Goal: Communication & Community: Answer question/provide support

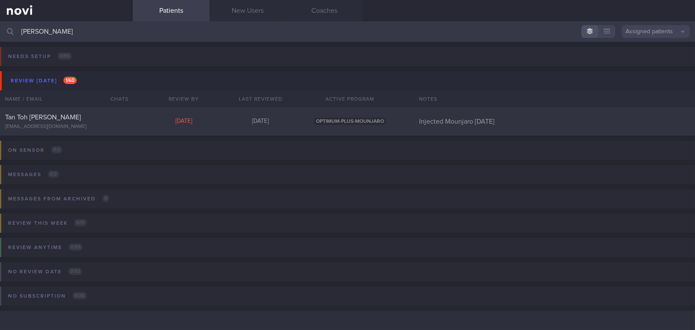
scroll to position [3, 0]
drag, startPoint x: 60, startPoint y: 34, endPoint x: 0, endPoint y: 23, distance: 61.0
click at [0, 24] on input "[PERSON_NAME]" at bounding box center [347, 31] width 695 height 20
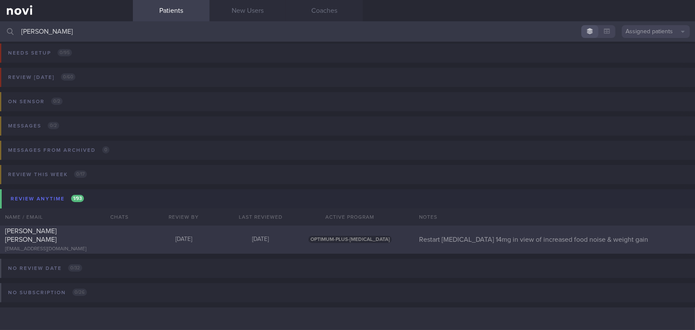
type input "jessica"
click at [87, 239] on div "Jessica Hara Sanchez Bernal jsanchezsteele@hotmail.com" at bounding box center [66, 240] width 133 height 26
select select "8"
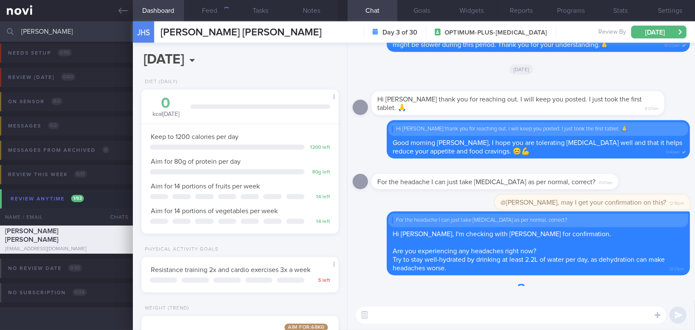
scroll to position [100, 176]
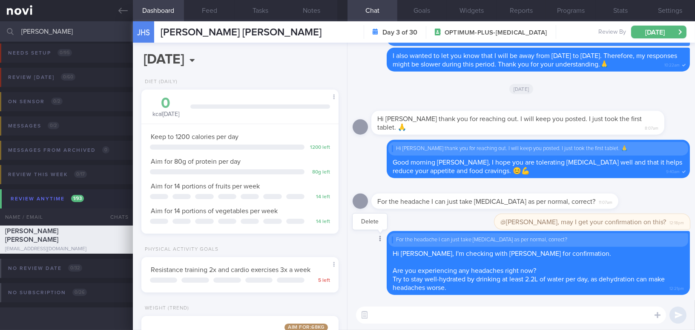
click at [382, 240] on div at bounding box center [379, 239] width 15 height 16
click at [379, 239] on icon at bounding box center [380, 239] width 2 height 6
click at [375, 222] on button "Delete" at bounding box center [370, 221] width 35 height 13
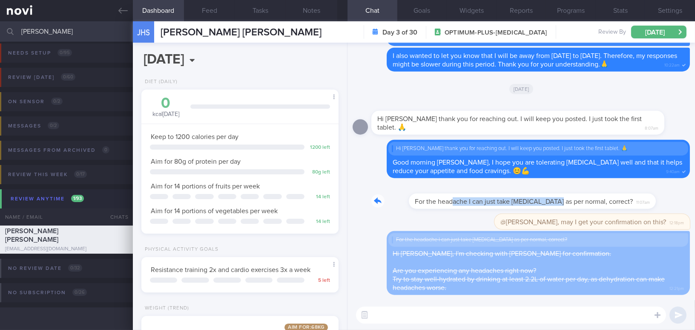
drag, startPoint x: 416, startPoint y: 196, endPoint x: 519, endPoint y: 199, distance: 103.1
click at [519, 199] on div "For the headache I can just take Panadol as per normal, correct? 11:07am" at bounding box center [508, 196] width 273 height 26
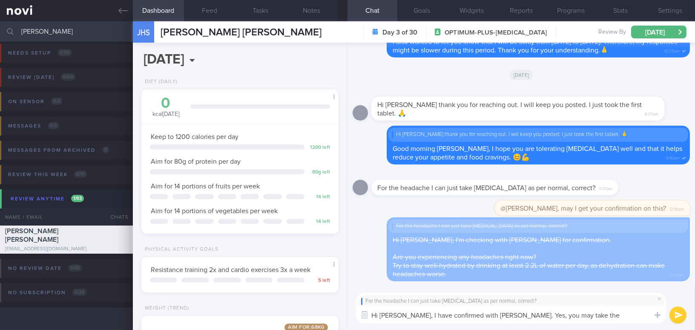
type textarea "Hi Jessica, I have confirmed with Dr Yeo. Yes, you may take the Panadol as per …"
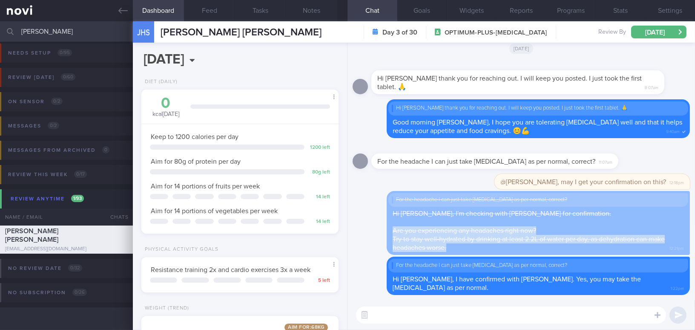
drag, startPoint x: 394, startPoint y: 240, endPoint x: 447, endPoint y: 256, distance: 56.1
click at [447, 255] on div "For the headache I can just take Panadol as per normal, correct? Hi Jessica, I'…" at bounding box center [538, 223] width 303 height 64
copy span "Are you experiencing any headaches right now? Try to stay well-hydrated by drin…"
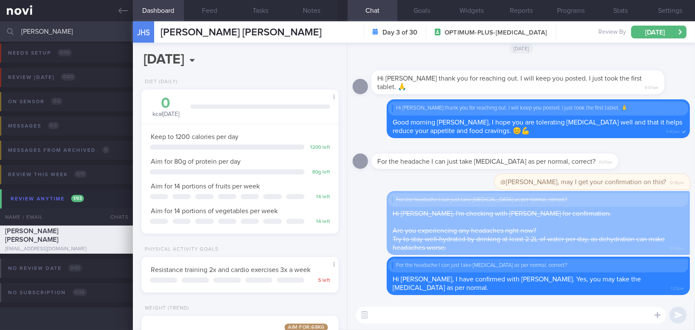
click at [424, 319] on textarea at bounding box center [511, 314] width 310 height 17
paste textarea "Are you experiencing any headaches right now? Try to stay well-hydrated by drin…"
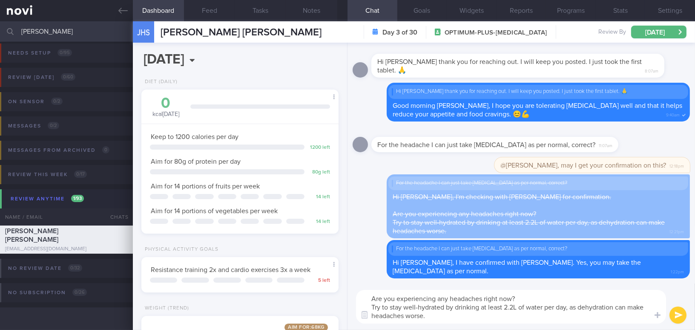
scroll to position [0, 0]
click at [525, 297] on textarea "Are you experiencing any headaches right now? Try to stay well-hydrated by drin…" at bounding box center [511, 307] width 310 height 34
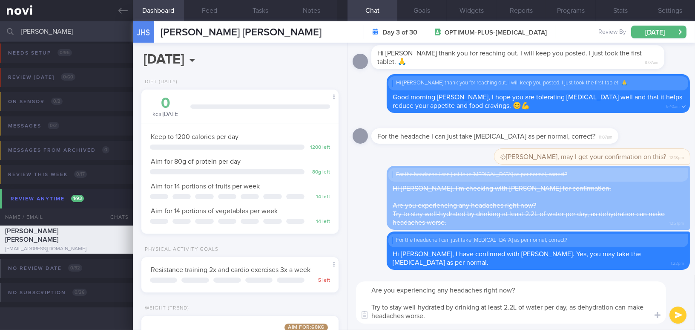
click at [570, 309] on textarea "Are you experiencing any headaches right now? Try to stay well-hydrated by drin…" at bounding box center [511, 302] width 310 height 42
type textarea "Are you experiencing any headaches right now? Try to stay well-hydrated by drin…"
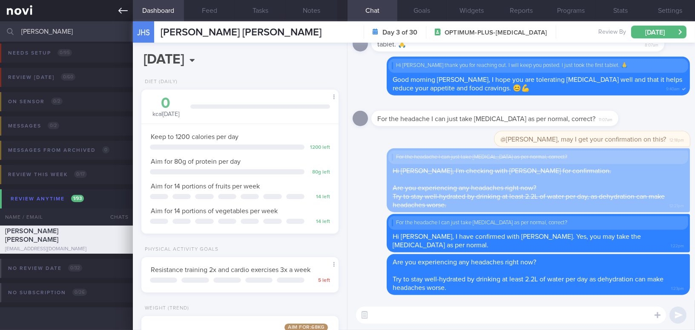
drag, startPoint x: 68, startPoint y: 28, endPoint x: 0, endPoint y: 17, distance: 69.0
click at [0, 17] on div "Patients New Users Coaches jessica Assigned patients Assigned patients All acti…" at bounding box center [347, 165] width 695 height 330
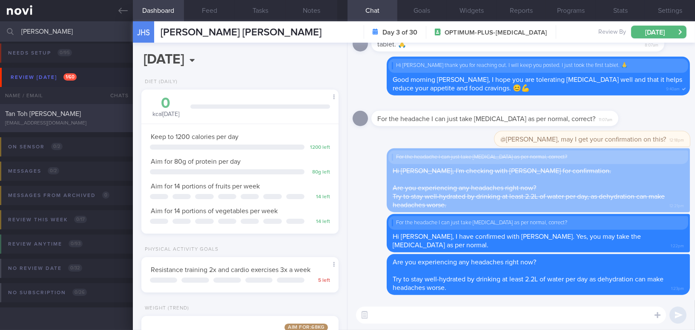
type input "martin"
click at [57, 119] on div "Tan Toh Tee Martin mtantt@gmail.com" at bounding box center [66, 118] width 133 height 17
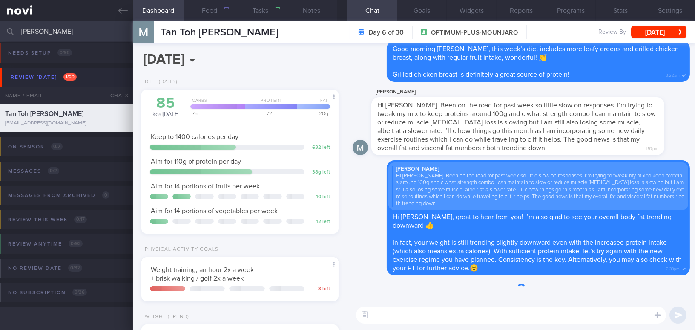
type input "Injected Mounjaro on Thursday"
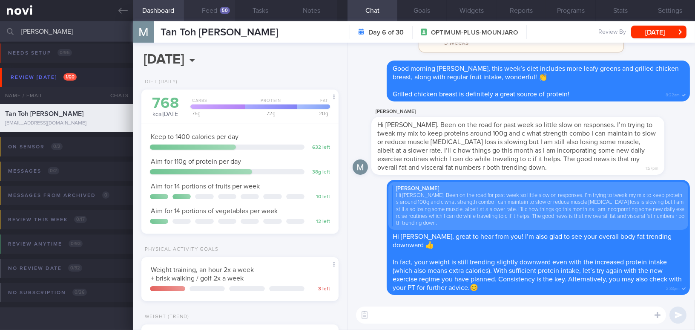
click at [213, 8] on button "Feed 50" at bounding box center [209, 10] width 51 height 21
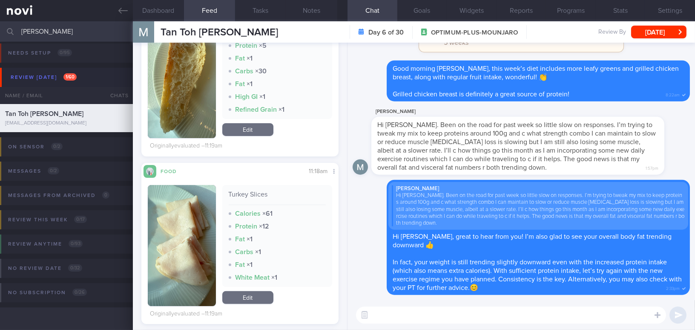
scroll to position [736, 0]
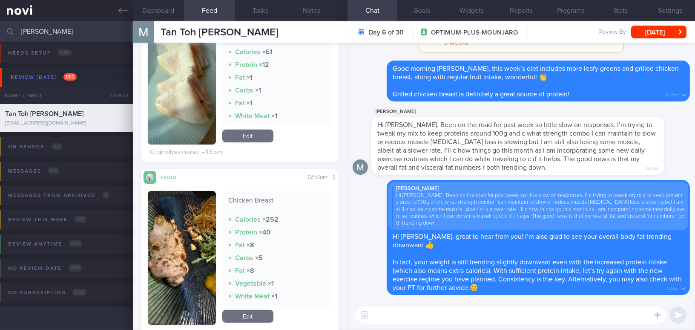
click at [186, 267] on button "button" at bounding box center [182, 258] width 68 height 134
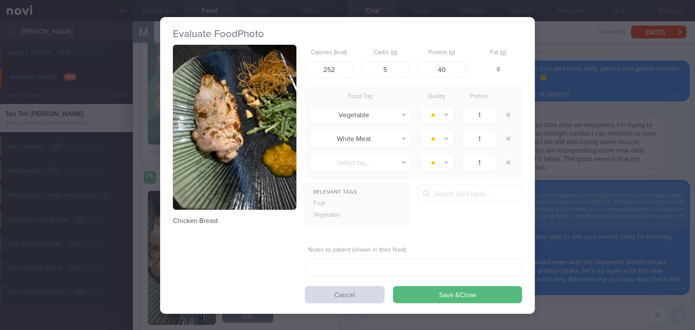
click at [561, 172] on div "Evaluate Food Photo Chicken Breast Calories (kcal) 252 Carbs (g) 5 Protein (g) …" at bounding box center [347, 165] width 695 height 330
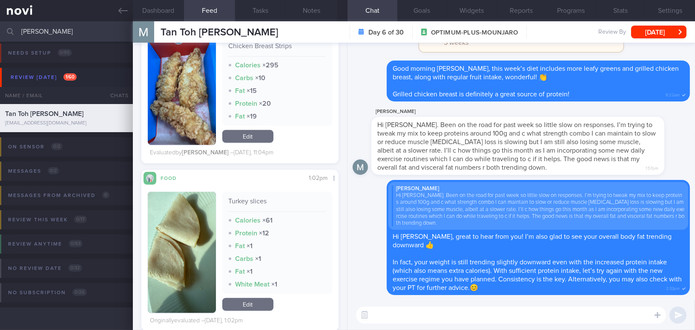
scroll to position [1240, 0]
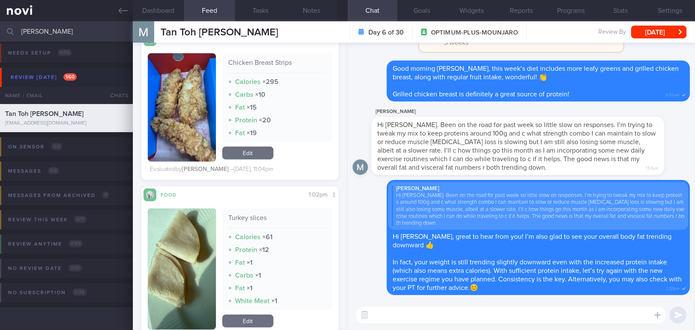
click at [401, 311] on textarea at bounding box center [511, 314] width 310 height 17
click at [187, 132] on button "button" at bounding box center [182, 107] width 68 height 108
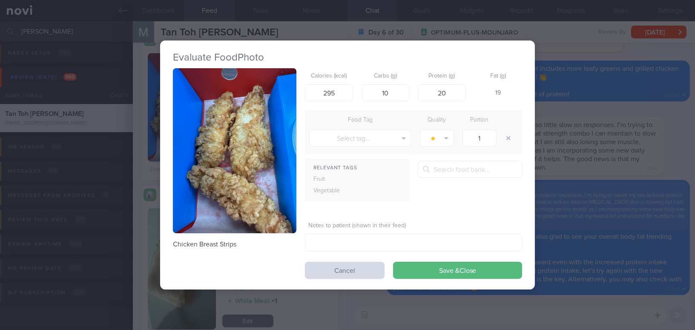
click at [588, 182] on div "Evaluate Food Photo Chicken Breast Strips Calories (kcal) 295 Carbs (g) 10 Prot…" at bounding box center [347, 165] width 695 height 330
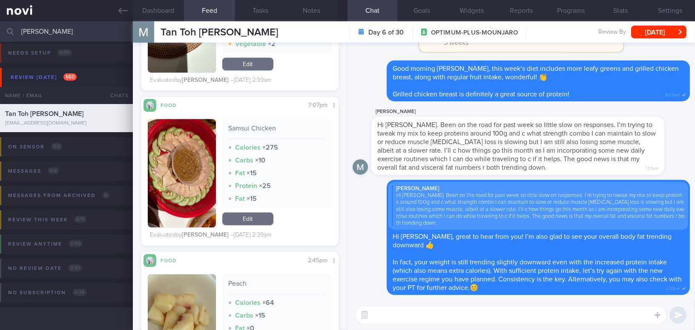
scroll to position [4377, 0]
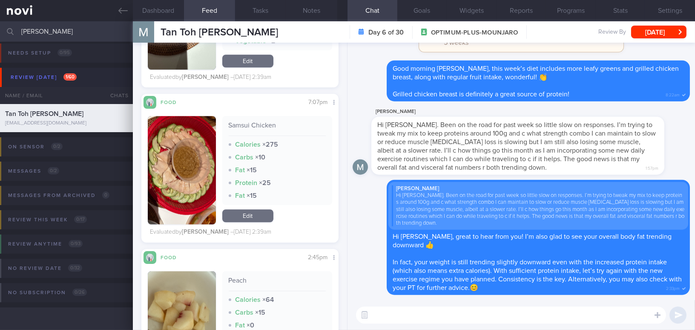
click at [197, 199] on button "button" at bounding box center [182, 170] width 68 height 108
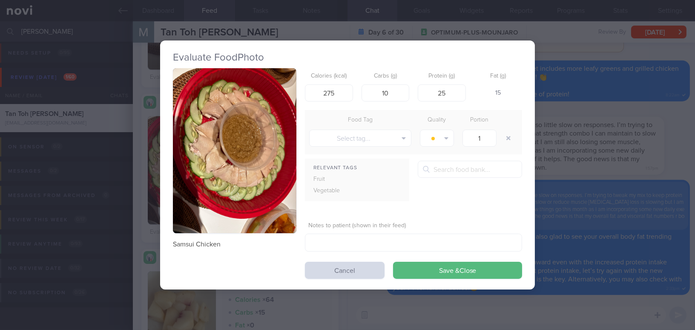
click at [214, 170] on button "button" at bounding box center [235, 150] width 124 height 165
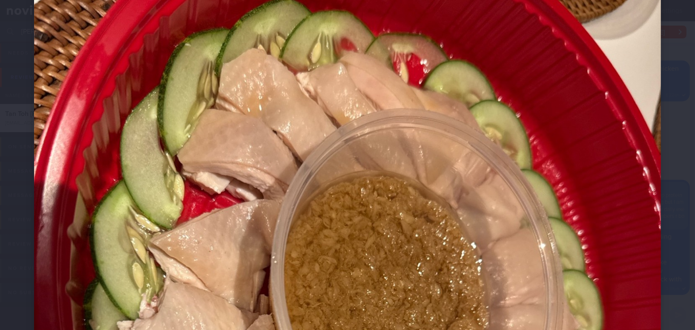
scroll to position [193, 0]
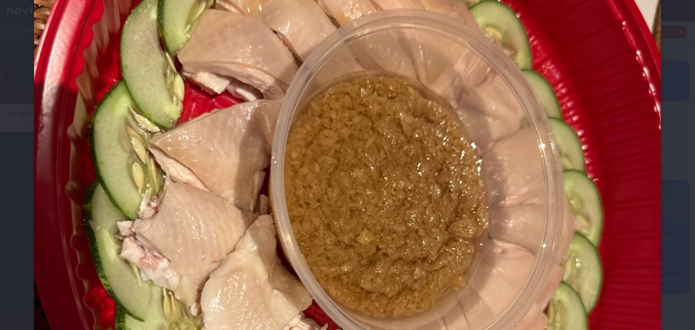
click at [446, 203] on img at bounding box center [347, 259] width 627 height 836
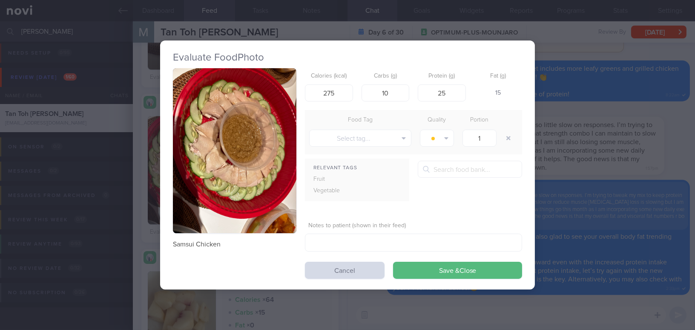
click at [577, 204] on div "Evaluate Food Photo Samsui Chicken Calories (kcal) 275 Carbs (g) 10 Protein (g)…" at bounding box center [347, 165] width 695 height 330
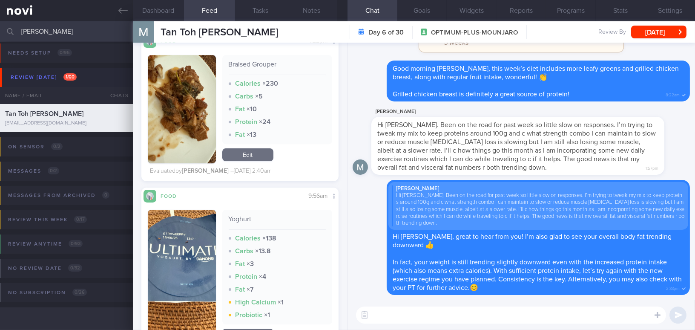
scroll to position [5268, 0]
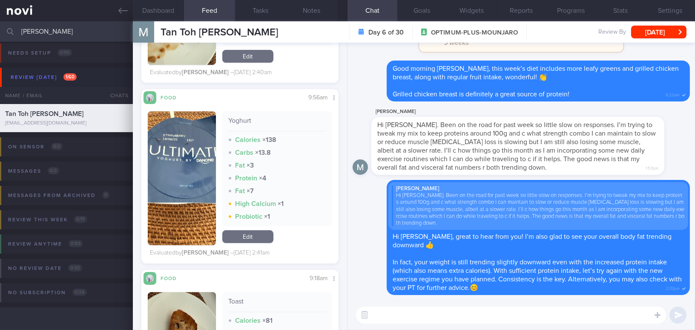
click at [185, 228] on img "button" at bounding box center [182, 178] width 68 height 134
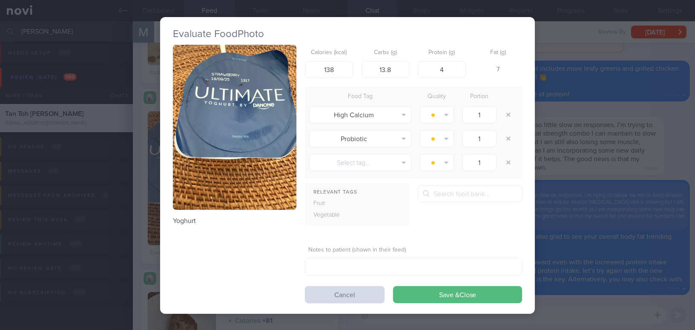
click at [585, 199] on div "Evaluate Food Photo Yoghurt Calories (kcal) 138 Carbs (g) 13.8 Protein (g) 4 Fa…" at bounding box center [347, 165] width 695 height 330
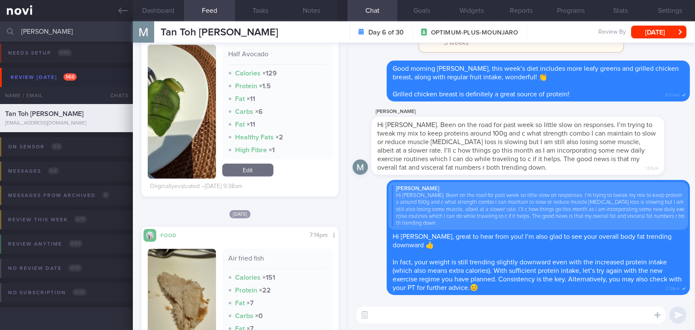
scroll to position [7651, 0]
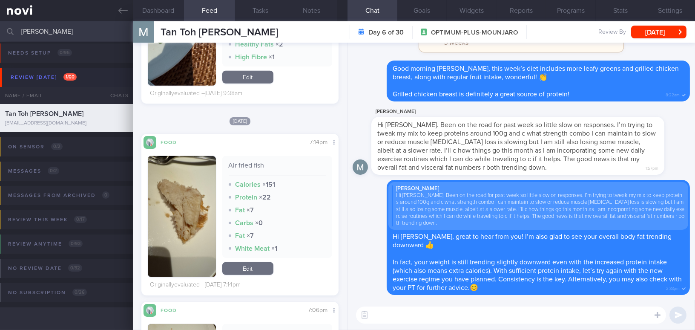
click at [192, 261] on img "button" at bounding box center [182, 216] width 68 height 121
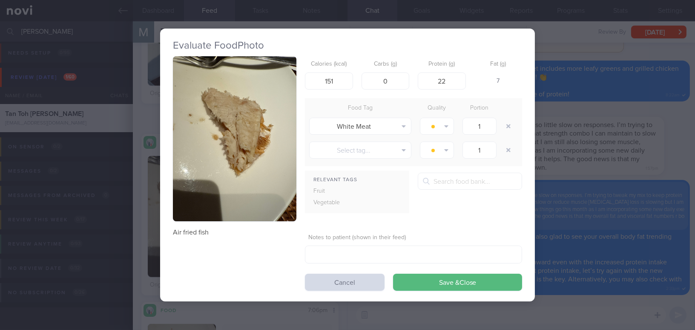
click at [211, 194] on button "button" at bounding box center [235, 138] width 124 height 165
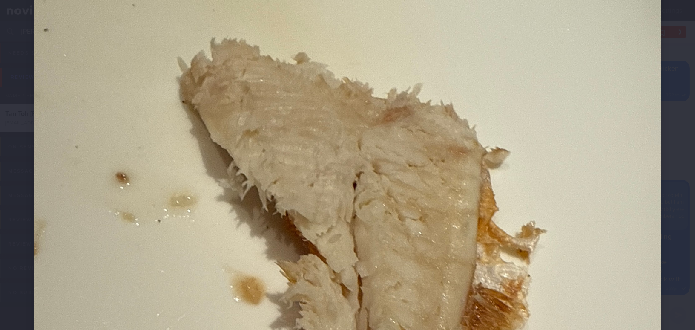
scroll to position [310, 0]
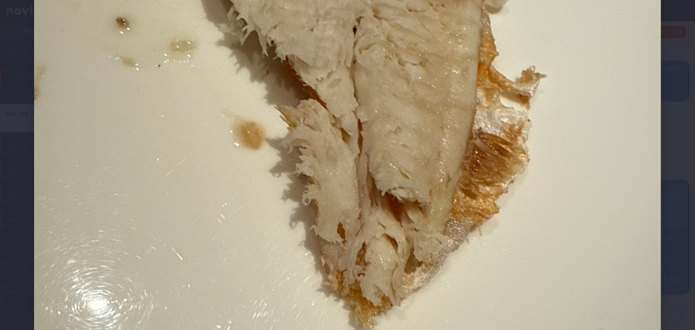
click at [523, 228] on img at bounding box center [347, 142] width 627 height 836
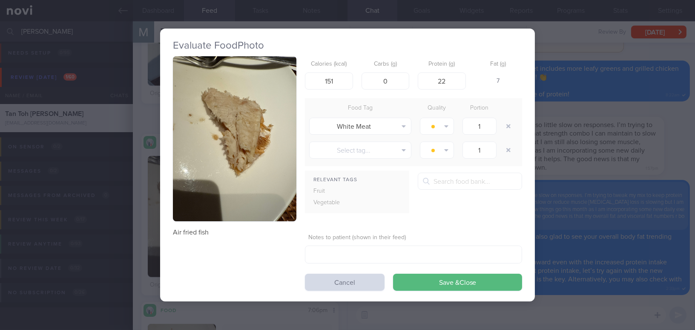
click at [624, 214] on div "Evaluate Food Photo Air fried fish Calories (kcal) 151 Carbs (g) 0 Protein (g) …" at bounding box center [347, 165] width 695 height 330
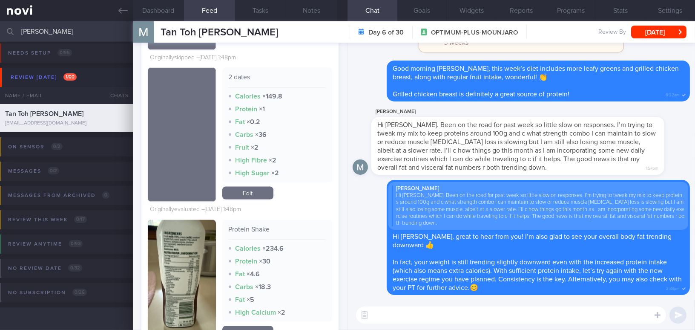
scroll to position [8659, 0]
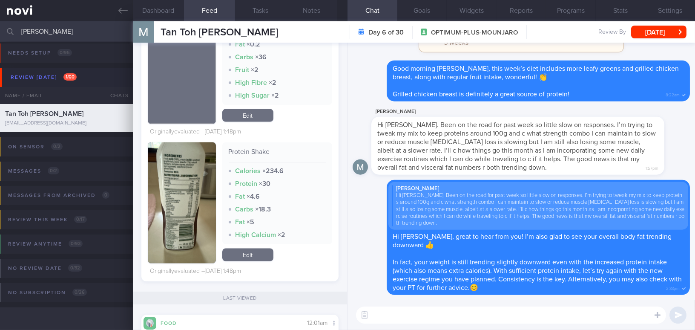
click at [205, 222] on button "button" at bounding box center [182, 202] width 68 height 121
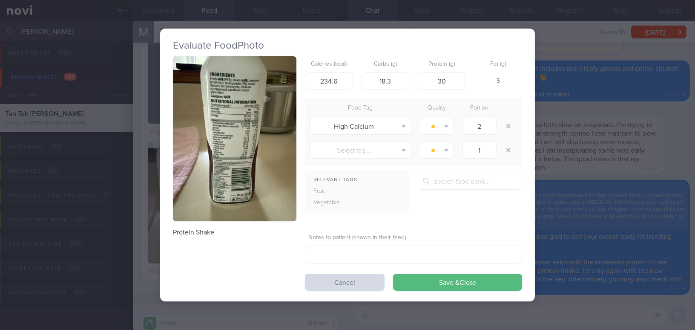
click at [234, 179] on button "button" at bounding box center [235, 138] width 124 height 165
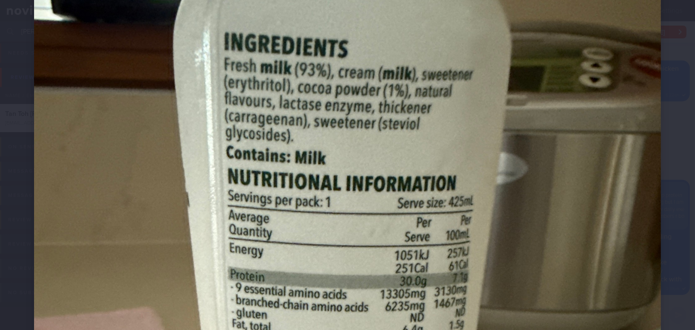
scroll to position [116, 0]
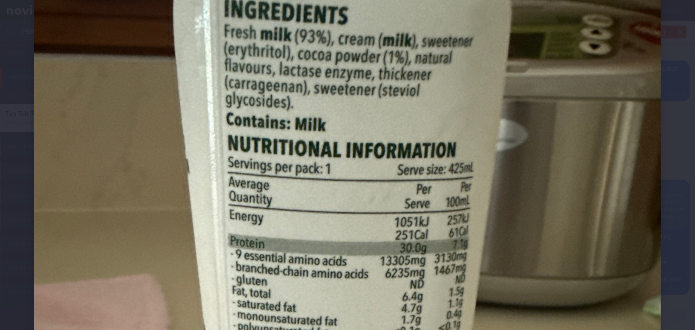
click at [455, 202] on img at bounding box center [347, 336] width 627 height 836
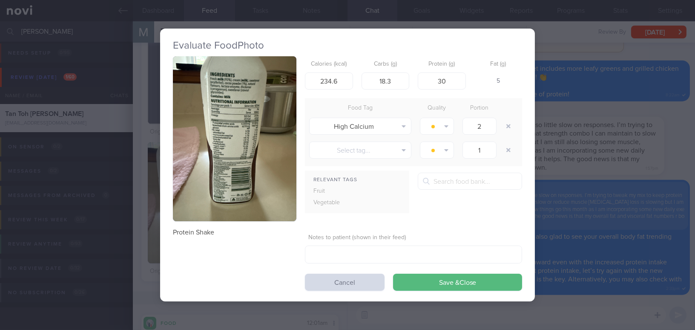
click at [591, 213] on div "Evaluate Food Photo Protein Shake Calories (kcal) 234.6 Carbs (g) 18.3 Protein …" at bounding box center [347, 165] width 695 height 330
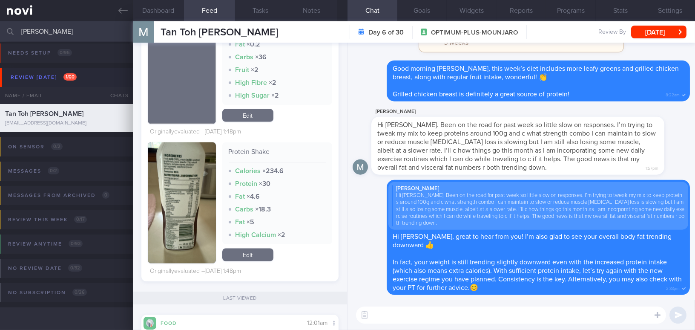
click at [179, 213] on button "button" at bounding box center [182, 202] width 68 height 121
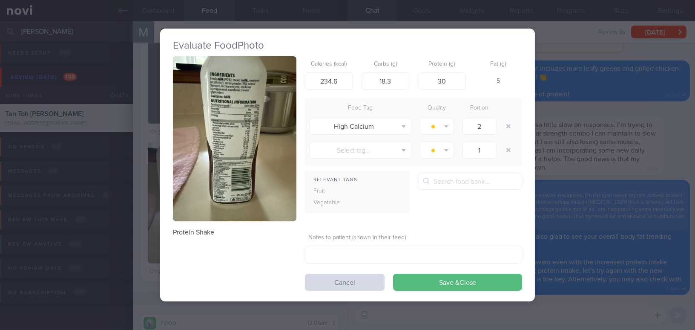
click at [240, 193] on button "button" at bounding box center [235, 138] width 124 height 165
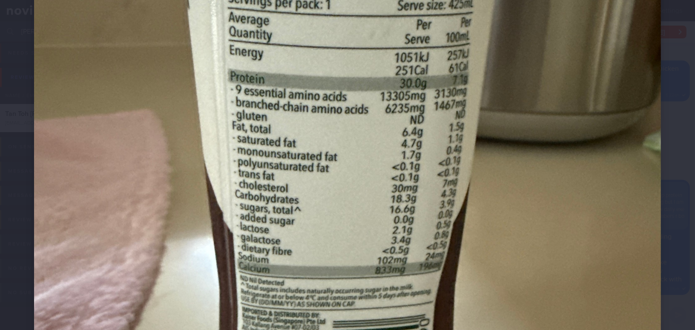
scroll to position [271, 0]
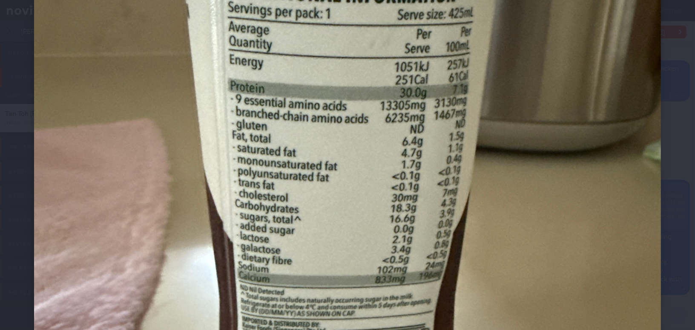
click at [291, 202] on img at bounding box center [347, 181] width 627 height 836
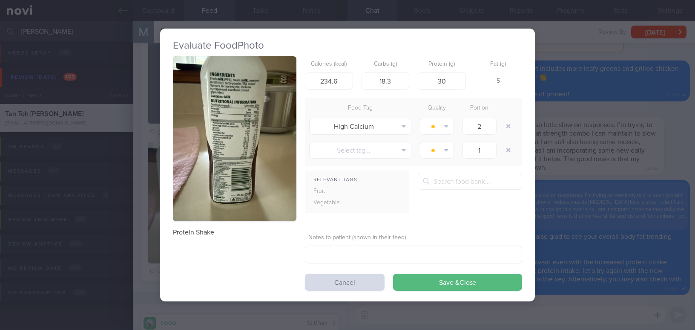
click at [570, 219] on div "Evaluate Food Photo Protein Shake Calories (kcal) 234.6 Carbs (g) 18.3 Protein …" at bounding box center [347, 165] width 695 height 330
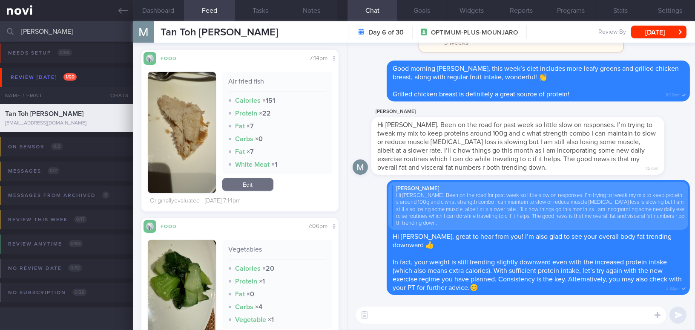
scroll to position [7574, 0]
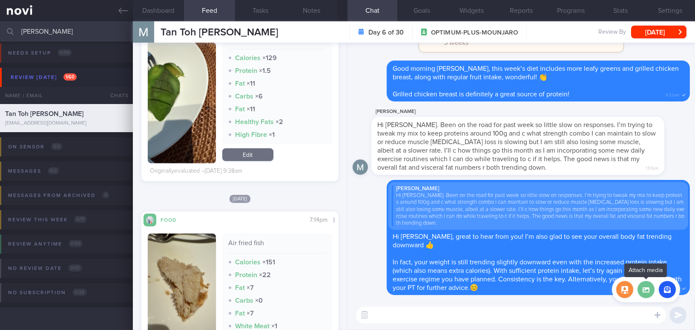
click at [649, 296] on label at bounding box center [646, 289] width 17 height 17
click at [0, 0] on input "file" at bounding box center [0, 0] width 0 height 0
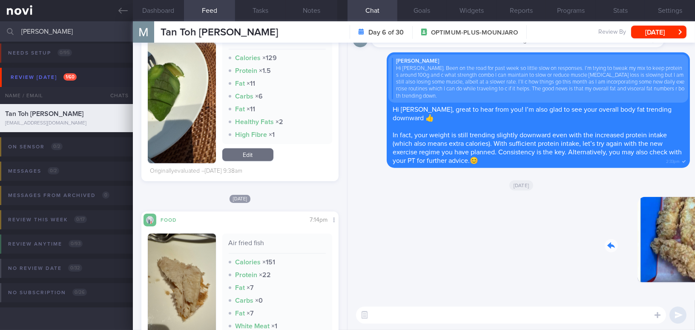
drag, startPoint x: 633, startPoint y: 247, endPoint x: 695, endPoint y: 251, distance: 62.3
click at [695, 251] on html "You are offline! Some functionality will be unavailable Patients New Users Coac…" at bounding box center [347, 165] width 695 height 330
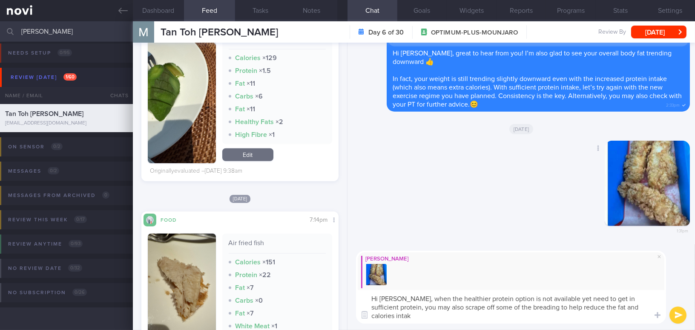
scroll to position [0, 0]
drag, startPoint x: 402, startPoint y: 297, endPoint x: 424, endPoint y: 314, distance: 27.0
click at [424, 314] on textarea "Hi Martin, when the healthier protein option is not available yet need to get i…" at bounding box center [511, 307] width 310 height 34
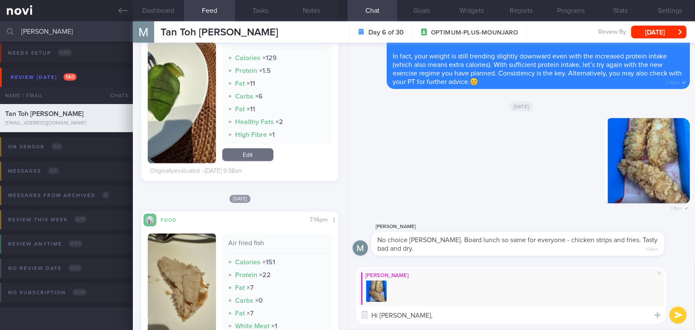
paste textarea "When the healthier protein option isn’t available but you still need to get eno…"
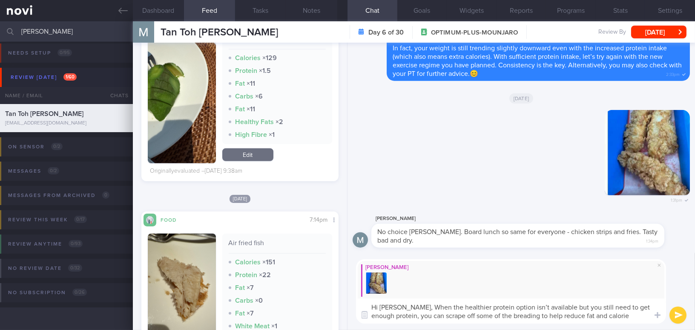
click at [408, 308] on textarea "Hi Martin, When the healthier protein option isn’t available but you still need…" at bounding box center [511, 310] width 310 height 25
click at [514, 305] on textarea "Hi Martin, when the healthier protein option isn’t available but you still need…" at bounding box center [511, 310] width 310 height 25
type textarea "Hi Martin, when the healthier protein option is not available but you still nee…"
click at [676, 315] on button "submit" at bounding box center [678, 314] width 17 height 17
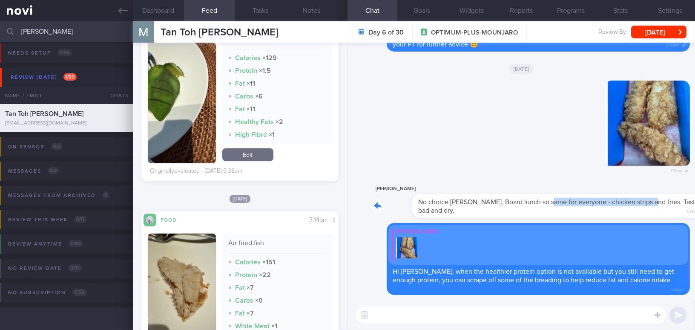
drag, startPoint x: 504, startPoint y: 203, endPoint x: 607, endPoint y: 207, distance: 102.3
click at [607, 207] on div "Martin Tan No choice Mee Li. Board lunch so same for everyone - chicken strips …" at bounding box center [531, 201] width 319 height 34
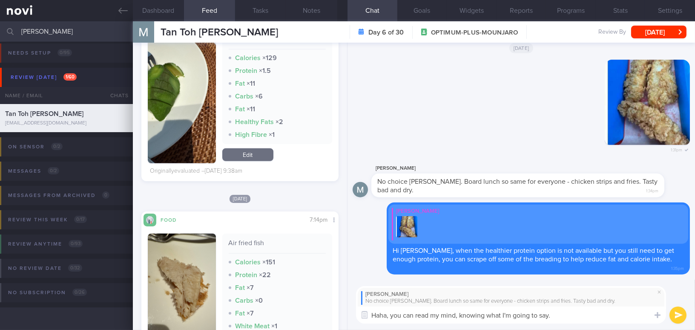
drag, startPoint x: 562, startPoint y: 314, endPoint x: 273, endPoint y: 310, distance: 289.4
click at [273, 310] on div "Dashboard Feed 50 Tasks Notes Chat Goals Widgets Reports Programs Stats Setting…" at bounding box center [414, 175] width 562 height 308
drag, startPoint x: 536, startPoint y: 307, endPoint x: 554, endPoint y: 310, distance: 17.4
click at [536, 307] on textarea "Haha, you can read my mind, knowing what I'm going to say." at bounding box center [511, 314] width 310 height 17
click at [562, 314] on textarea "Haha, you can read my mind, knowing what I'm going to say." at bounding box center [511, 314] width 310 height 17
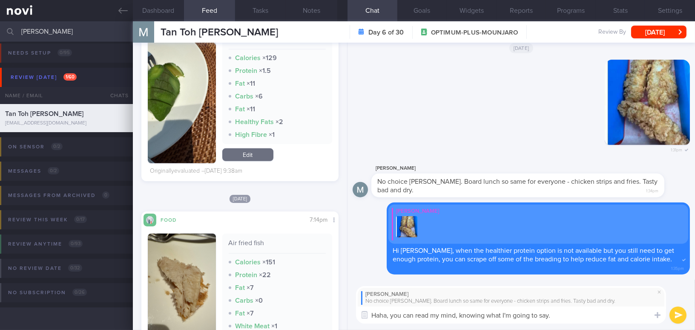
drag, startPoint x: 563, startPoint y: 315, endPoint x: 316, endPoint y: 312, distance: 247.1
click at [316, 312] on div "Dashboard Feed 50 Tasks Notes Chat Goals Widgets Reports Programs Stats Setting…" at bounding box center [414, 175] width 562 height 308
paste textarea "—you know exactly what I’m going to say!"
click at [462, 314] on textarea "Haha, you can read my mind—you know exactly what I’m going to say!" at bounding box center [511, 314] width 310 height 17
drag, startPoint x: 566, startPoint y: 314, endPoint x: 575, endPoint y: 314, distance: 9.4
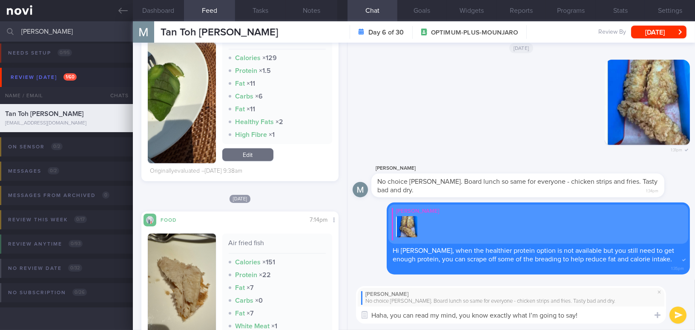
click at [575, 314] on textarea "Haha, you can read my mind, you know exactly what I’m going to say!" at bounding box center [511, 314] width 310 height 17
type textarea "Haha, you can read my mind, you know exactly what I’m going to comment! 🤣🤣"
click at [680, 313] on button "submit" at bounding box center [678, 314] width 17 height 17
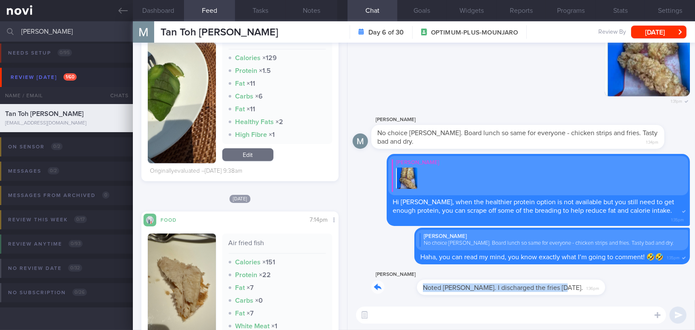
drag, startPoint x: 515, startPoint y: 283, endPoint x: 656, endPoint y: 276, distance: 141.2
click at [656, 276] on div "Martin Tan Noted Mee Li. I discharged the fries yesterday. 1:36pm" at bounding box center [521, 284] width 337 height 31
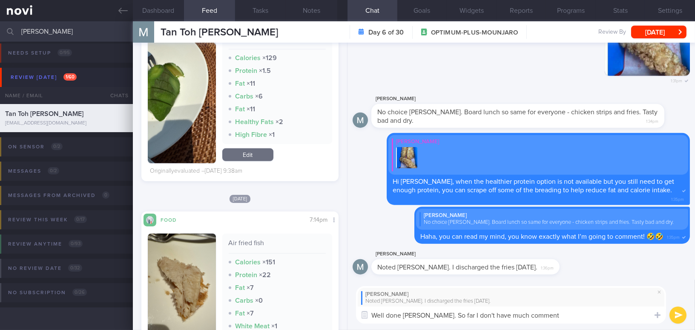
type textarea "Well done Martin. So far I don't have much comments"
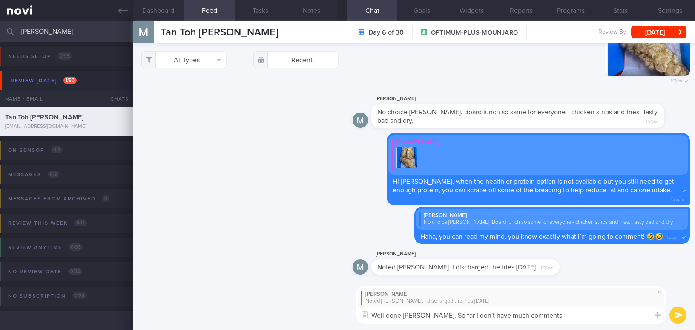
select select "8"
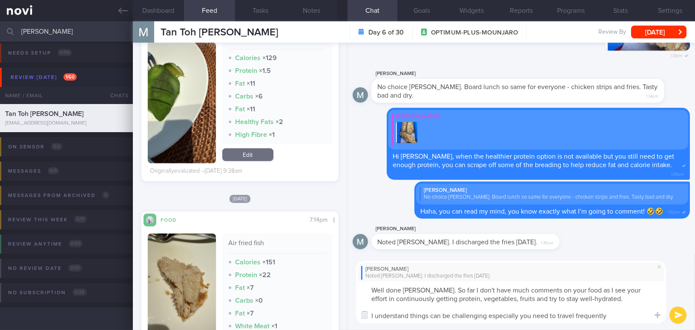
type textarea "Well done Martin. So far I don't have much comments on your food as I see your …"
drag, startPoint x: 609, startPoint y: 317, endPoint x: 360, endPoint y: 275, distance: 252.7
click at [286, 248] on div "Dashboard Feed 50 Tasks Notes Chat Goals Widgets Reports Programs Stats Setting…" at bounding box center [414, 175] width 562 height 308
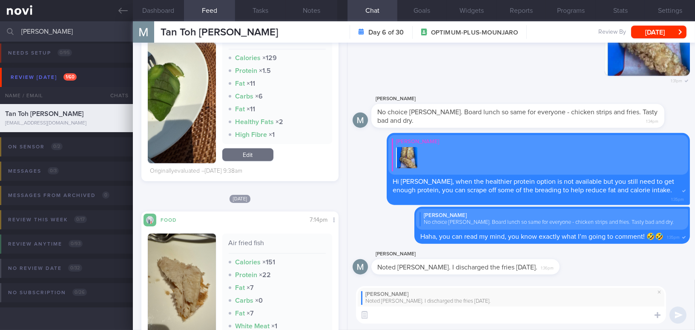
paste textarea "Well done, Martin. So far, I don’t have many comments on your food, as I can se…"
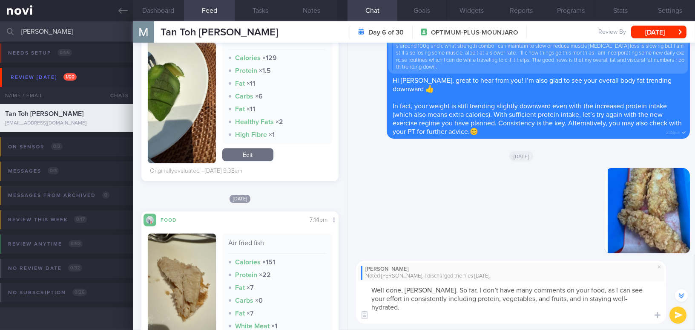
scroll to position [-232, 0]
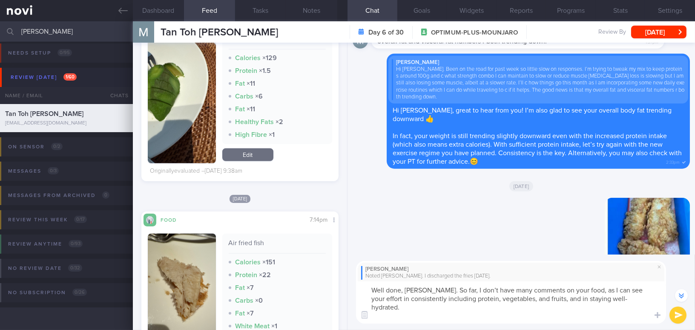
click at [496, 300] on textarea "Well done, Martin. So far, I don’t have many comments on your food, as I can se…" at bounding box center [511, 302] width 310 height 42
click at [515, 298] on textarea "Well done, Martin. So far, I don’t have many comments on your food, as I can se…" at bounding box center [511, 302] width 310 height 42
type textarea "Well done, Martin. So far, I don’t have many comments on your food, as I can se…"
click at [678, 317] on button "submit" at bounding box center [678, 314] width 17 height 17
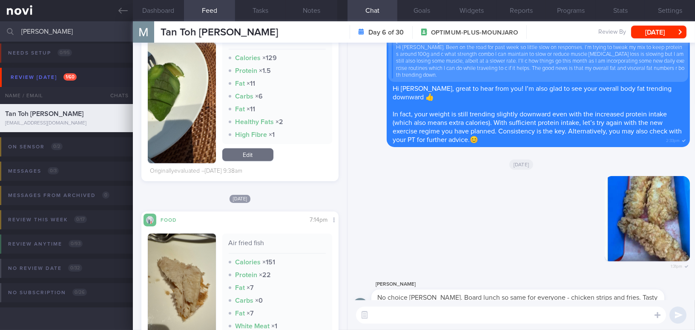
scroll to position [0, 0]
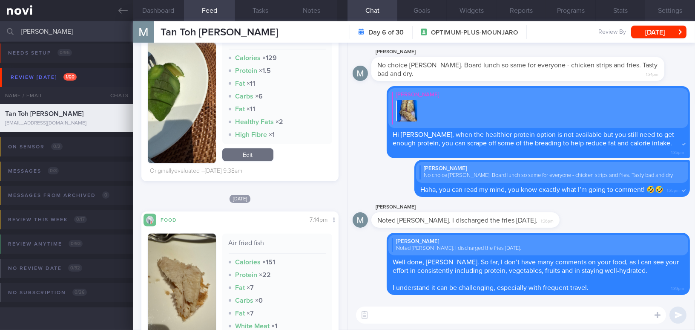
click at [681, 11] on button "Settings" at bounding box center [671, 10] width 50 height 21
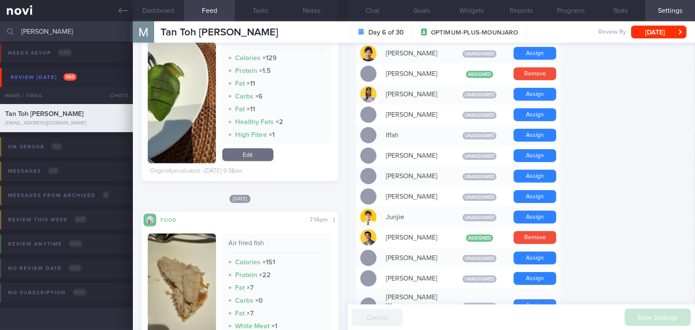
scroll to position [271, 0]
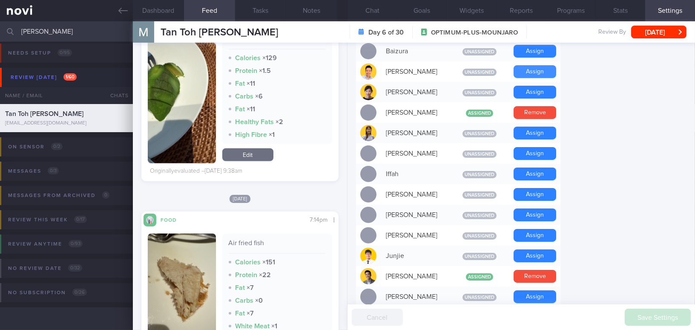
click at [551, 75] on button "Assign" at bounding box center [535, 71] width 43 height 13
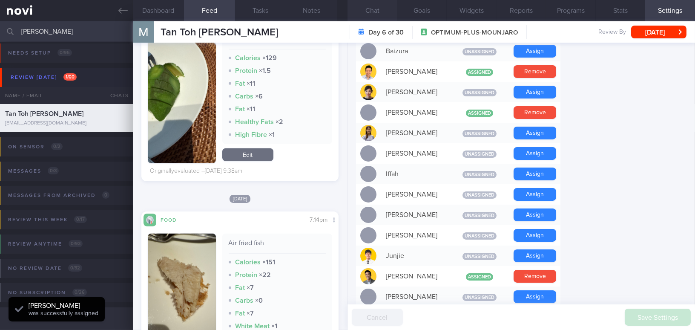
click at [367, 8] on button "Chat" at bounding box center [373, 10] width 50 height 21
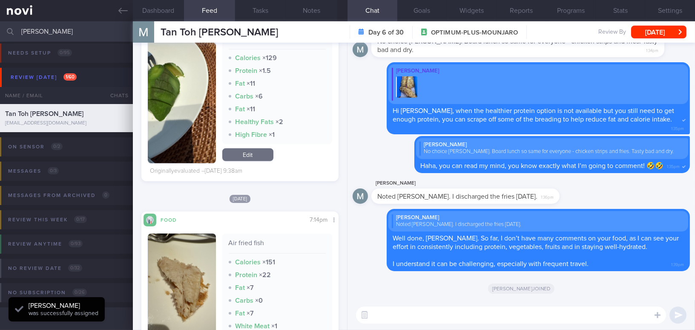
click at [430, 308] on textarea at bounding box center [511, 314] width 310 height 17
paste textarea "I also wanted to let you know that I will be away from [DATE] to [DATE]. I have…"
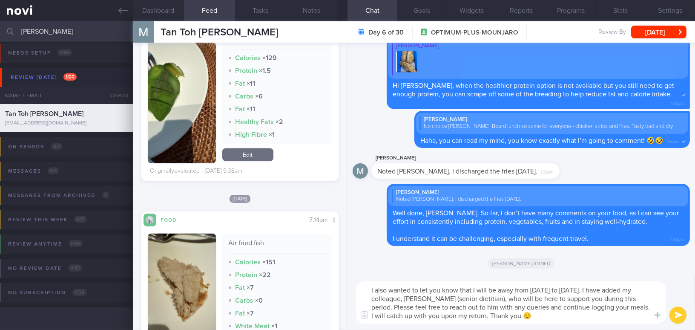
type textarea "I also wanted to let you know that I will be away from [DATE] to [DATE]. I have…"
click at [672, 320] on button "submit" at bounding box center [678, 314] width 17 height 17
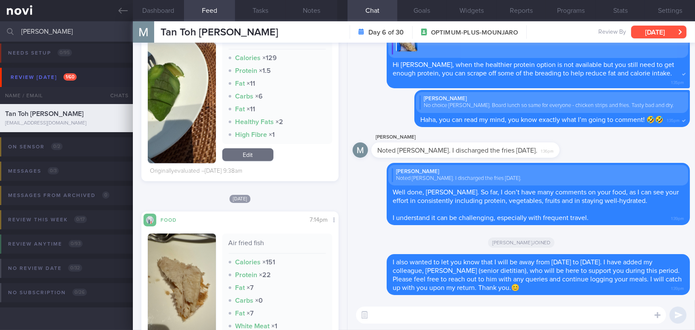
click at [666, 34] on button "Tue, 2 Sep" at bounding box center [658, 32] width 55 height 13
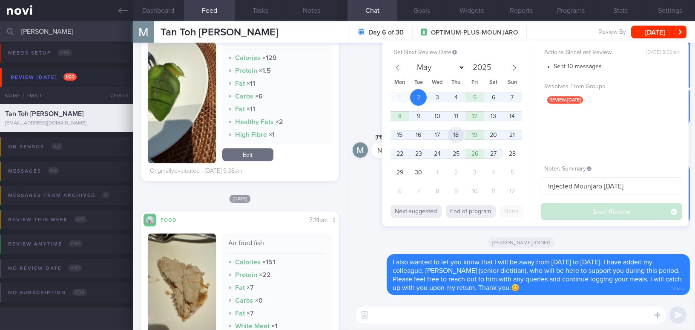
click at [461, 133] on span "18" at bounding box center [456, 135] width 17 height 17
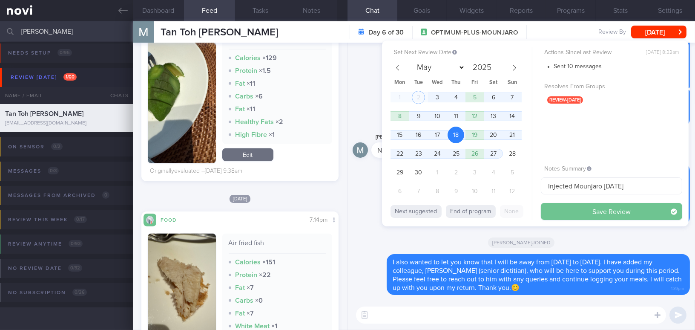
click at [563, 213] on button "Save Review" at bounding box center [611, 211] width 141 height 17
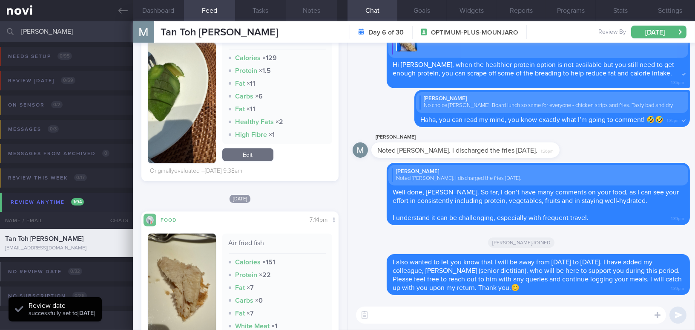
click at [310, 13] on button "Notes" at bounding box center [311, 10] width 51 height 21
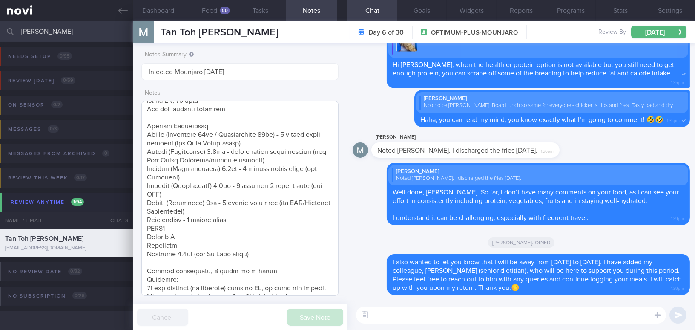
scroll to position [189, 0]
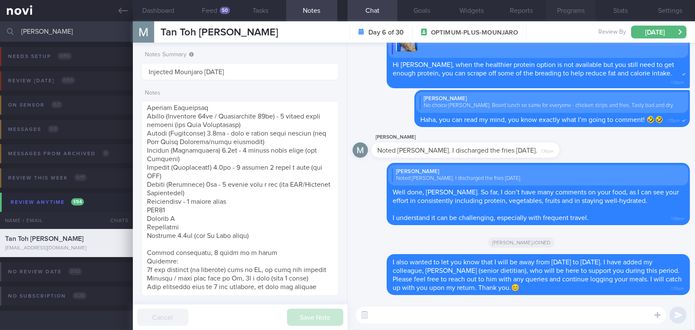
click at [568, 14] on button "Programs" at bounding box center [571, 10] width 50 height 21
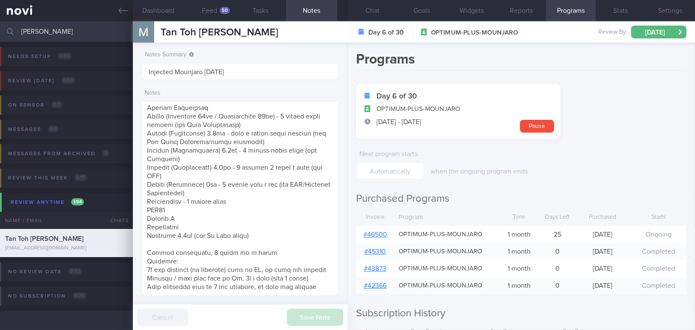
click at [371, 232] on link "# 46500" at bounding box center [375, 234] width 24 height 7
click at [373, 9] on button "Chat" at bounding box center [373, 10] width 50 height 21
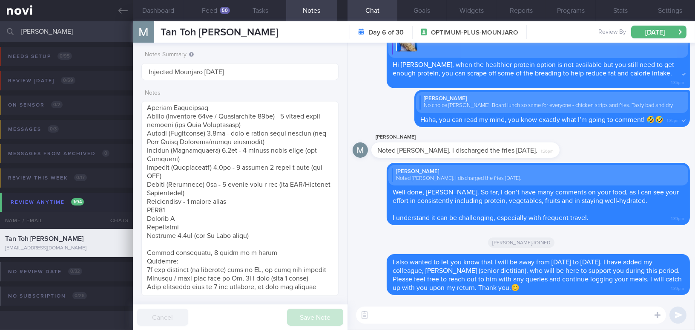
click at [450, 309] on textarea at bounding box center [511, 314] width 310 height 17
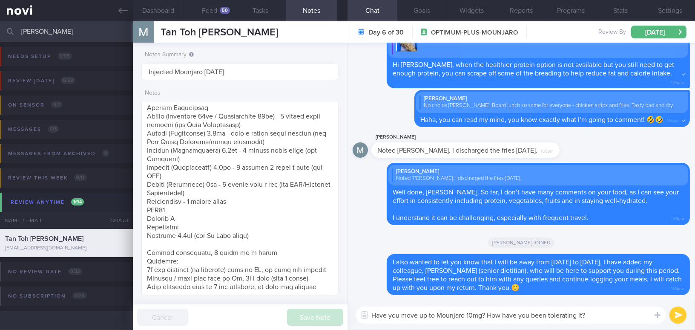
click at [487, 313] on textarea "Have you move up to Mounjaro 10mg? How have you been tolerating it?" at bounding box center [511, 314] width 310 height 17
drag, startPoint x: 599, startPoint y: 314, endPoint x: 311, endPoint y: 309, distance: 288.1
click at [311, 309] on div "Dashboard Feed 50 Tasks Notes Chat Goals Widgets Reports Programs Stats Setting…" at bounding box center [414, 175] width 562 height 308
type textarea "Have you move up to Mounjaro 10mg? If so, how have you been tolerating it?"
click at [679, 316] on button "submit" at bounding box center [678, 314] width 17 height 17
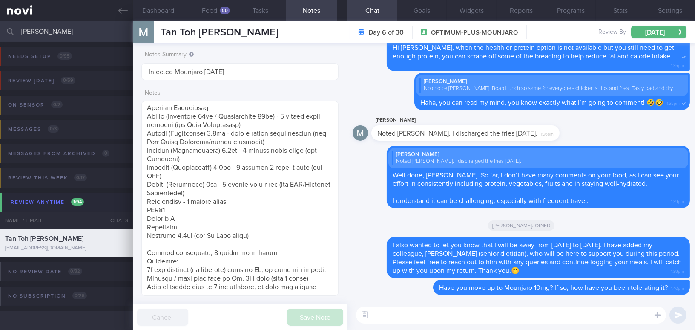
drag, startPoint x: 62, startPoint y: 31, endPoint x: 9, endPoint y: 32, distance: 52.4
click at [9, 32] on div "martin Assigned patients Assigned patients All active patients Archived patients" at bounding box center [347, 31] width 695 height 20
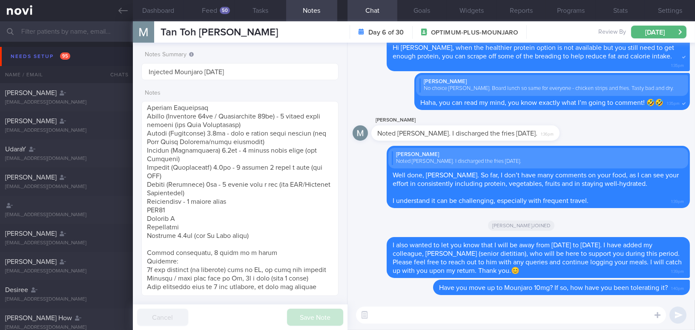
click at [40, 25] on input "text" at bounding box center [347, 31] width 695 height 20
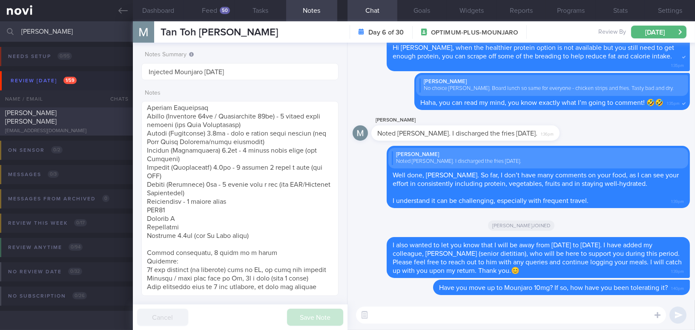
type input "[PERSON_NAME]"
click at [81, 128] on div "[EMAIL_ADDRESS][DOMAIN_NAME]" at bounding box center [66, 131] width 123 height 6
type textarea "24 year old Female Occupation Occupation (works in office) Smoking Non-smoker A…"
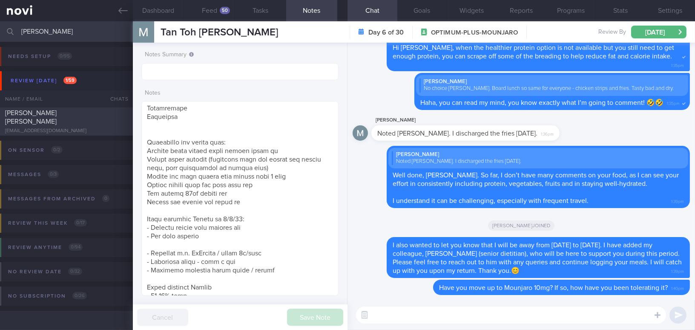
select select "7"
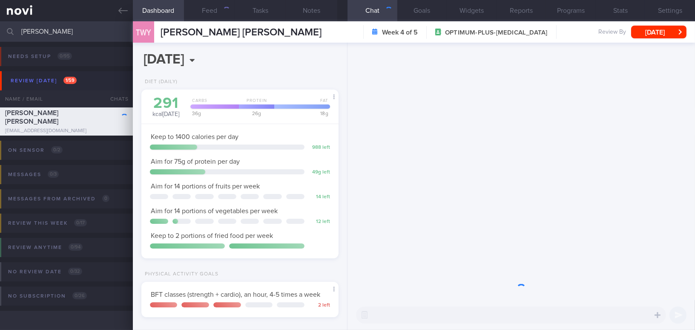
scroll to position [100, 176]
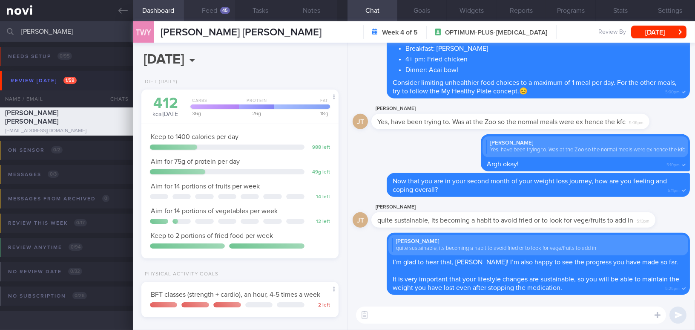
click at [203, 11] on button "Feed 45" at bounding box center [209, 10] width 51 height 21
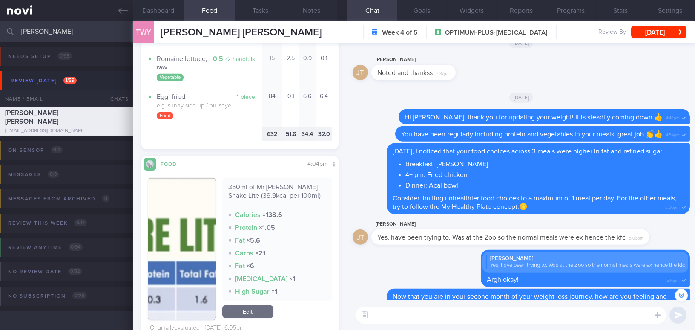
scroll to position [891, 0]
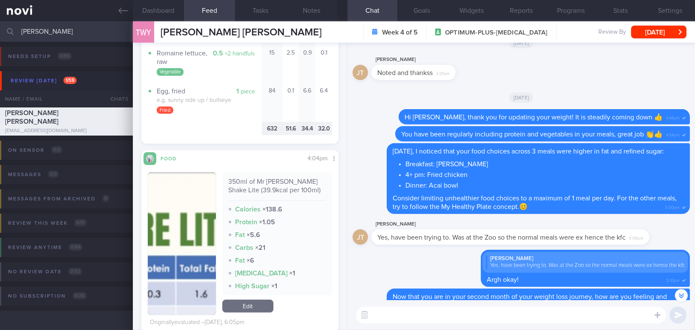
click at [192, 190] on img "button" at bounding box center [182, 243] width 68 height 142
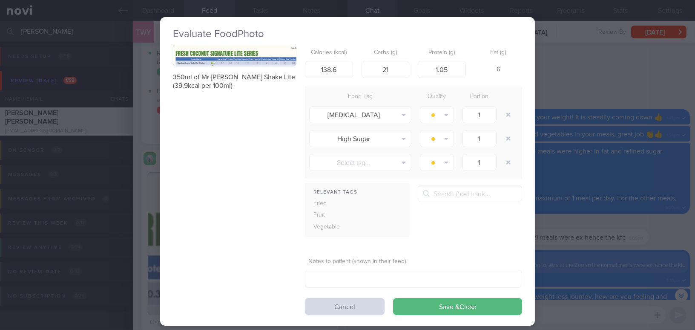
click at [606, 81] on div "Evaluate Food Photo 350ml of Mr Coconut Shake Lite (39.9kcal per 100ml) Calorie…" at bounding box center [347, 165] width 695 height 330
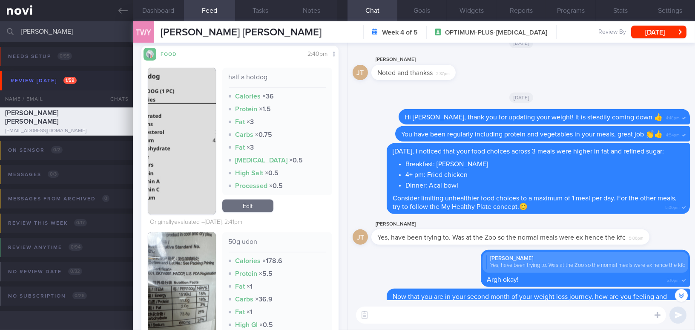
scroll to position [1201, 0]
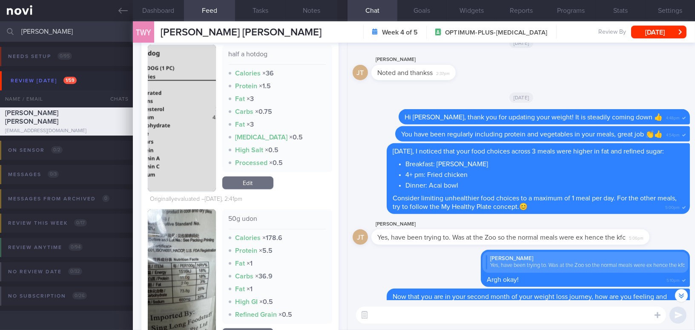
click at [195, 234] on button "button" at bounding box center [182, 276] width 68 height 134
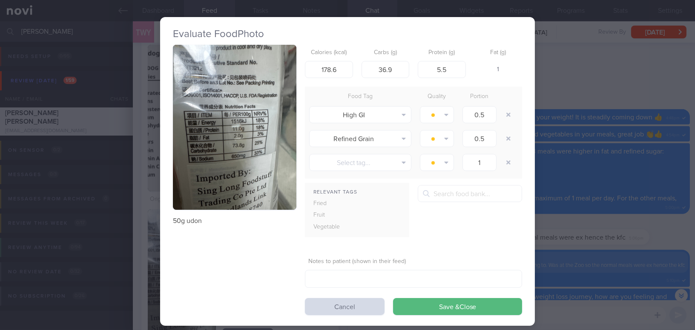
click at [611, 142] on div "Evaluate Food Photo 50g udon Calories (kcal) 178.6 Carbs (g) 36.9 Protein (g) 5…" at bounding box center [347, 165] width 695 height 330
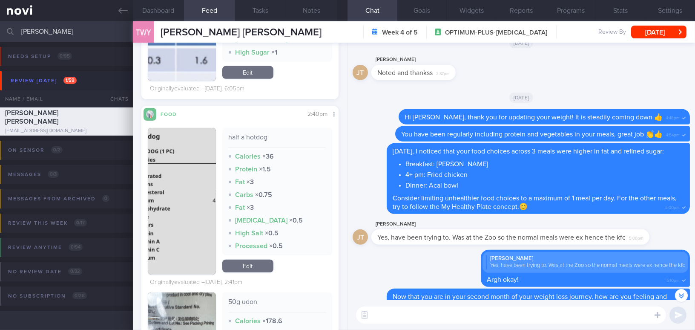
scroll to position [1123, 0]
click at [160, 210] on button "button" at bounding box center [182, 202] width 68 height 147
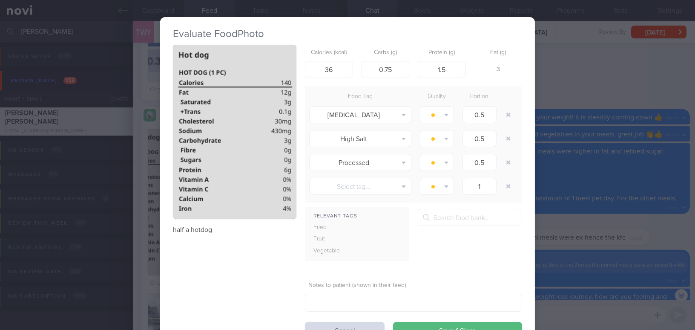
click at [599, 129] on div "Evaluate Food Photo half a hotdog Calories (kcal) 36 Carbs (g) 0.75 Protein (g)…" at bounding box center [347, 165] width 695 height 330
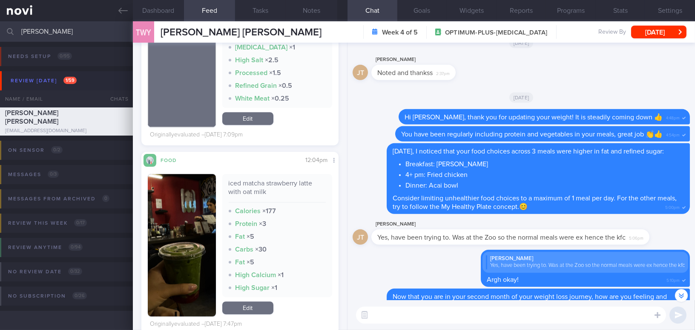
scroll to position [4687, 0]
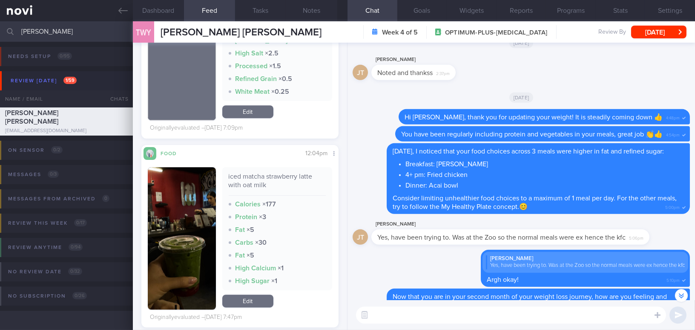
click at [189, 226] on button "button" at bounding box center [182, 238] width 68 height 142
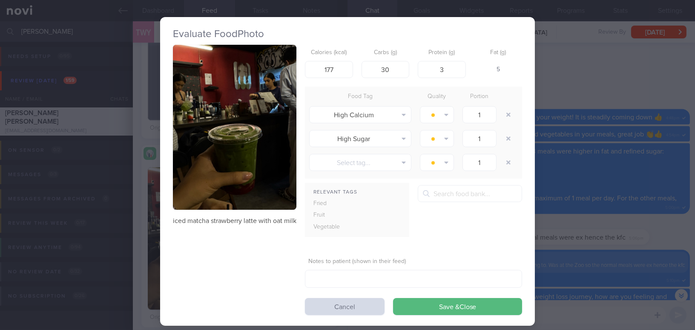
click at [229, 162] on button "button" at bounding box center [235, 127] width 124 height 165
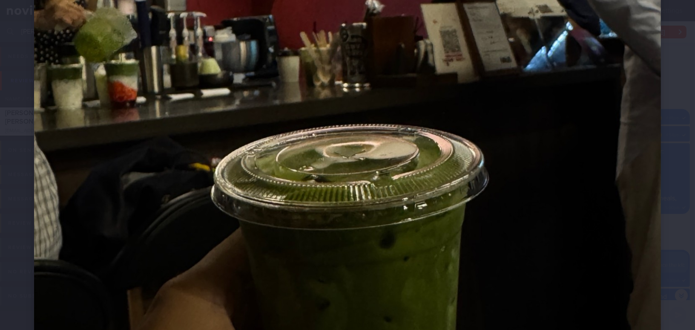
scroll to position [426, 0]
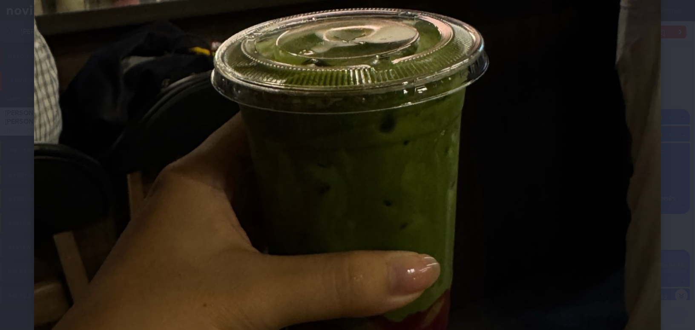
click at [386, 202] on img at bounding box center [347, 26] width 627 height 836
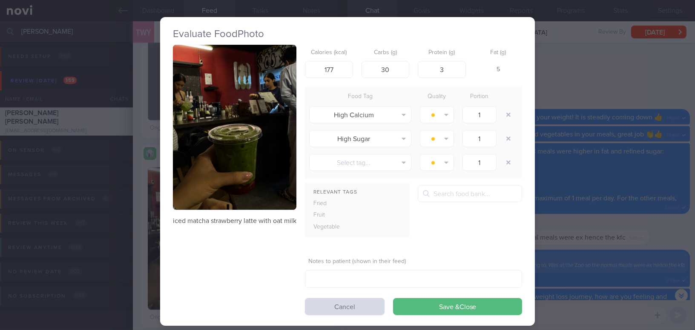
click at [582, 225] on div "Evaluate Food Photo iced matcha strawberry latte with oat milk Calories (kcal) …" at bounding box center [347, 165] width 695 height 330
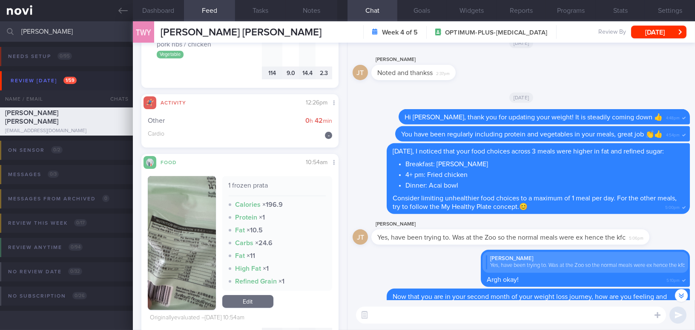
scroll to position [6391, 0]
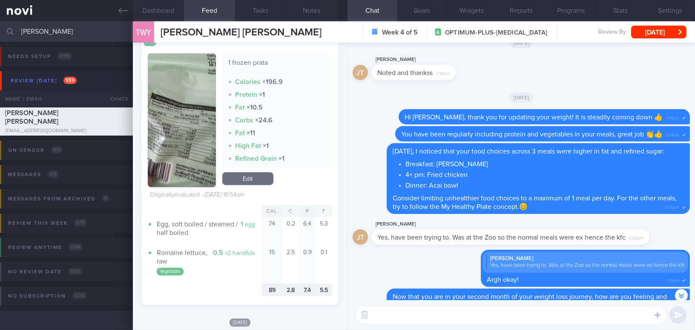
click at [187, 141] on button "button" at bounding box center [182, 120] width 68 height 134
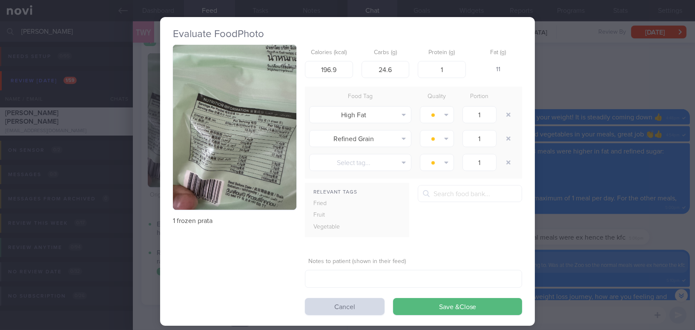
click at [187, 141] on button "button" at bounding box center [235, 127] width 124 height 165
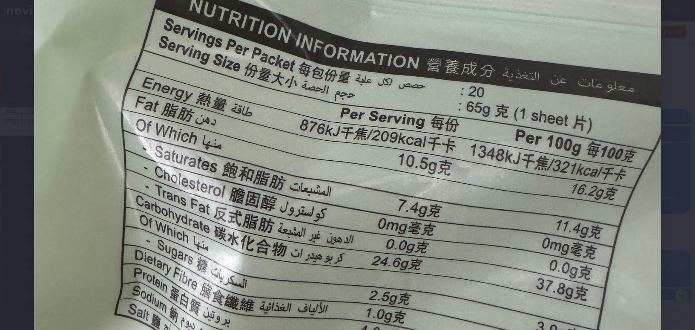
scroll to position [310, 0]
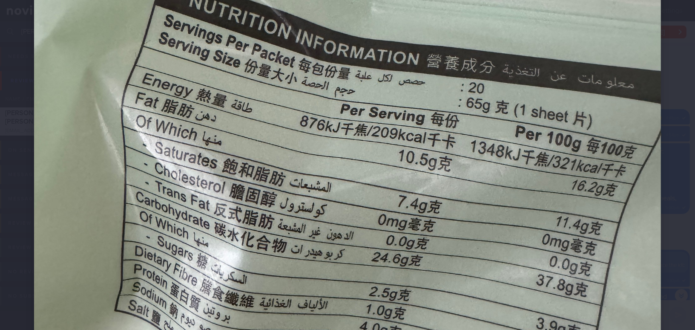
click at [277, 190] on img at bounding box center [347, 142] width 627 height 836
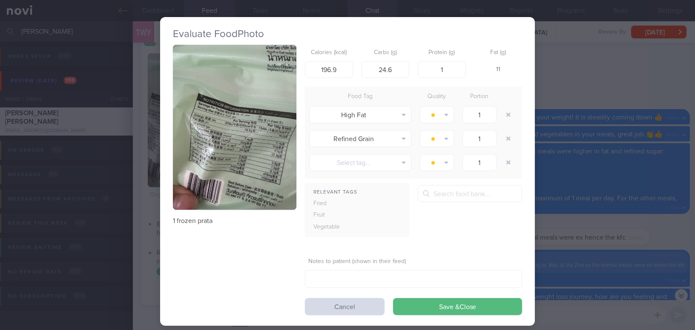
click at [610, 232] on div "Evaluate Food Photo 1 frozen prata Calories (kcal) 196.9 Carbs (g) 24.6 Protein…" at bounding box center [347, 165] width 695 height 330
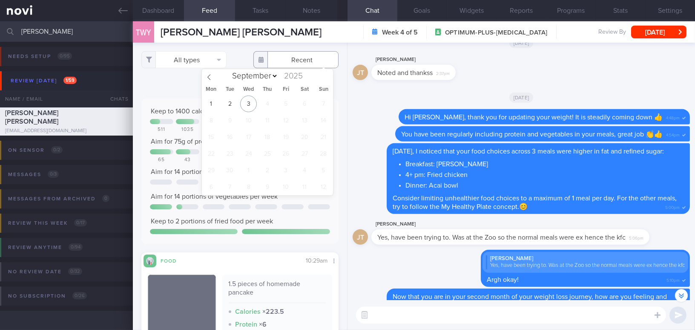
click at [290, 60] on input "text" at bounding box center [296, 59] width 85 height 17
click at [205, 76] on span at bounding box center [209, 76] width 14 height 14
select select "7"
click at [319, 170] on span "31" at bounding box center [323, 170] width 17 height 17
type input "2025-08-31"
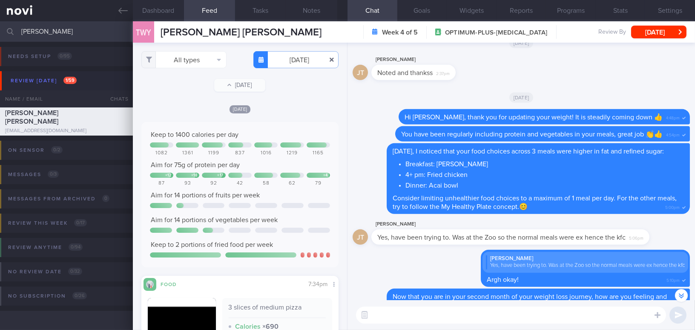
click at [326, 59] on button "button" at bounding box center [331, 59] width 15 height 15
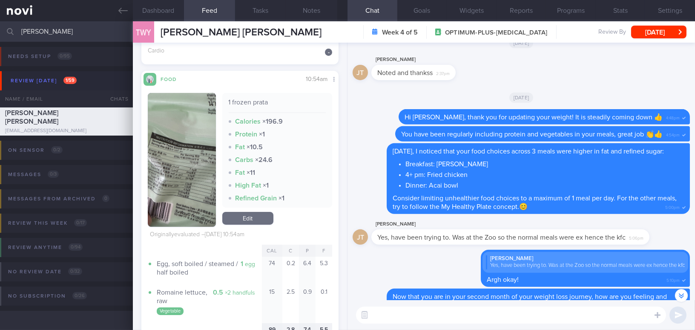
scroll to position [6491, 0]
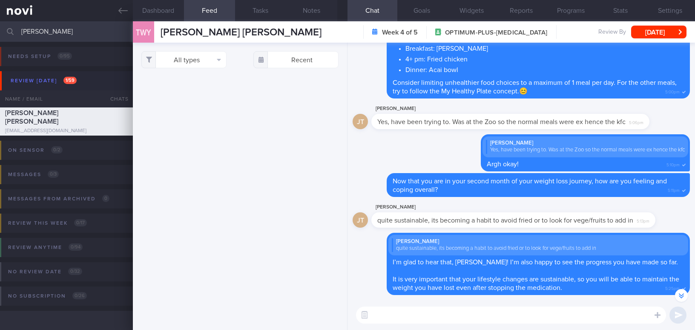
select select "7"
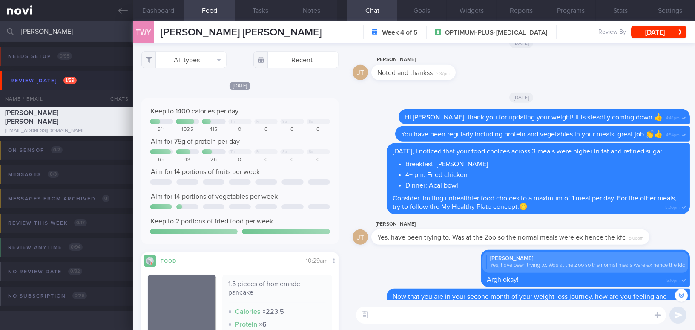
click at [464, 323] on div "​ ​" at bounding box center [522, 315] width 348 height 30
click at [154, 8] on button "Dashboard" at bounding box center [158, 10] width 51 height 21
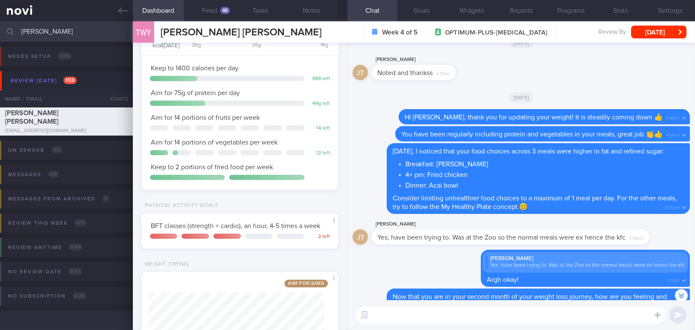
scroll to position [116, 0]
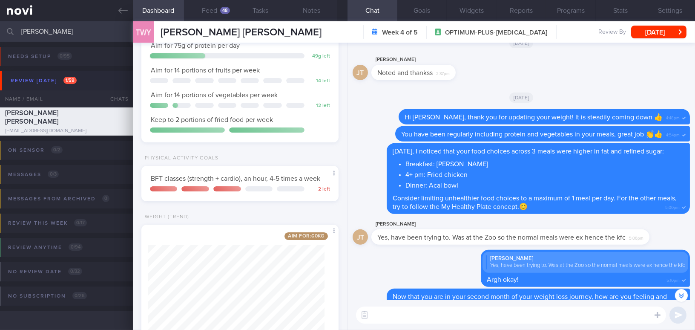
click at [390, 314] on textarea at bounding box center [511, 314] width 310 height 17
type textarea "G"
click at [205, 10] on button "Feed 48" at bounding box center [209, 10] width 51 height 21
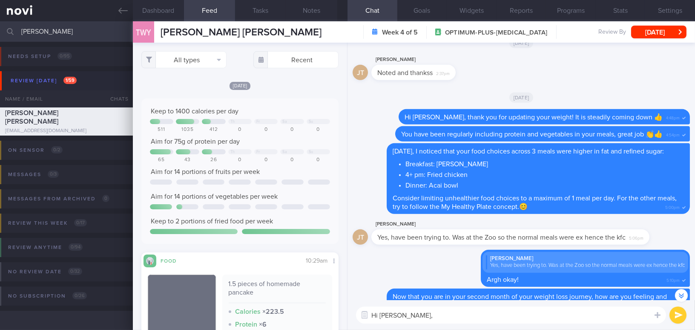
click at [452, 324] on div "Hi [PERSON_NAME], Hi [PERSON_NAME], ​ Hi [PERSON_NAME], ​" at bounding box center [522, 315] width 348 height 30
click at [450, 314] on textarea "Hi [PERSON_NAME]," at bounding box center [511, 314] width 310 height 17
click at [570, 9] on button "Programs" at bounding box center [571, 10] width 50 height 21
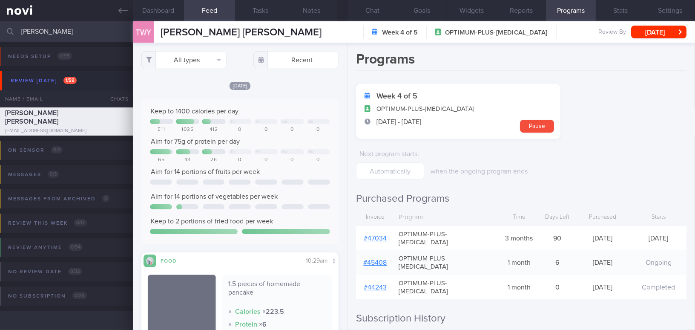
click at [366, 235] on link "# 47034" at bounding box center [375, 238] width 23 height 7
click at [378, 18] on button "Chat" at bounding box center [373, 10] width 50 height 21
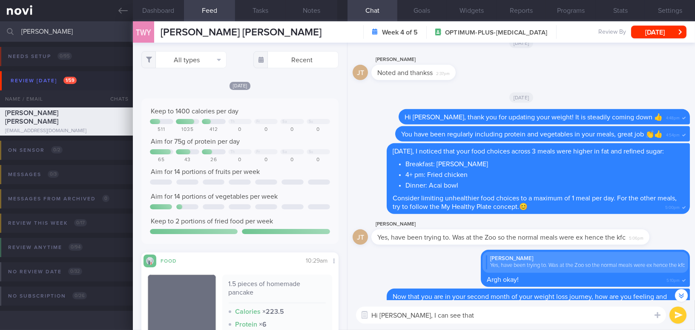
click at [446, 315] on textarea "Hi [PERSON_NAME], I can see that" at bounding box center [511, 314] width 310 height 17
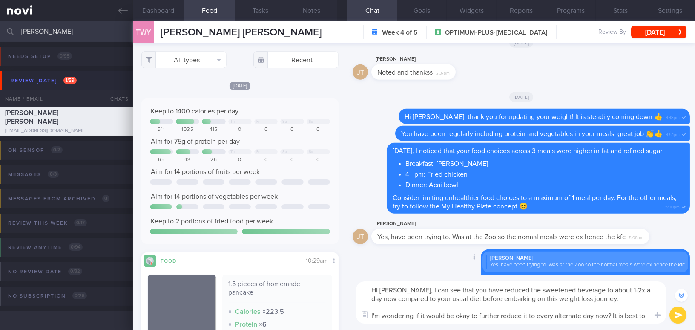
scroll to position [-149, 0]
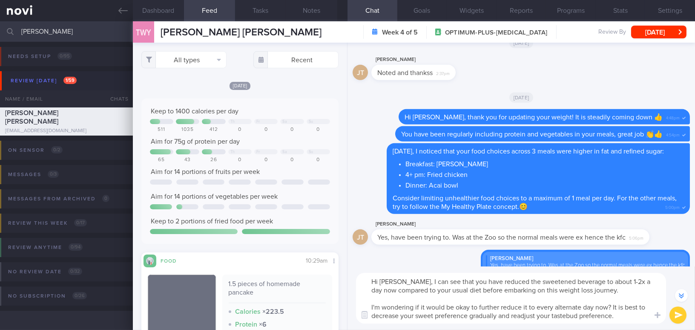
drag, startPoint x: 396, startPoint y: 280, endPoint x: 620, endPoint y: 320, distance: 226.8
click at [620, 320] on textarea "Hi Joey, I can see that you have reduced the sweetened beverage to about 1-2x a…" at bounding box center [511, 298] width 310 height 51
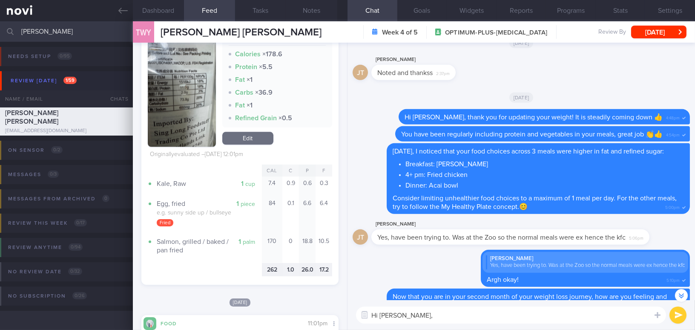
scroll to position [3873, 0]
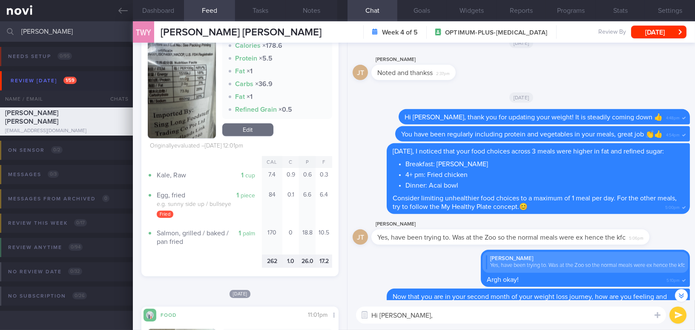
click at [180, 116] on button "button" at bounding box center [182, 77] width 68 height 121
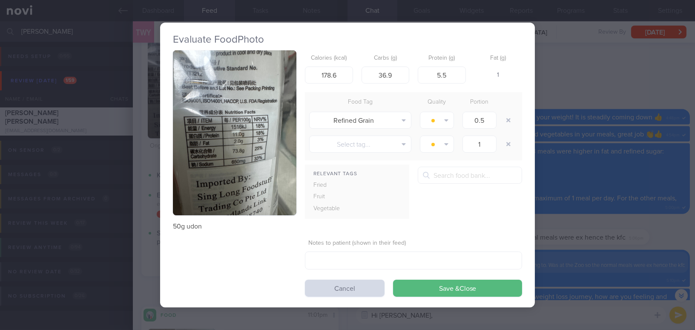
click at [605, 168] on div "Evaluate Food Photo 50g udon Calories (kcal) 178.6 Carbs (g) 36.9 Protein (g) 5…" at bounding box center [347, 165] width 695 height 330
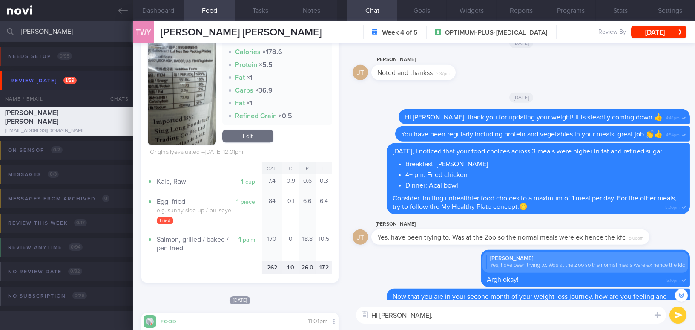
scroll to position [3719, 0]
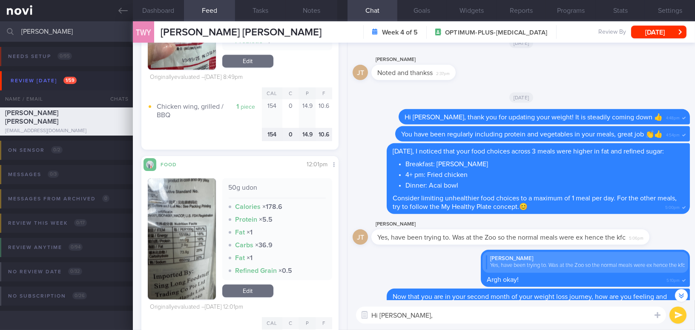
click at [176, 222] on button "button" at bounding box center [182, 238] width 68 height 121
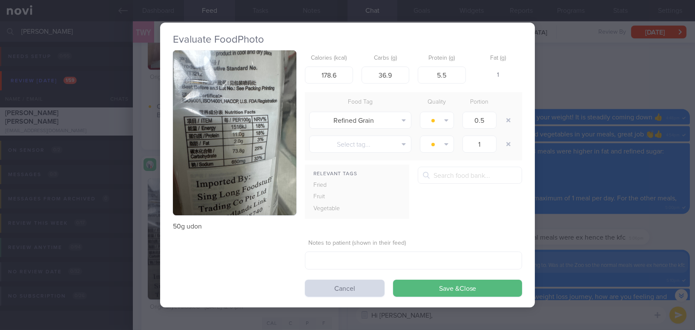
click at [597, 222] on div "Evaluate Food Photo 50g udon Calories (kcal) 178.6 Carbs (g) 36.9 Protein (g) 5…" at bounding box center [347, 165] width 695 height 330
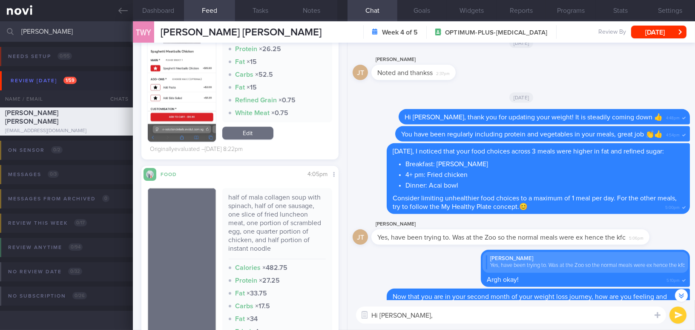
scroll to position [4338, 0]
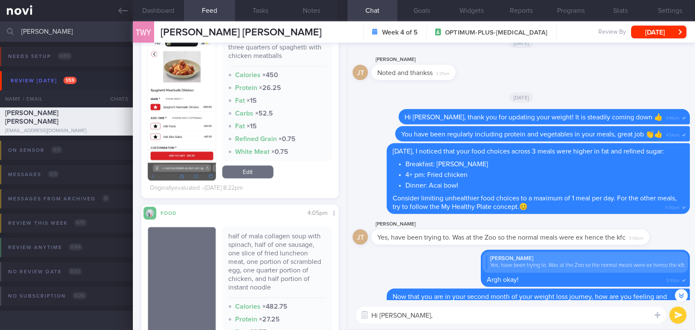
click at [406, 316] on textarea "Hi Joey," at bounding box center [511, 314] width 310 height 17
paste textarea "I’ve noticed you’ve cut down sweetened drinks to about 1–2 times a day, which i…"
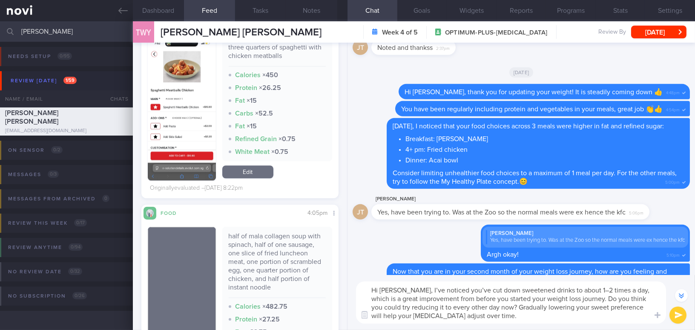
scroll to position [-140, 0]
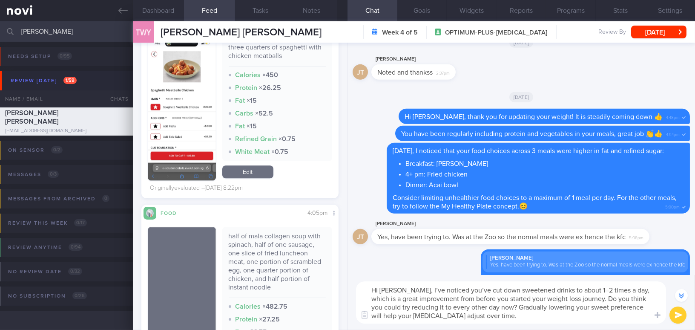
click at [404, 289] on textarea "Hi Joey, I’ve noticed you’ve cut down sweetened drinks to about 1–2 times a day…" at bounding box center [511, 302] width 310 height 42
click at [407, 287] on textarea "Hi Joey, I’ve noticed you’ve cut down sweetened drinks to about 1–2 times a day…" at bounding box center [511, 302] width 310 height 42
click at [587, 291] on textarea "Hi Joey, I have noticed you have cut down sweetened drinks to about 1–2 times a…" at bounding box center [511, 302] width 310 height 42
click at [508, 312] on textarea "Hi Joey, I have noticed you have cut down sweetened drinks to about 1-2 times a…" at bounding box center [511, 302] width 310 height 42
click at [491, 317] on textarea "Hi Joey, I have noticed you have cut down sweetened drinks to about 1-2 times a…" at bounding box center [511, 302] width 310 height 42
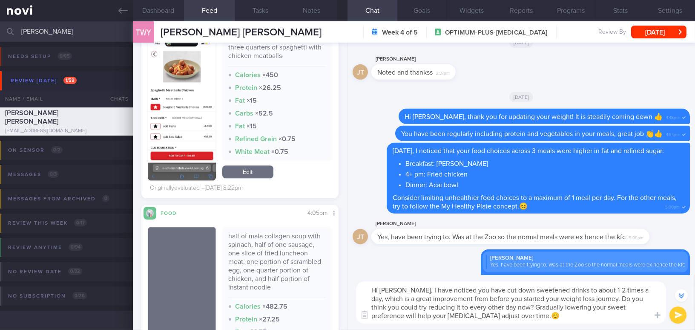
type textarea "Hi Joey, I have noticed you have cut down sweetened drinks to about 1-2 times a…"
click at [679, 314] on button "submit" at bounding box center [678, 314] width 17 height 17
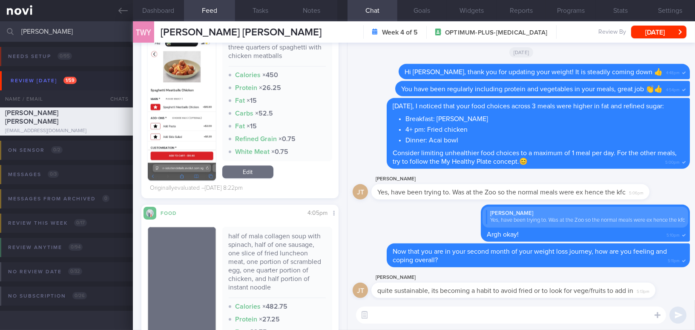
scroll to position [0, 0]
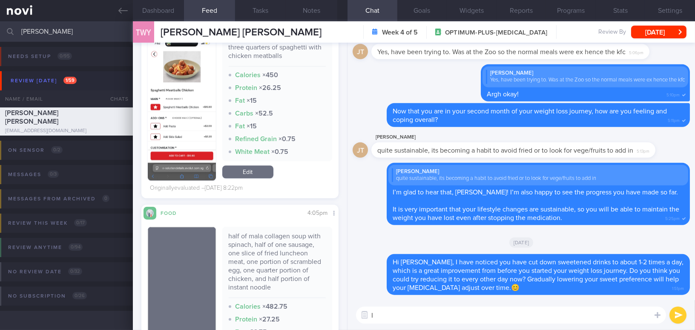
type textarea "I"
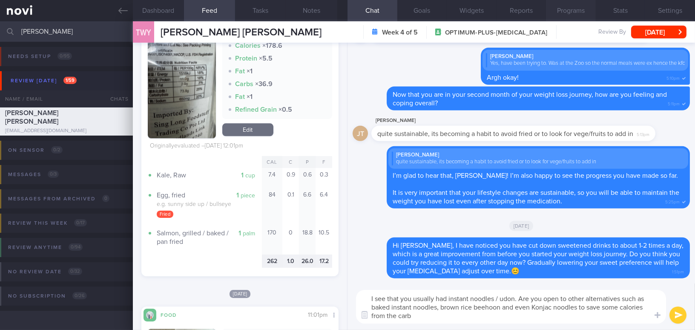
type textarea "I see that you usually had instant noodles / udon. Are you open to other altern…"
drag, startPoint x: 419, startPoint y: 318, endPoint x: 352, endPoint y: 292, distance: 71.6
click at [352, 292] on div "I see that you usually had instant noodles / udon. Are you open to other altern…" at bounding box center [522, 306] width 348 height 46
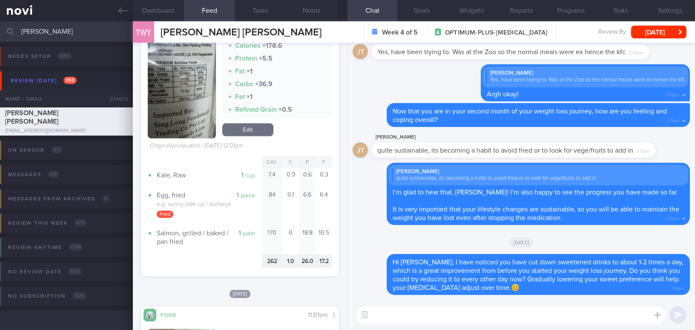
paste textarea "I see that you usually have instant noodles or udon. Are you open to trying alt…"
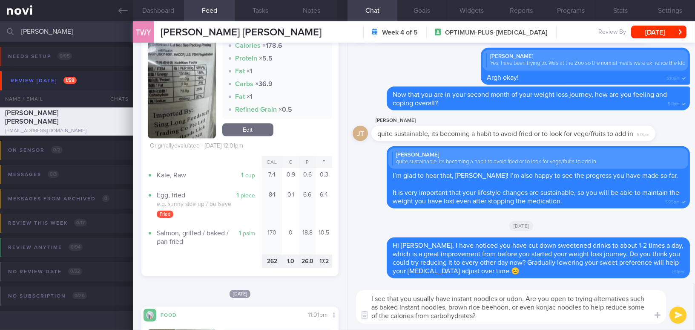
drag, startPoint x: 373, startPoint y: 316, endPoint x: 391, endPoint y: 314, distance: 18.4
click at [391, 314] on textarea "I see that you usually have instant noodles or udon. Are you open to trying alt…" at bounding box center [511, 307] width 310 height 34
drag, startPoint x: 424, startPoint y: 314, endPoint x: 451, endPoint y: 314, distance: 26.8
click at [451, 314] on textarea "I see that you usually have instant noodles or udon. Are you open to trying alt…" at bounding box center [511, 307] width 310 height 34
type textarea "I see that you usually have instant noodles or udon. Are you open to trying alt…"
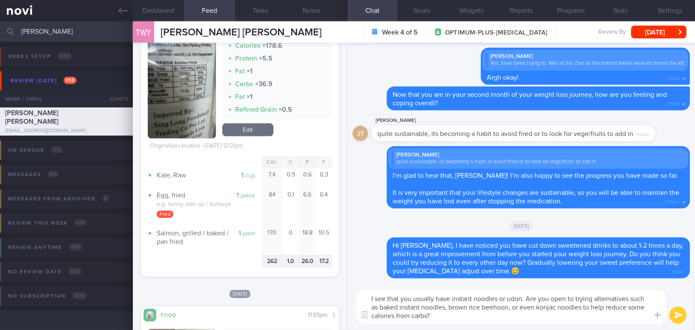
click at [674, 314] on button "submit" at bounding box center [678, 314] width 17 height 17
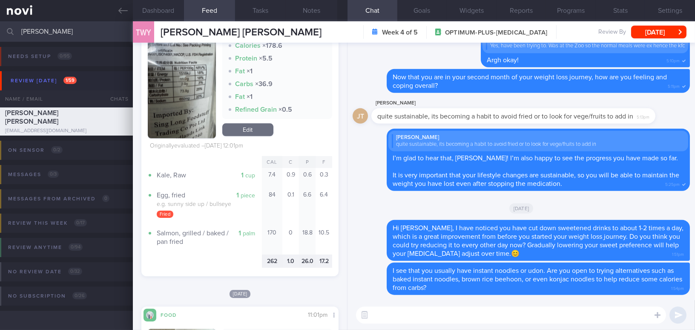
click at [392, 316] on textarea at bounding box center [511, 314] width 310 height 17
paste textarea "I also wanted to let you know that I will be away from [DATE] to [DATE]. I have…"
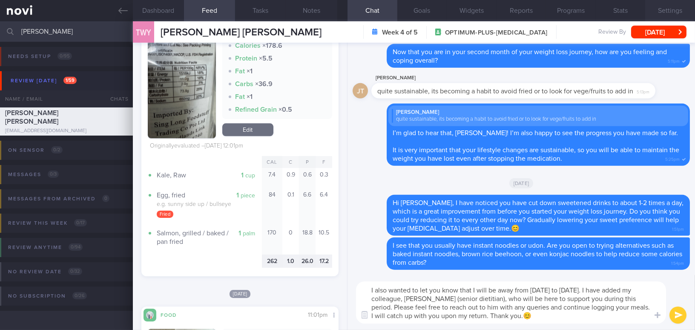
type textarea "I also wanted to let you know that I will be away from [DATE] to [DATE]. I have…"
click at [666, 10] on button "Settings" at bounding box center [671, 10] width 50 height 21
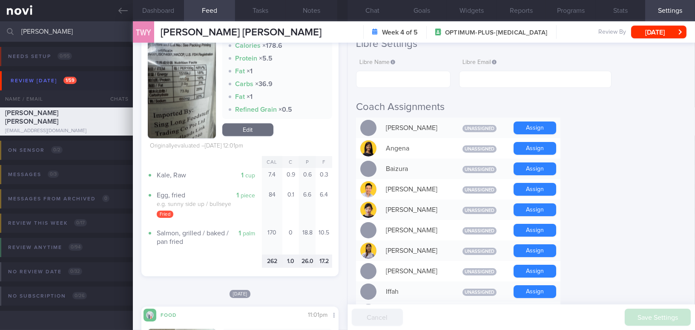
scroll to position [155, 0]
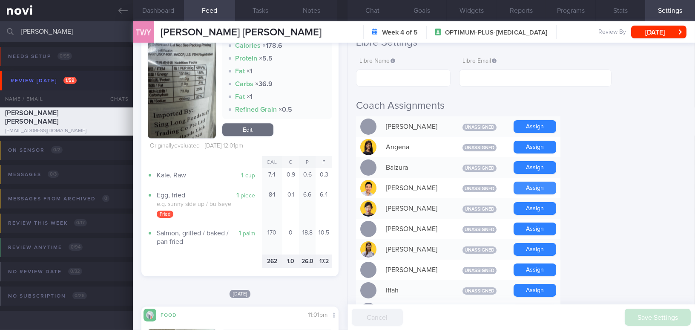
click at [533, 186] on button "Assign" at bounding box center [535, 188] width 43 height 13
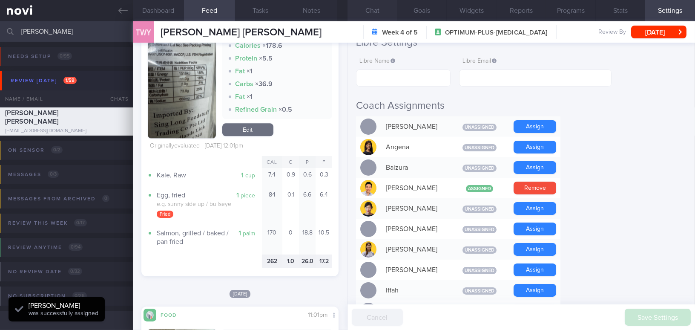
click at [375, 9] on button "Chat" at bounding box center [373, 10] width 50 height 21
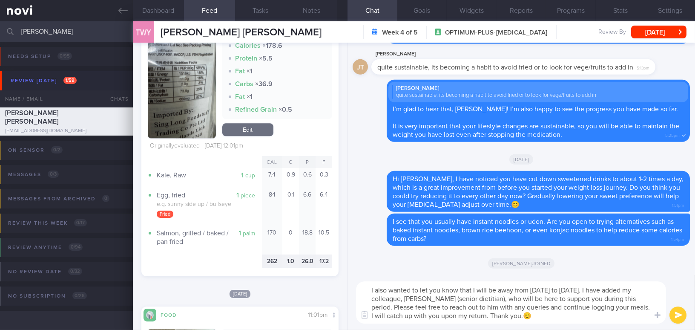
click at [677, 313] on button "submit" at bounding box center [678, 314] width 17 height 17
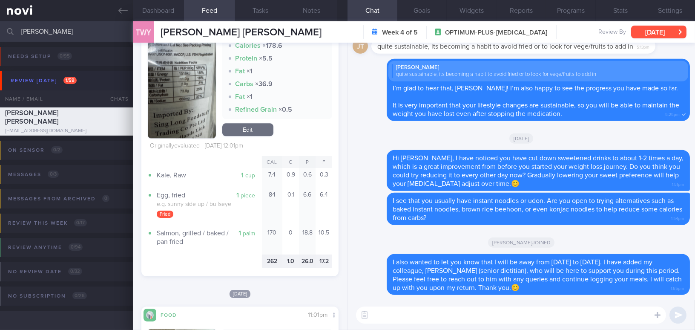
click at [654, 29] on button "[DATE]" at bounding box center [658, 32] width 55 height 13
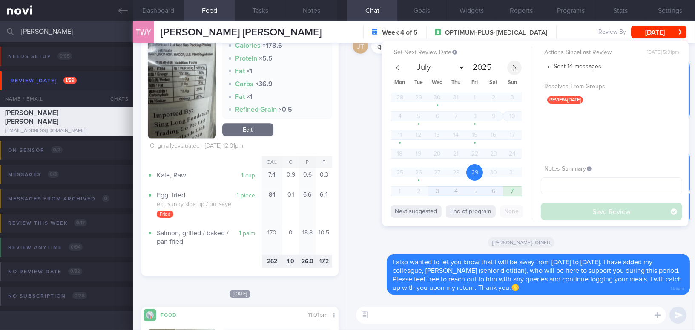
click at [513, 66] on icon at bounding box center [515, 68] width 6 height 6
select select "8"
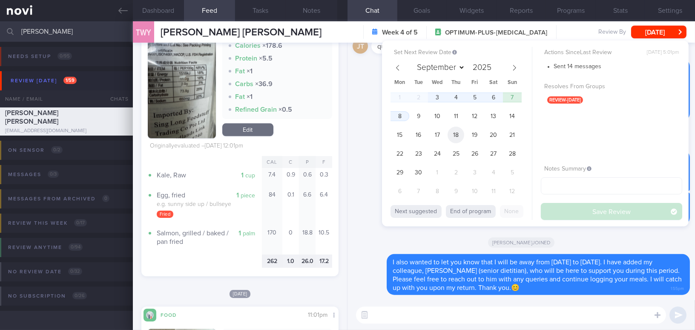
click at [455, 134] on span "18" at bounding box center [456, 135] width 17 height 17
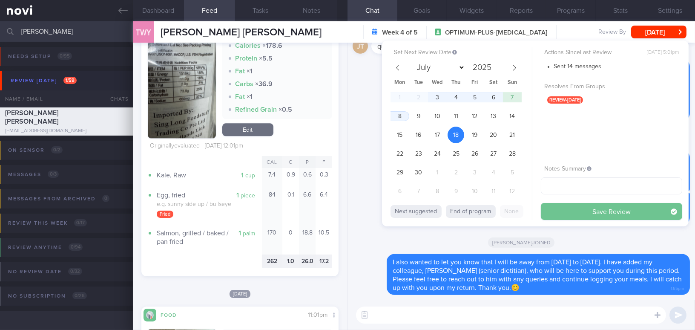
click at [565, 210] on button "Save Review" at bounding box center [611, 211] width 141 height 17
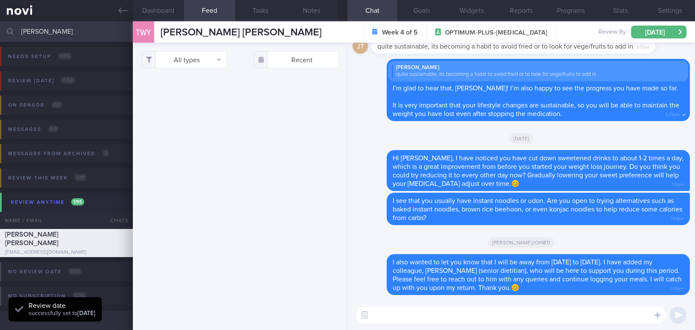
select select "8"
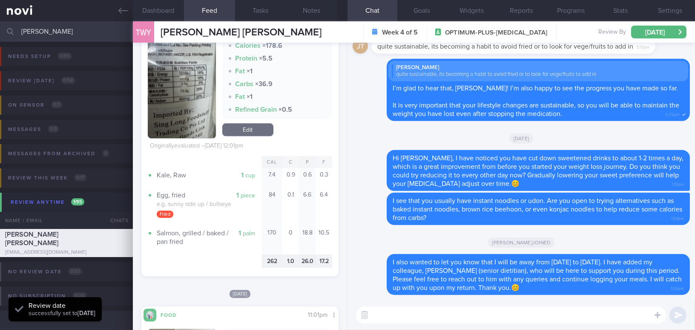
drag, startPoint x: 55, startPoint y: 29, endPoint x: 0, endPoint y: 29, distance: 55.0
click at [0, 29] on input "[PERSON_NAME]" at bounding box center [347, 31] width 695 height 20
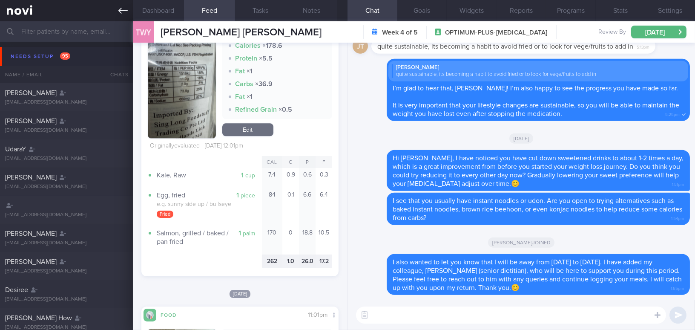
click at [123, 10] on icon at bounding box center [122, 10] width 9 height 9
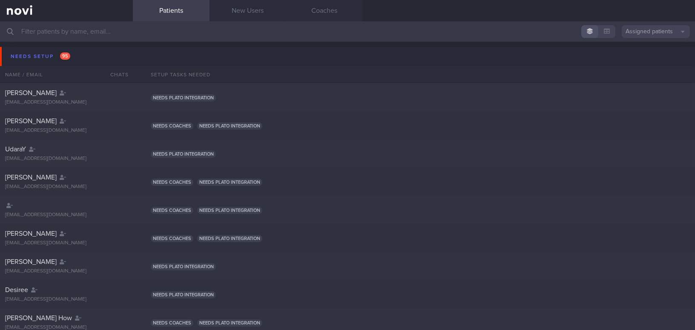
click at [133, 35] on input "text" at bounding box center [347, 31] width 695 height 20
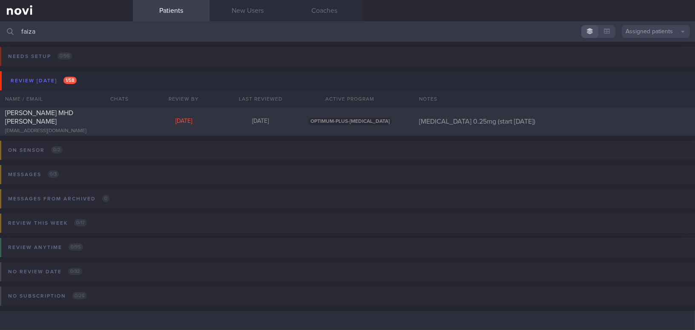
drag, startPoint x: 55, startPoint y: 29, endPoint x: 0, endPoint y: 24, distance: 55.2
click at [0, 24] on input "faiza" at bounding box center [347, 31] width 695 height 20
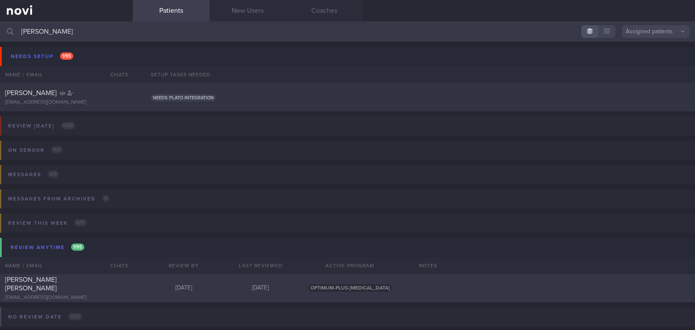
type input "joe"
click at [67, 284] on div "[PERSON_NAME] [PERSON_NAME]" at bounding box center [65, 283] width 121 height 17
select select "8"
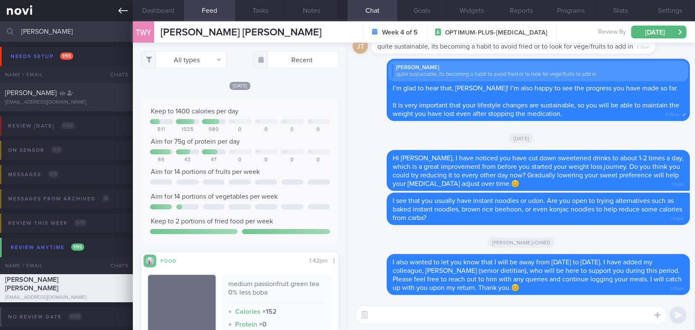
click at [119, 12] on icon at bounding box center [122, 10] width 9 height 9
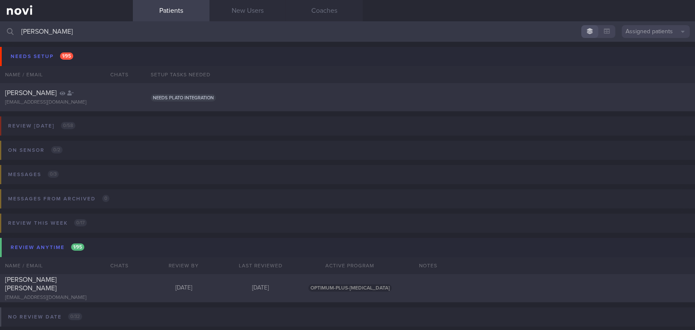
drag, startPoint x: 50, startPoint y: 31, endPoint x: 0, endPoint y: 24, distance: 50.4
click at [0, 24] on input "joe" at bounding box center [347, 31] width 695 height 20
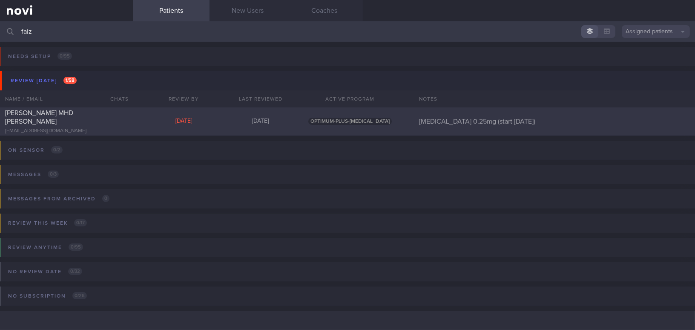
type input "faiz"
click at [67, 114] on span "NUR FAIZAH BINTE MHD YASSIN" at bounding box center [39, 117] width 68 height 15
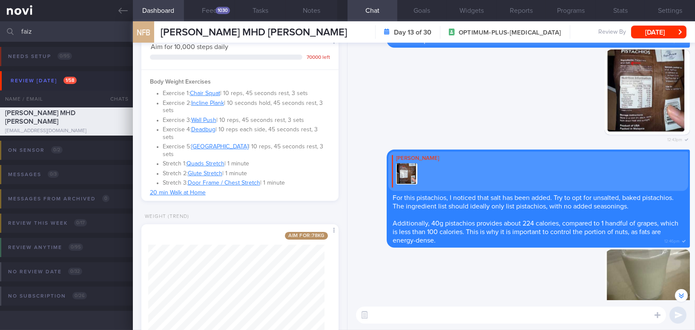
scroll to position [387, 0]
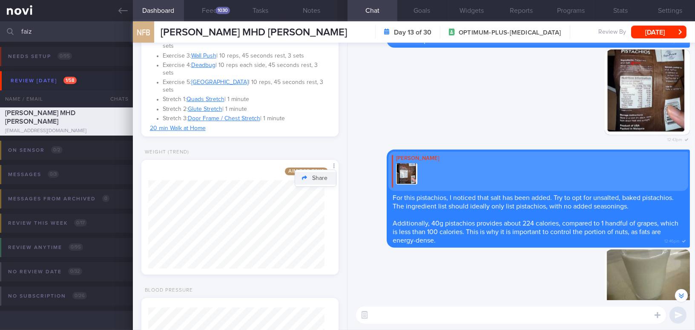
click at [327, 173] on button "Share" at bounding box center [315, 178] width 41 height 13
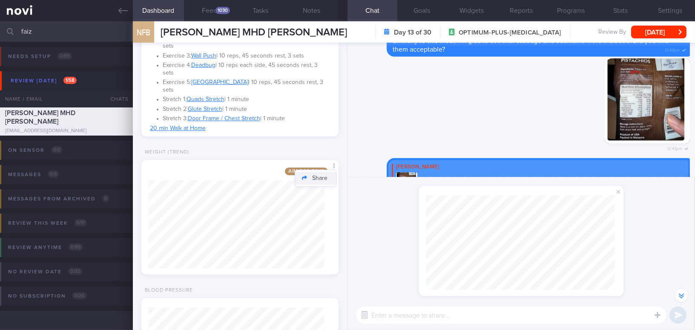
scroll to position [95, 189]
click at [618, 190] on span at bounding box center [619, 192] width 10 height 10
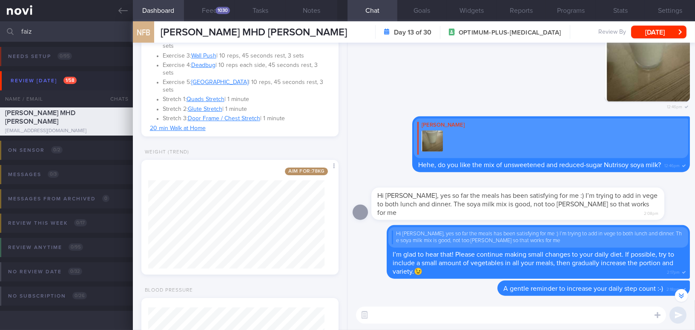
scroll to position [0, 0]
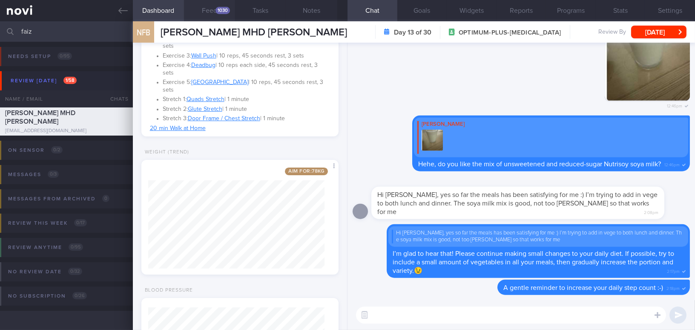
click at [220, 9] on div "1030" at bounding box center [223, 10] width 14 height 7
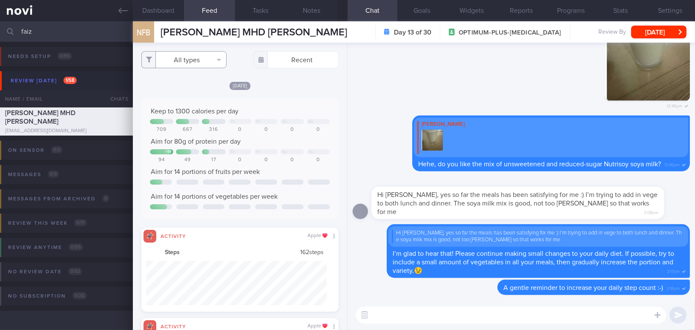
click at [191, 60] on button "All types" at bounding box center [183, 59] width 85 height 17
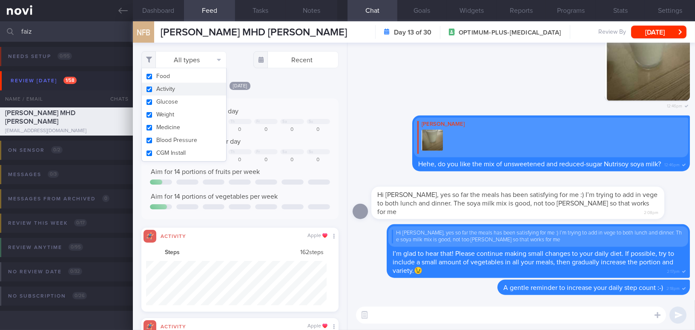
click at [150, 87] on button "Activity" at bounding box center [184, 89] width 84 height 13
checkbox input "false"
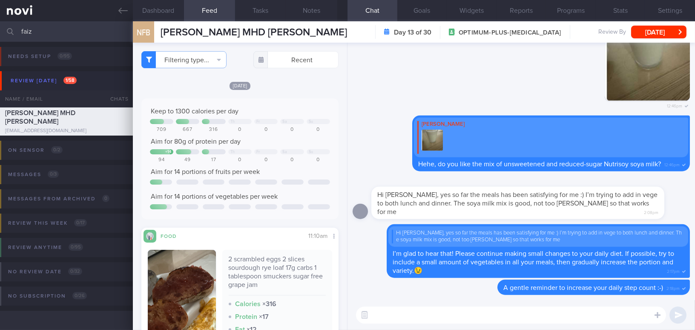
click at [289, 95] on div "Today Keep to 1300 calories per day Th Fr Sa Su 709 667 316 0 0 0 0 Aim for 80g…" at bounding box center [239, 254] width 197 height 346
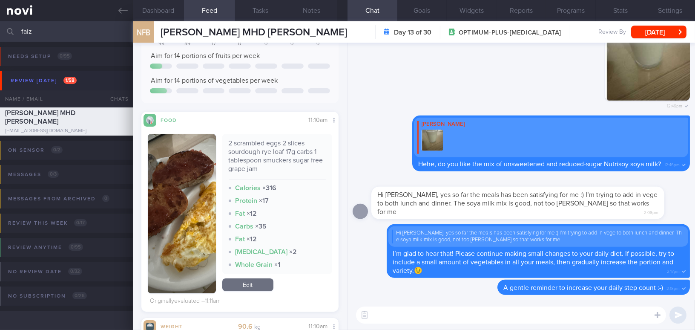
click at [194, 211] on button "button" at bounding box center [182, 213] width 68 height 159
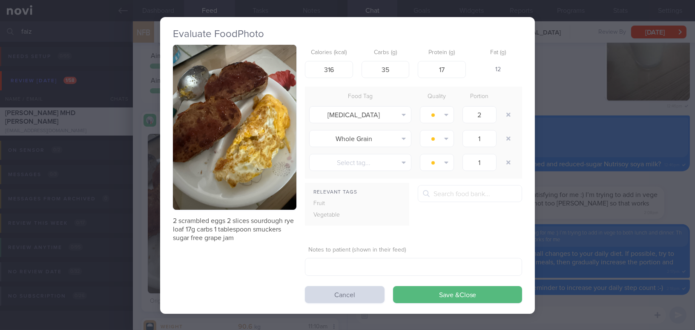
click at [590, 175] on div "Evaluate Food Photo 2 scrambled eggs 2 slices sourdough rye loaf 17g carbs 1 ta…" at bounding box center [347, 165] width 695 height 330
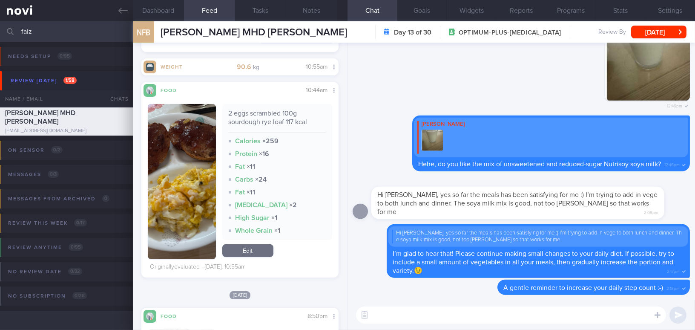
click at [203, 165] on button "button" at bounding box center [182, 181] width 68 height 155
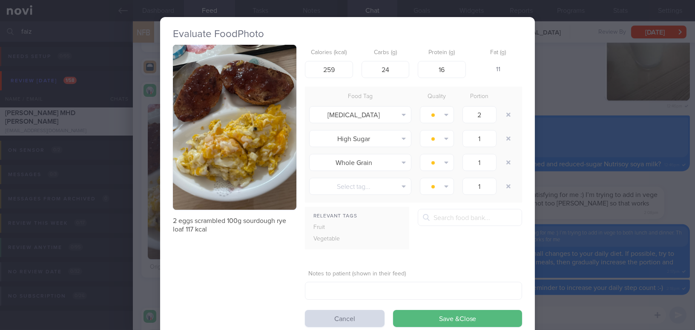
click at [224, 136] on button "button" at bounding box center [235, 127] width 124 height 165
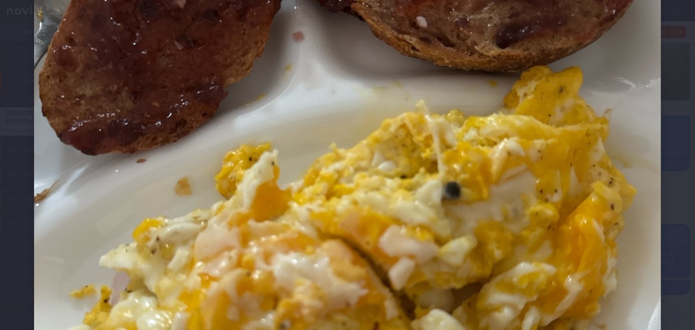
scroll to position [271, 0]
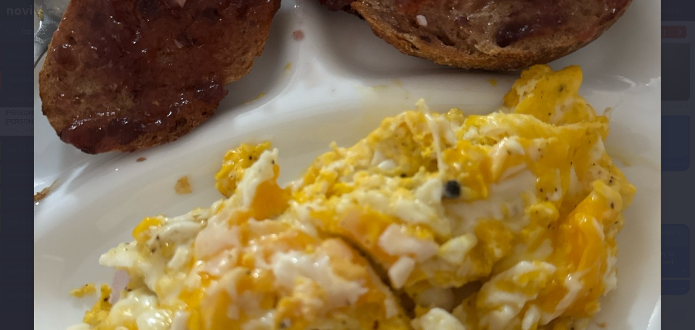
click at [460, 147] on img at bounding box center [347, 181] width 627 height 836
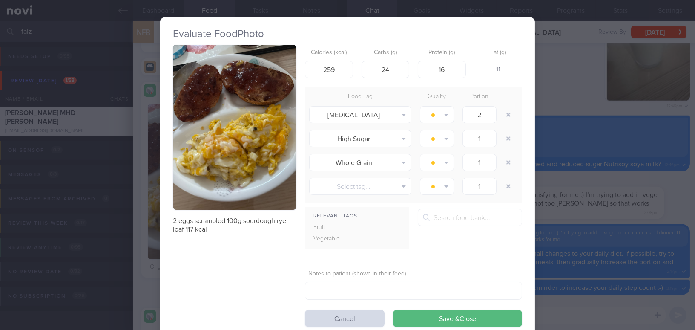
click at [588, 184] on div "Evaluate Food Photo 2 eggs scrambled 100g sourdough rye loaf 117 kcal Calories …" at bounding box center [347, 165] width 695 height 330
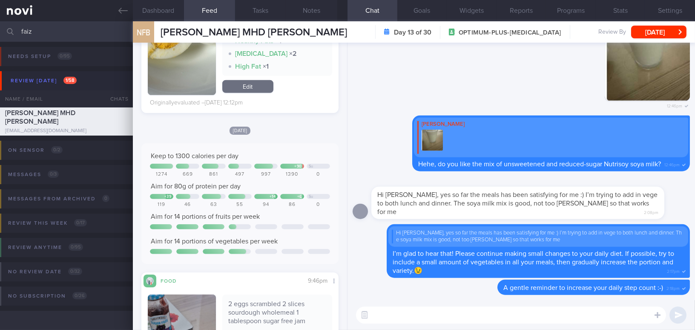
scroll to position [1627, 0]
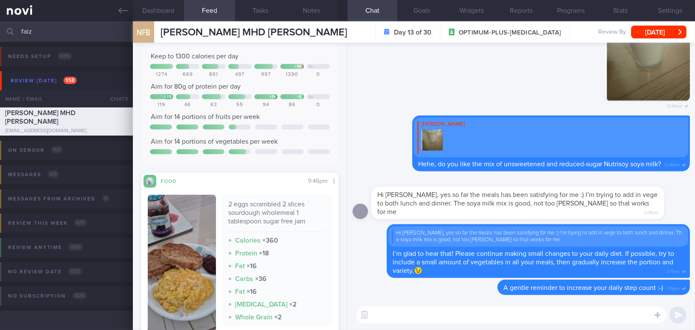
click at [196, 245] on button "button" at bounding box center [182, 270] width 68 height 151
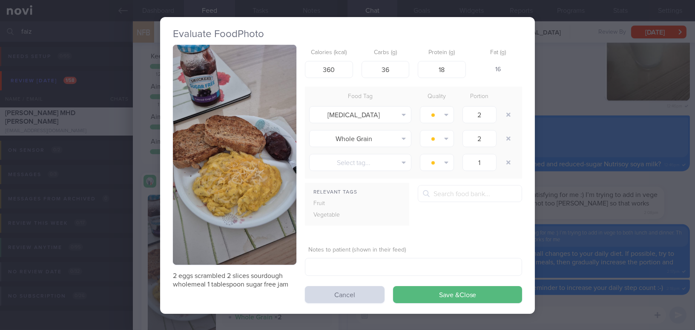
click at [584, 218] on div "Evaluate Food Photo 2 eggs scrambled 2 slices sourdough wholemeal 1 tablespoon …" at bounding box center [347, 165] width 695 height 330
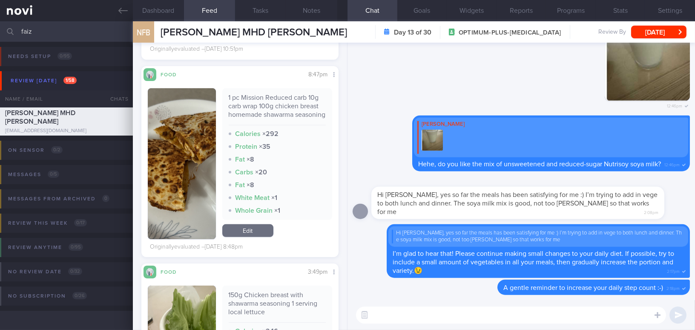
scroll to position [929, 0]
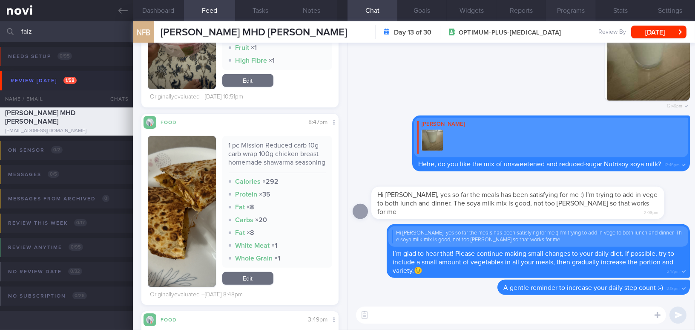
click at [568, 7] on button "Programs" at bounding box center [571, 10] width 50 height 21
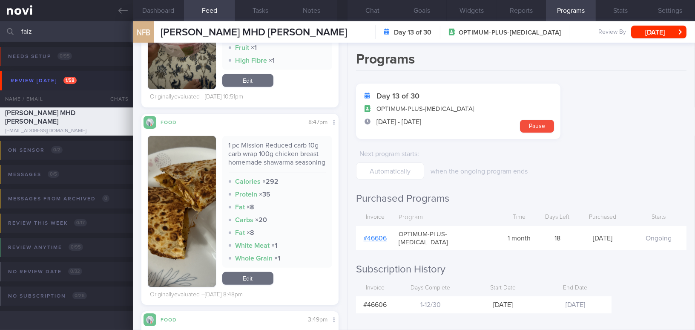
click at [375, 235] on link "# 46606" at bounding box center [375, 238] width 23 height 7
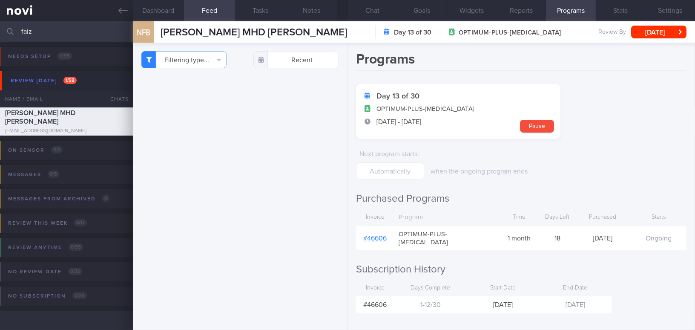
scroll to position [929, 0]
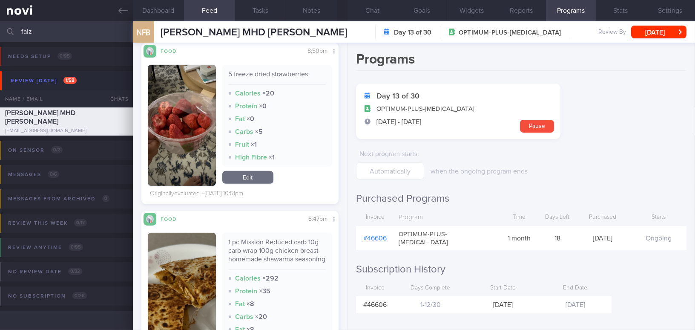
scroll to position [775, 0]
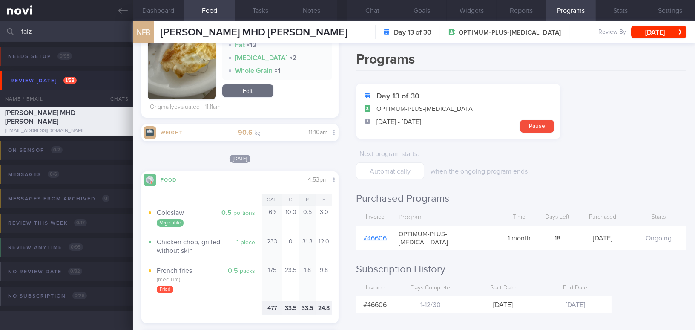
scroll to position [232, 0]
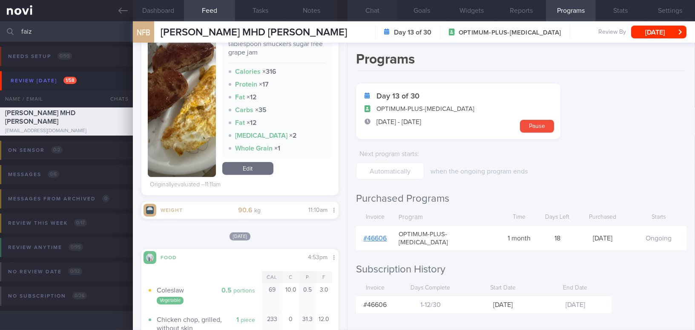
click at [371, 6] on button "Chat" at bounding box center [373, 10] width 50 height 21
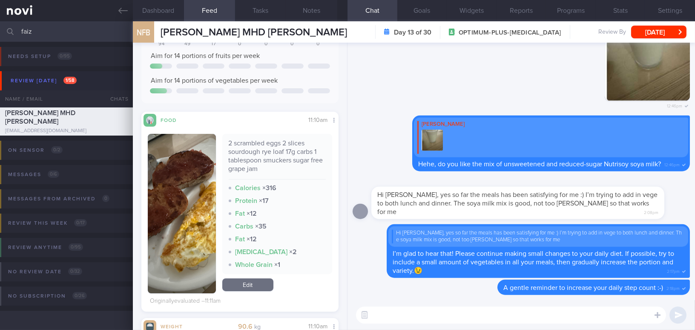
scroll to position [232, 0]
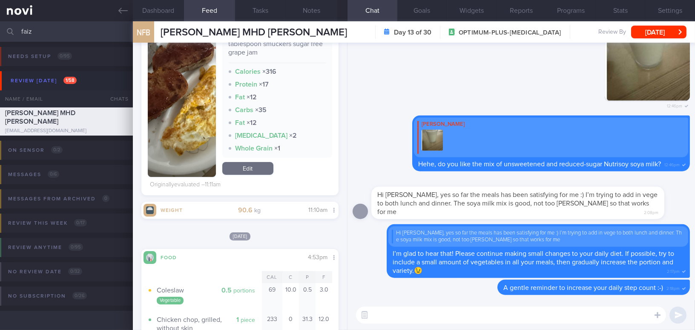
click at [171, 147] on img "button" at bounding box center [182, 96] width 68 height 159
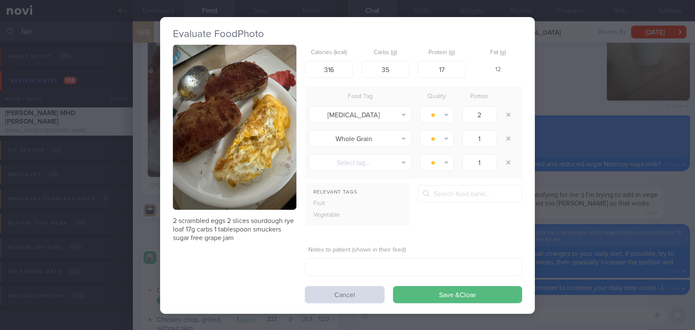
click at [561, 189] on div "Evaluate Food Photo 2 scrambled eggs 2 slices sourdough rye loaf 17g carbs 1 ta…" at bounding box center [347, 165] width 695 height 330
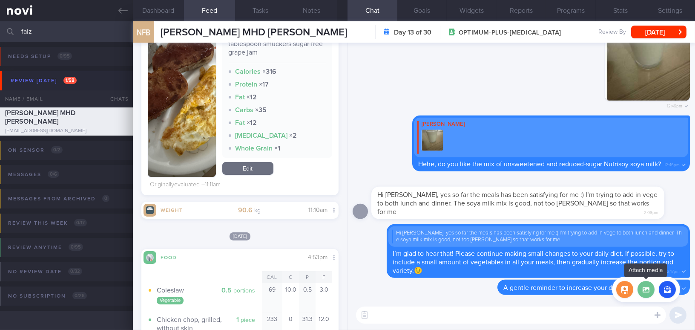
click at [647, 291] on label at bounding box center [646, 289] width 17 height 17
click at [0, 0] on input "file" at bounding box center [0, 0] width 0 height 0
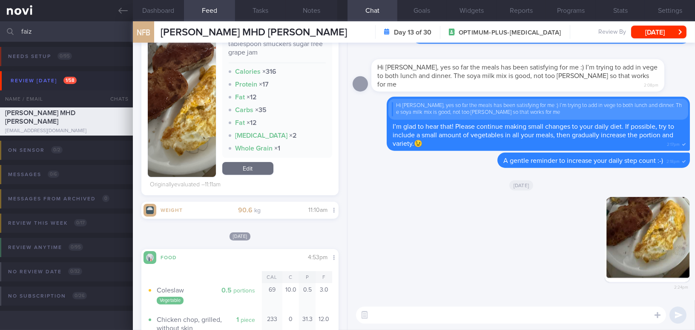
drag, startPoint x: 632, startPoint y: 259, endPoint x: 684, endPoint y: 263, distance: 52.1
click at [684, 263] on div "Delete 2:24pm" at bounding box center [630, 246] width 119 height 98
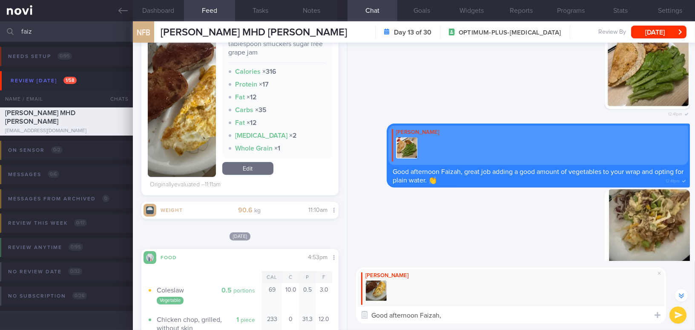
scroll to position [-696, 0]
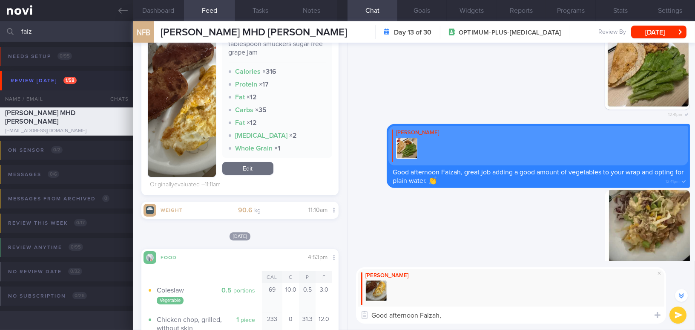
paste textarea "May I know how you felt in terms of satiety after having this meal now that you…"
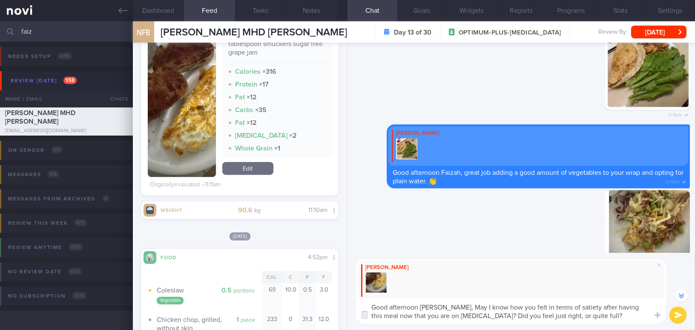
click at [447, 307] on textarea "Good afternoon Faizah, May I know how you felt in terms of satiety after having…" at bounding box center [511, 310] width 310 height 25
click at [513, 317] on textarea "Good afternoon Faizah, may I know how you felt in terms of satiety after having…" at bounding box center [511, 310] width 310 height 25
type textarea "Good afternoon Faizah, may I know how you felt in terms of satiety after having…"
click at [671, 316] on button "submit" at bounding box center [678, 314] width 17 height 17
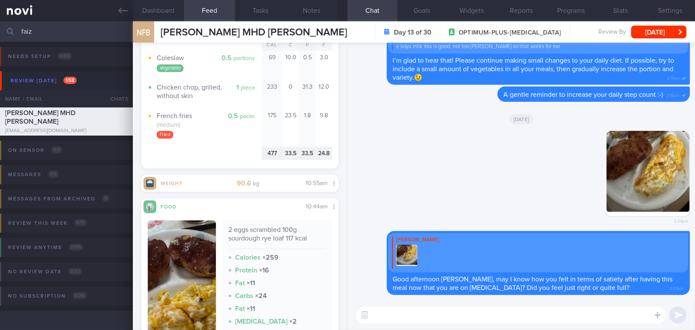
scroll to position [426, 0]
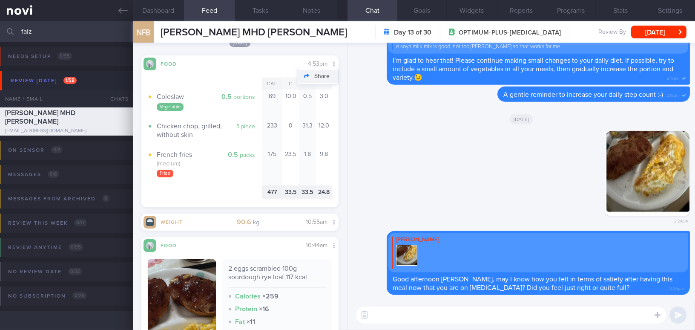
click at [328, 75] on button "Share" at bounding box center [317, 76] width 41 height 13
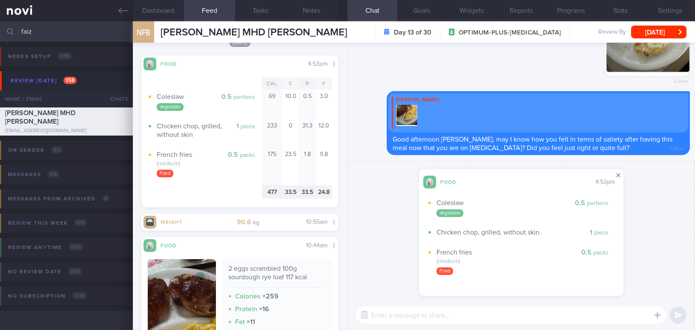
click at [621, 176] on span at bounding box center [619, 175] width 10 height 10
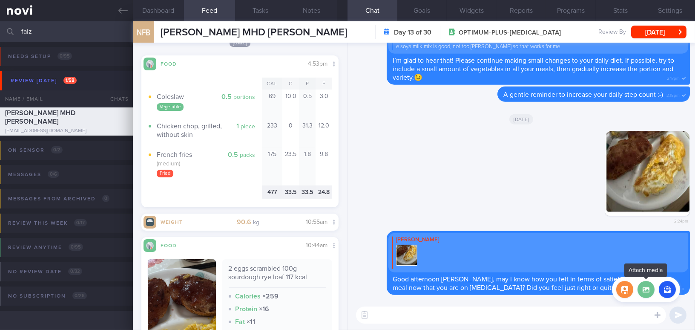
click at [645, 288] on label at bounding box center [646, 289] width 17 height 17
click at [0, 0] on input "file" at bounding box center [0, 0] width 0 height 0
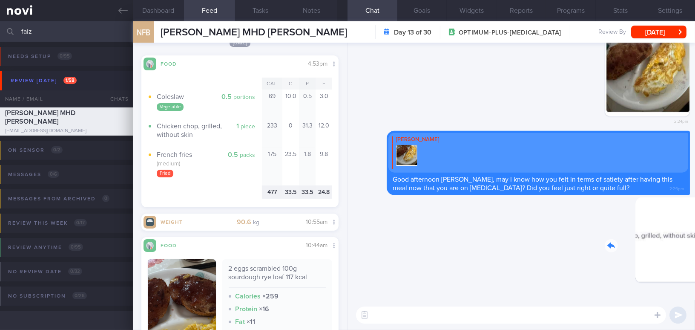
drag, startPoint x: 630, startPoint y: 243, endPoint x: 681, endPoint y: 248, distance: 50.9
click at [681, 248] on div "Delete 2:27pm" at bounding box center [630, 246] width 119 height 98
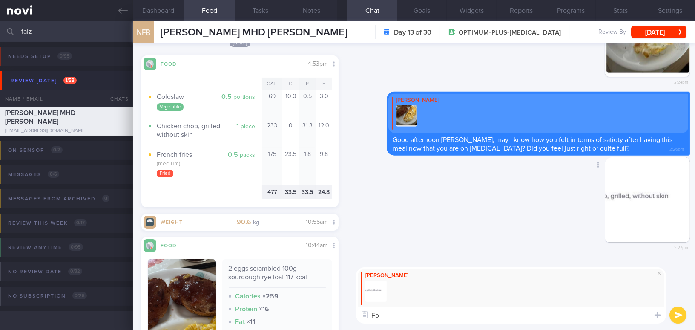
type textarea "F"
type textarea "G"
type textarea "I"
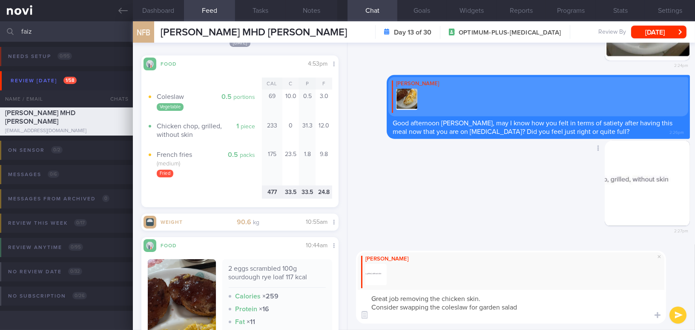
scroll to position [0, 0]
click at [533, 307] on textarea "Great job removing the chicken skin. Consider swapping the coleslaw for garden …" at bounding box center [511, 307] width 310 height 34
type textarea "Great job removing the chicken skin. Consider swapping the coleslaw for garden …"
drag, startPoint x: 611, startPoint y: 318, endPoint x: 417, endPoint y: 311, distance: 194.4
click at [350, 295] on div "Mee Li Great job removing the chicken skin. Consider swapping the coleslaw for …" at bounding box center [522, 287] width 348 height 86
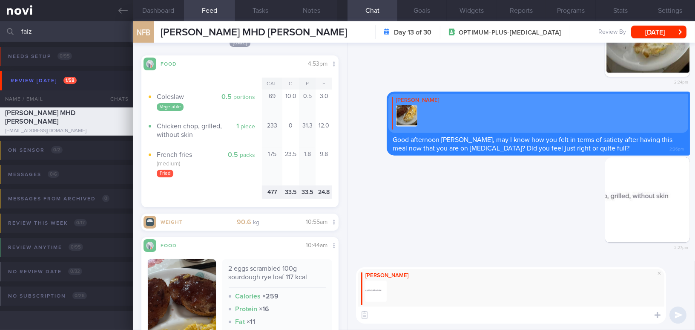
paste textarea "Great job removing the chicken skin! Consider swapping the coleslaw for a garde…"
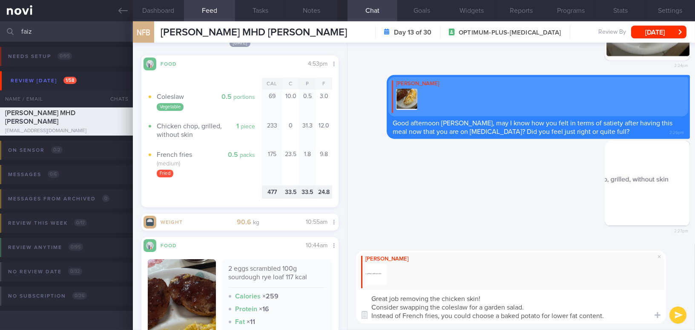
click at [371, 294] on textarea "Great job removing the chicken skin! Consider swapping the coleslaw for a garde…" at bounding box center [511, 307] width 310 height 34
click at [504, 315] on textarea "- Great job removing the chicken skin! - Consider swapping the coleslaw for a g…" at bounding box center [511, 307] width 310 height 34
click at [618, 317] on textarea "- Great job removing the chicken skin! - Consider swapping the coleslaw for a g…" at bounding box center [511, 307] width 310 height 34
type textarea "- Great job removing the chicken skin! - Consider swapping the coleslaw for a g…"
click at [677, 315] on button "submit" at bounding box center [678, 314] width 17 height 17
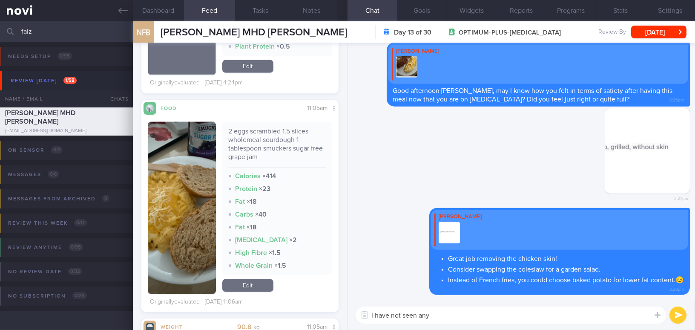
scroll to position [3137, 0]
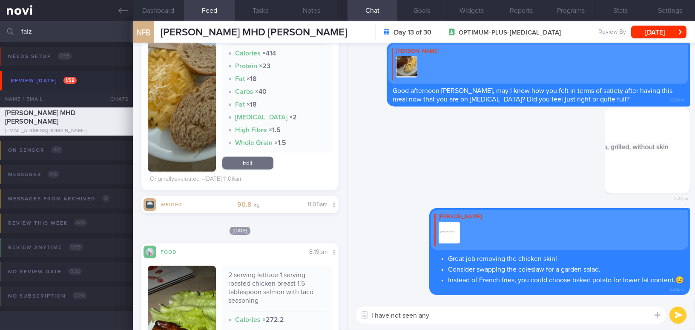
drag, startPoint x: 441, startPoint y: 315, endPoint x: 273, endPoint y: 309, distance: 168.0
click at [273, 309] on div "Dashboard Feed 1030 Tasks Notes Chat Goals Widgets Reports Programs Stats Setti…" at bounding box center [414, 175] width 562 height 308
paste textarea "n’t seen any sweetened beverages over the past week, and you’ve been making an …"
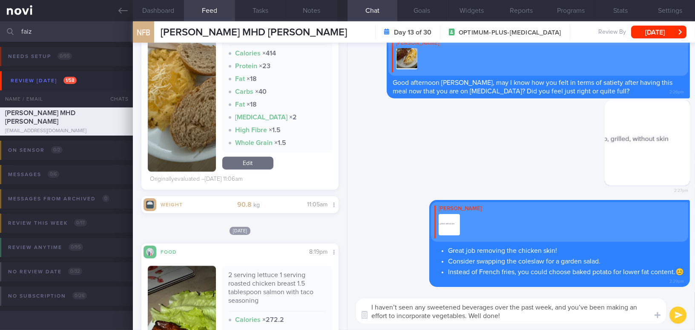
click at [395, 305] on textarea "I haven’t seen any sweetened beverages over the past week, and you’ve been maki…" at bounding box center [511, 310] width 310 height 25
click at [592, 308] on textarea "I have not seen any sweetened beverages over the past week, and you’ve been mak…" at bounding box center [511, 310] width 310 height 25
click at [545, 319] on textarea "I have not seen any sweetened beverages over the past week, and you have been m…" at bounding box center [511, 310] width 310 height 25
type textarea "I have not seen any sweetened beverages over the past week, and you have been m…"
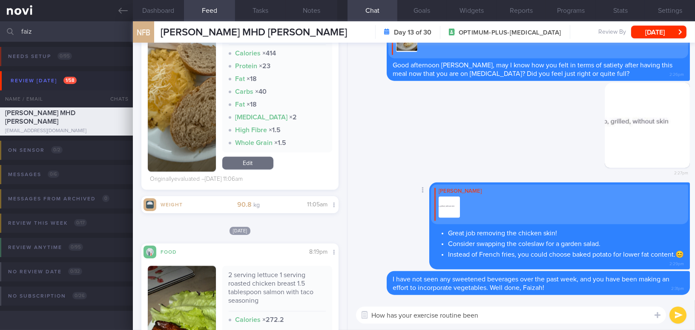
type textarea "How has your exercise routine been?"
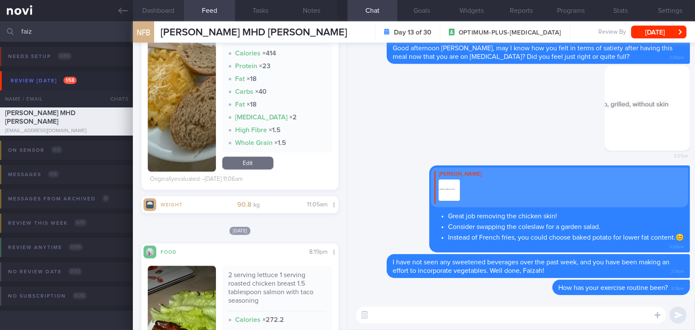
click at [150, 13] on button "Dashboard" at bounding box center [158, 10] width 51 height 21
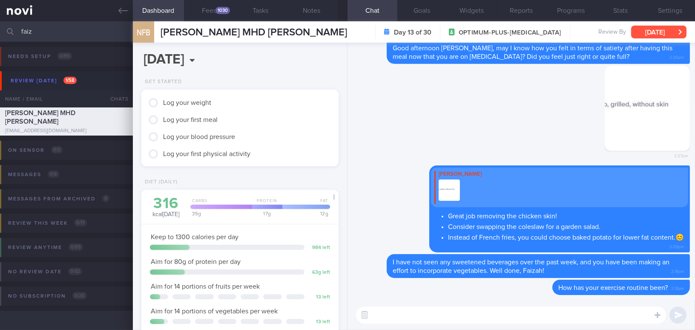
click at [642, 31] on button "[DATE]" at bounding box center [658, 32] width 55 height 13
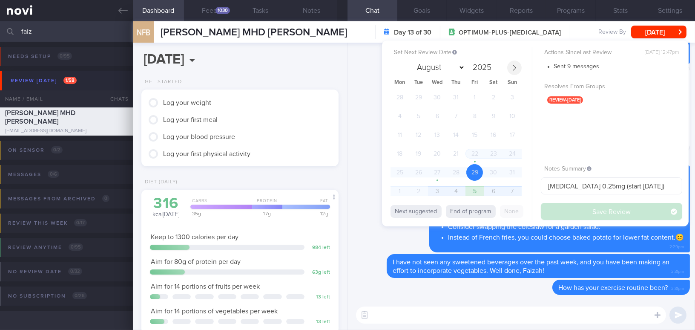
click at [512, 71] on span at bounding box center [514, 68] width 14 height 14
select select "8"
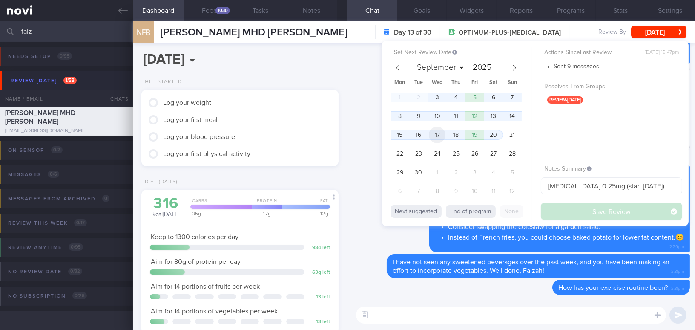
click at [437, 134] on span "17" at bounding box center [437, 135] width 17 height 17
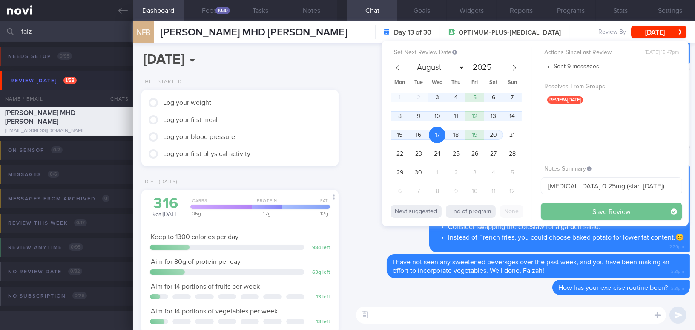
click at [575, 216] on button "Save Review" at bounding box center [611, 211] width 141 height 17
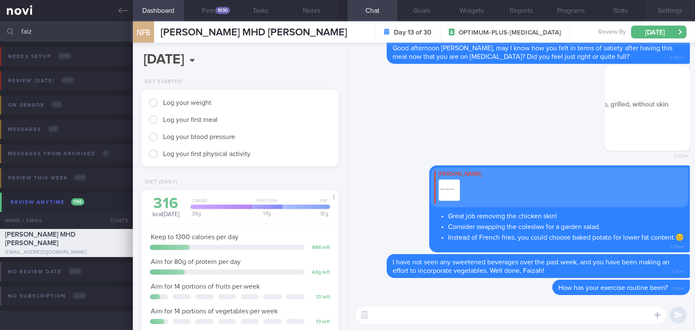
click at [663, 4] on button "Settings" at bounding box center [671, 10] width 50 height 21
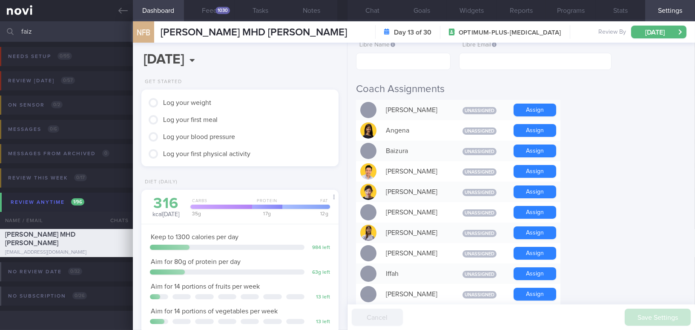
scroll to position [232, 0]
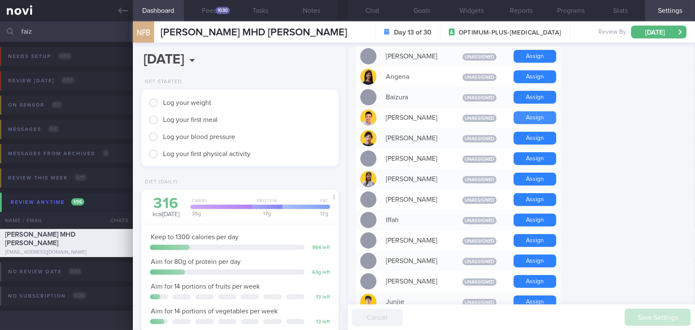
click at [536, 111] on button "Assign" at bounding box center [535, 117] width 43 height 13
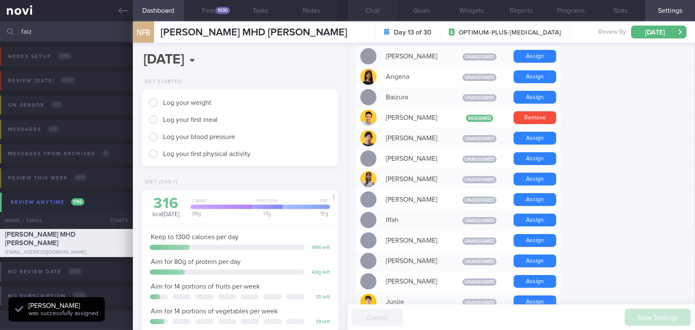
click at [371, 8] on button "Chat" at bounding box center [373, 10] width 50 height 21
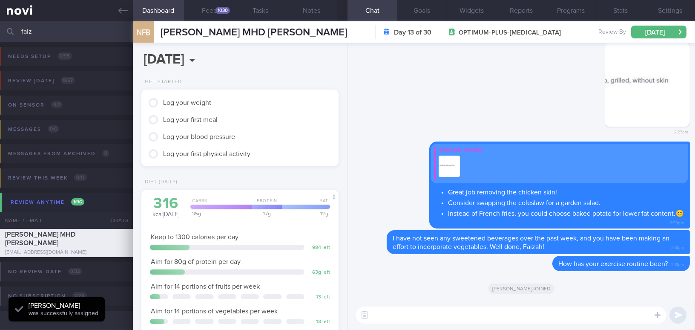
click at [402, 309] on textarea at bounding box center [511, 314] width 310 height 17
paste textarea "I also wanted to let you know that I will be away from [DATE] to [DATE]. I have…"
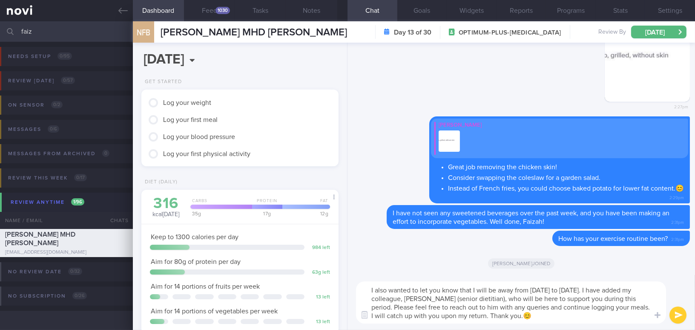
type textarea "I also wanted to let you know that I will be away from [DATE] to [DATE]. I have…"
click at [682, 315] on button "submit" at bounding box center [678, 314] width 17 height 17
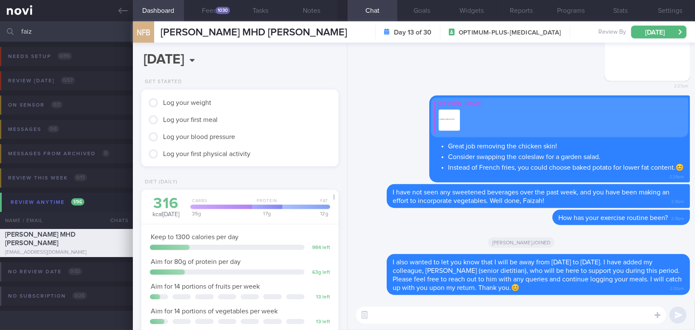
drag, startPoint x: 66, startPoint y: 34, endPoint x: 0, endPoint y: 25, distance: 66.2
click at [0, 25] on input "faiz" at bounding box center [347, 31] width 695 height 20
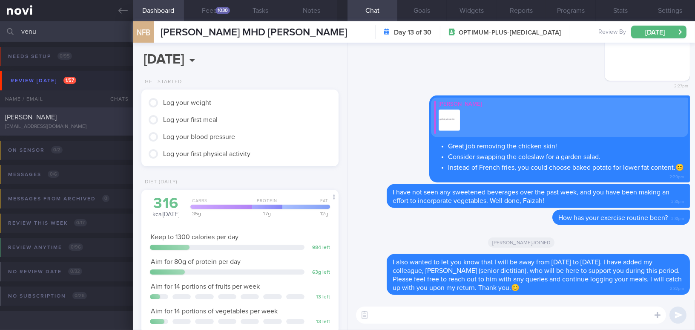
type input "venu"
click at [73, 121] on div "Venu Naidu naiduv@gmail.com" at bounding box center [66, 121] width 133 height 17
type input "Husband of Kat;"
select select "7"
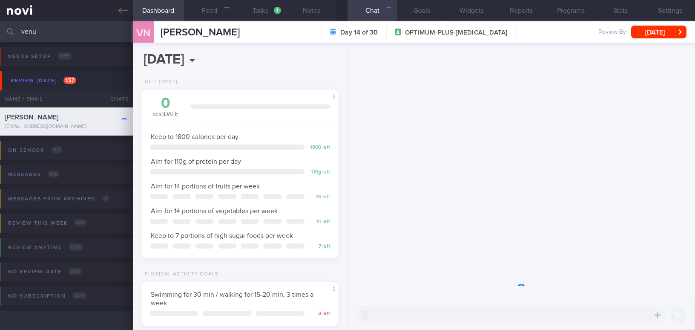
scroll to position [100, 176]
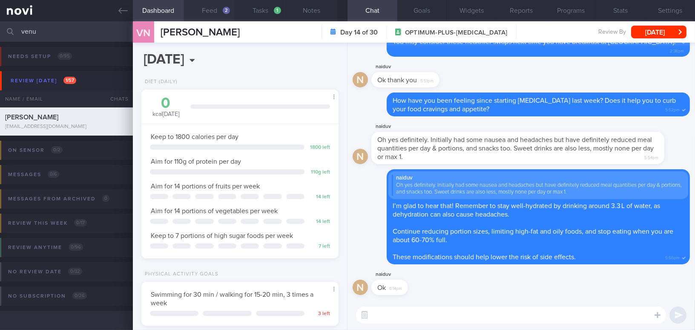
click at [210, 9] on button "Feed 2" at bounding box center [209, 10] width 51 height 21
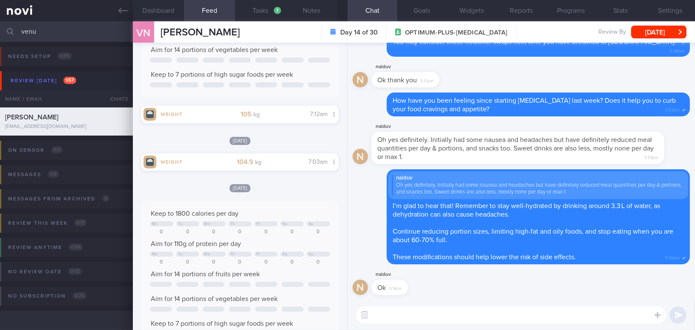
scroll to position [193, 0]
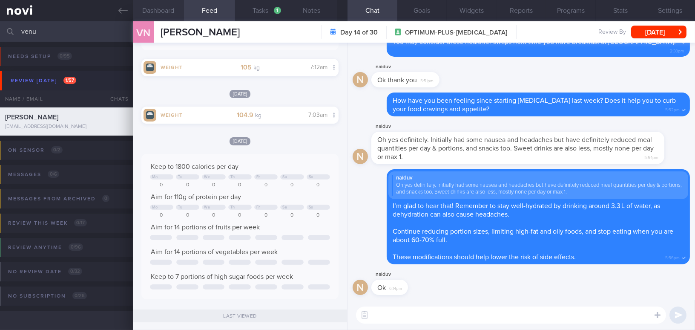
click at [169, 6] on button "Dashboard" at bounding box center [158, 10] width 51 height 21
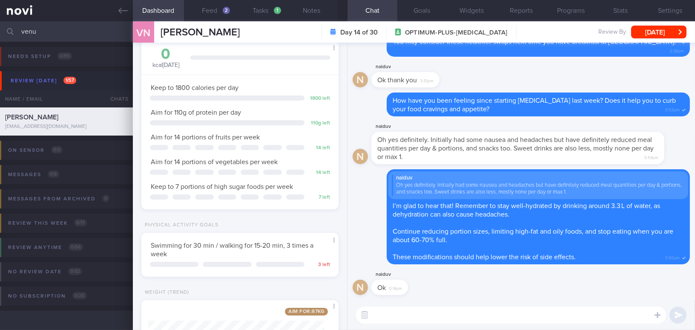
scroll to position [154, 0]
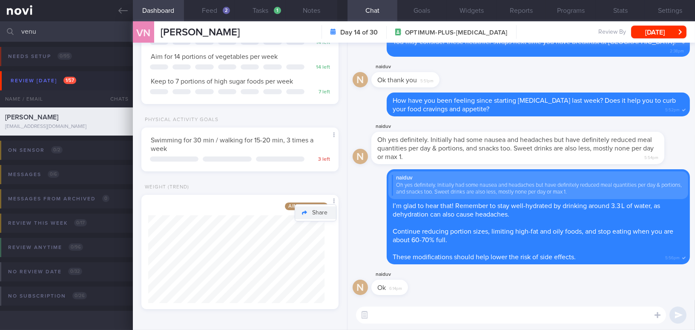
click at [322, 214] on button "Share" at bounding box center [315, 212] width 41 height 13
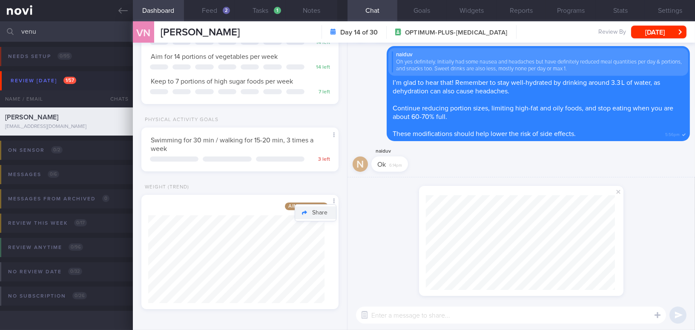
scroll to position [95, 189]
click at [620, 191] on span at bounding box center [619, 192] width 10 height 10
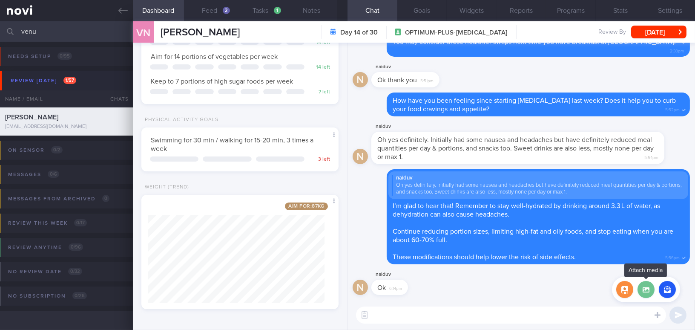
click at [646, 289] on label at bounding box center [646, 289] width 17 height 17
click at [0, 0] on input "file" at bounding box center [0, 0] width 0 height 0
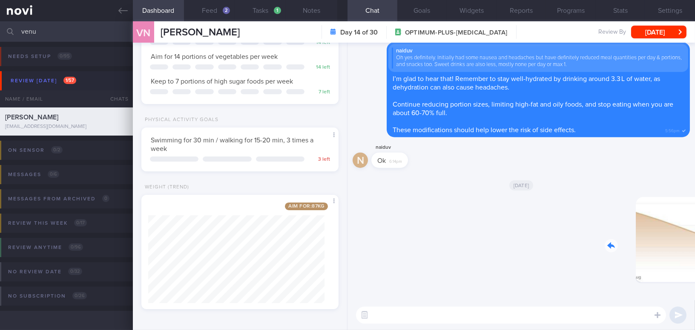
drag, startPoint x: 627, startPoint y: 239, endPoint x: 681, endPoint y: 243, distance: 54.2
click at [681, 243] on div "Delete 2:33pm" at bounding box center [630, 246] width 119 height 98
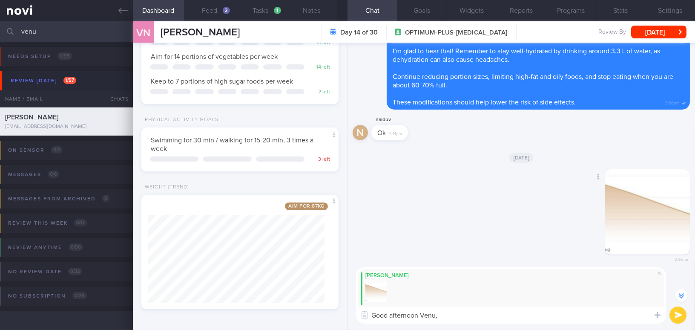
scroll to position [0, 0]
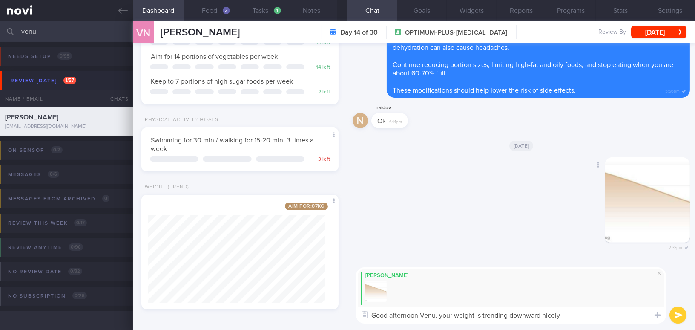
type textarea "Good afternoon Venu, your weight is trending downward nicely!"
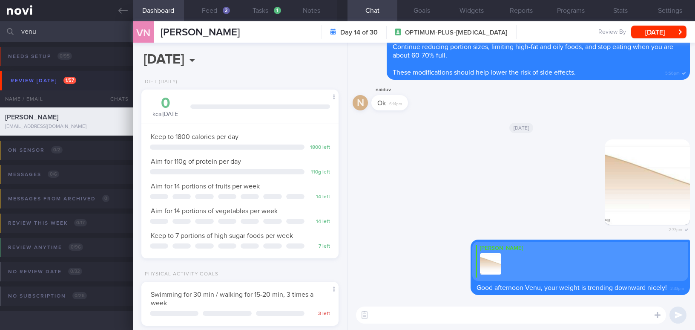
select select "7"
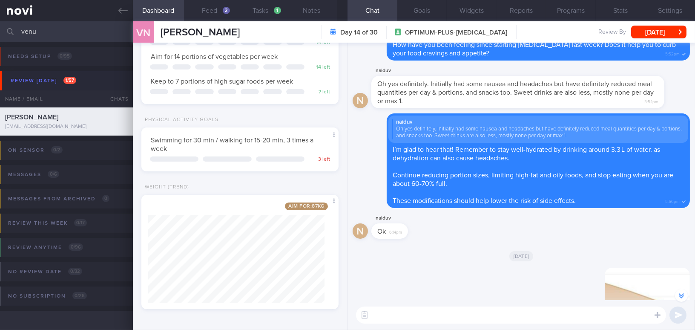
scroll to position [-154, 0]
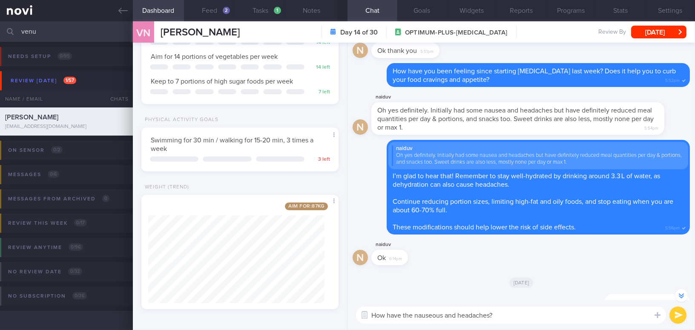
drag, startPoint x: 516, startPoint y: 310, endPoint x: 340, endPoint y: 314, distance: 176.0
click at [340, 314] on div "Dashboard Feed 2 Tasks 1 Notes Chat Goals Widgets Reports Programs Stats Settin…" at bounding box center [414, 175] width 562 height 308
click at [508, 320] on textarea "How have the nauseous and headaches?" at bounding box center [511, 314] width 310 height 17
drag, startPoint x: 510, startPoint y: 317, endPoint x: 257, endPoint y: 305, distance: 252.5
click at [257, 305] on div "Dashboard Feed 2 Tasks 1 Notes Chat Goals Widgets Reports Programs Stats Settin…" at bounding box center [414, 175] width 562 height 308
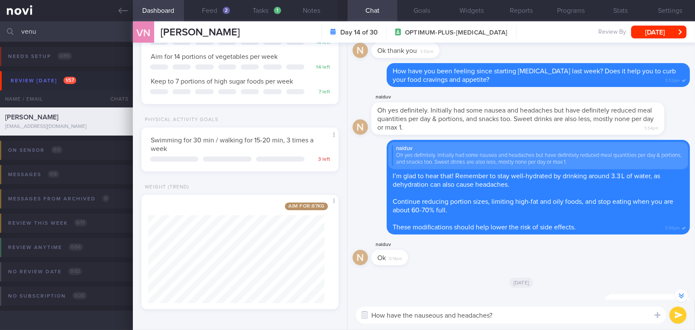
paste textarea "Are you still experiencing nausea"
click at [470, 314] on textarea "Are you still experiencing nausea and headaches?" at bounding box center [511, 314] width 310 height 17
type textarea "Are you still experiencing nauseous and headaches?"
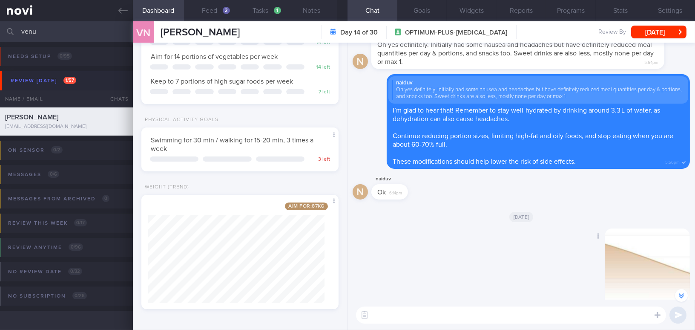
scroll to position [-155, 0]
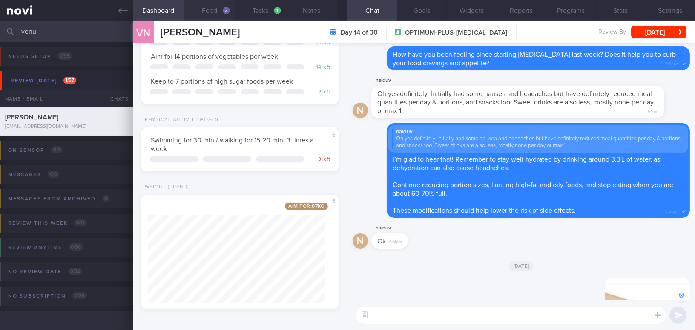
click at [214, 13] on button "Feed 2" at bounding box center [209, 10] width 51 height 21
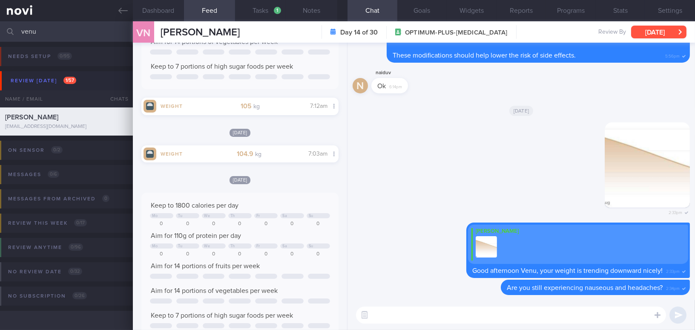
click at [669, 32] on button "[DATE]" at bounding box center [658, 32] width 55 height 13
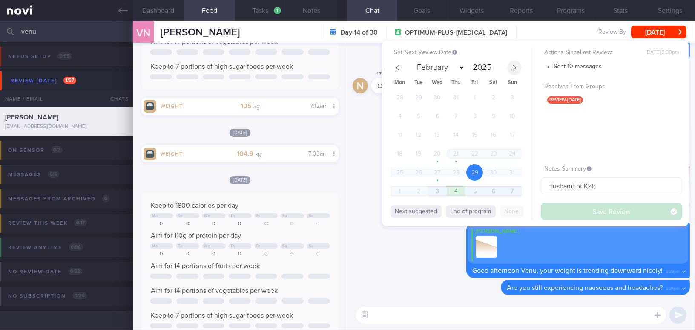
click at [518, 65] on span at bounding box center [514, 68] width 14 height 14
select select "8"
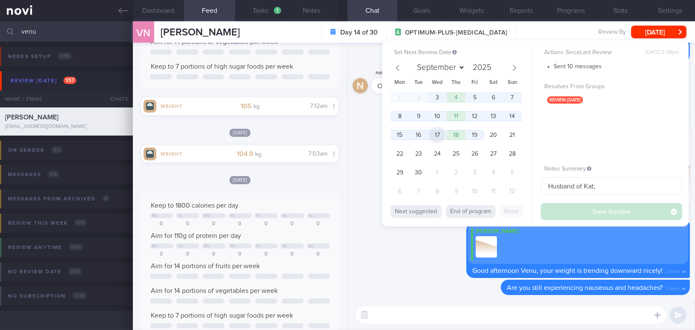
click at [436, 134] on span "17" at bounding box center [437, 135] width 17 height 17
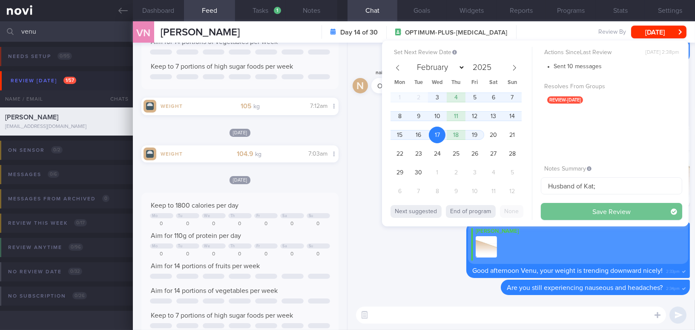
click at [568, 212] on button "Save Review" at bounding box center [611, 211] width 141 height 17
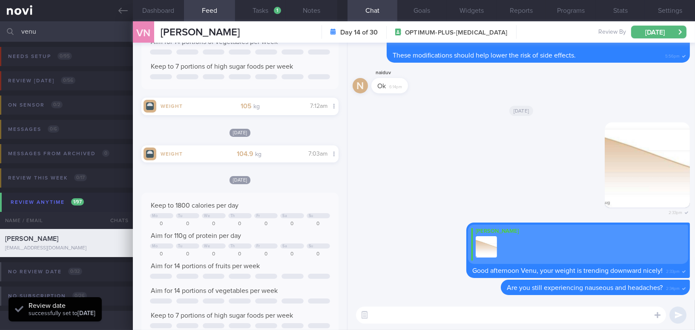
drag, startPoint x: 47, startPoint y: 32, endPoint x: 1, endPoint y: 30, distance: 46.1
click at [1, 30] on div "venu Assigned patients Assigned patients All active patients Archived patients" at bounding box center [347, 31] width 695 height 20
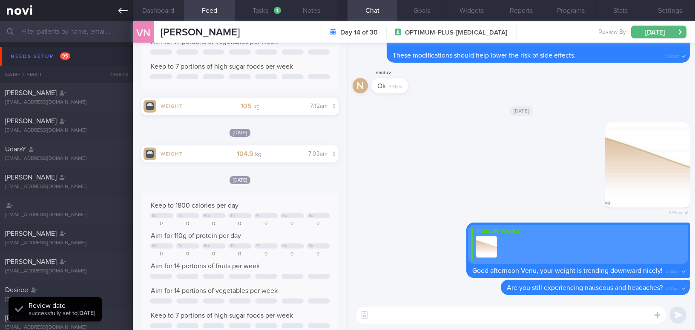
click at [118, 7] on icon at bounding box center [122, 10] width 9 height 9
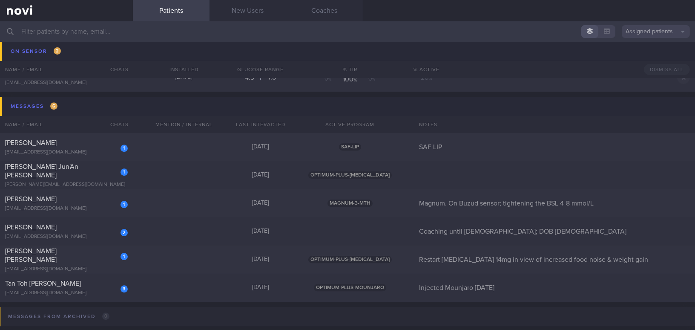
scroll to position [4493, 0]
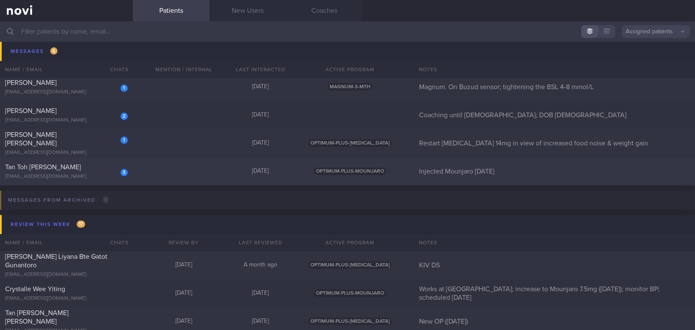
click at [60, 173] on div "mtantt@gmail.com" at bounding box center [66, 176] width 123 height 6
select select "8"
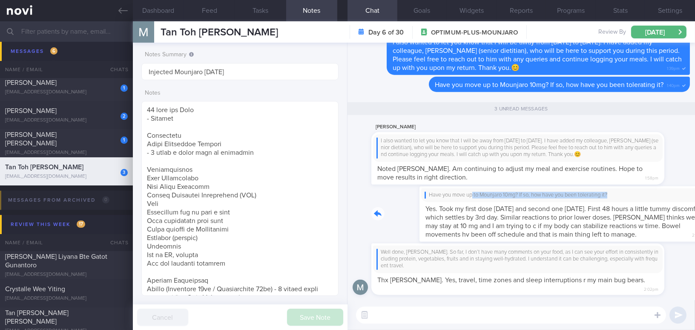
drag, startPoint x: 426, startPoint y: 202, endPoint x: 565, endPoint y: 206, distance: 139.4
click at [565, 206] on div "Have you move up to Mounjaro 10mg? If so, how have you been tolerating it? Yes.…" at bounding box center [531, 213] width 319 height 55
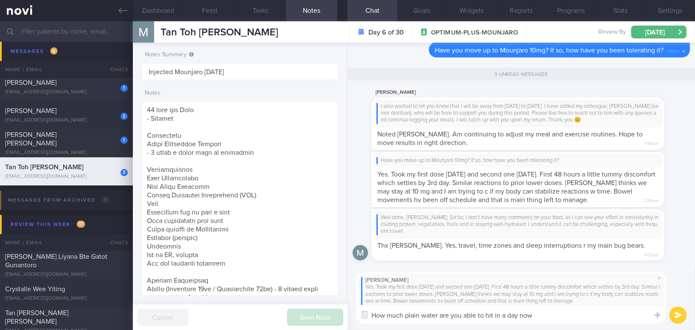
type textarea "How much plain water are you able to hit in a day now?"
drag, startPoint x: 510, startPoint y: 315, endPoint x: 349, endPoint y: 314, distance: 161.1
click at [349, 314] on div "Martin Tan Yes. Took my first dose last Thursday and second one tomorrow. First…" at bounding box center [522, 297] width 348 height 64
click at [415, 308] on textarea at bounding box center [511, 314] width 310 height 17
paste textarea "How much plain water are you able to drink in a day now?"
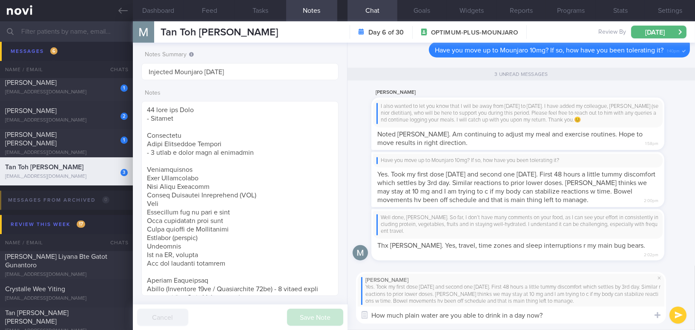
type textarea "How much plain water are you able to drink in a day now?"
click at [684, 318] on button "submit" at bounding box center [678, 314] width 17 height 17
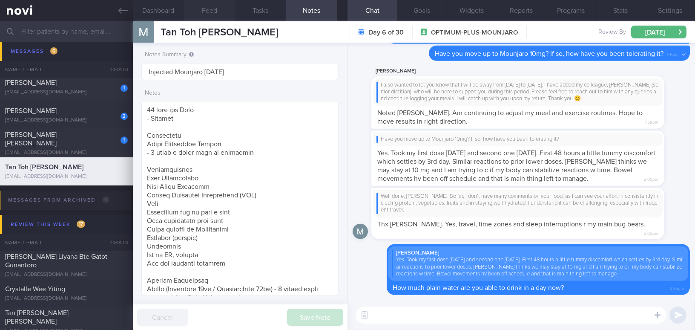
click at [207, 9] on button "Feed" at bounding box center [209, 10] width 51 height 21
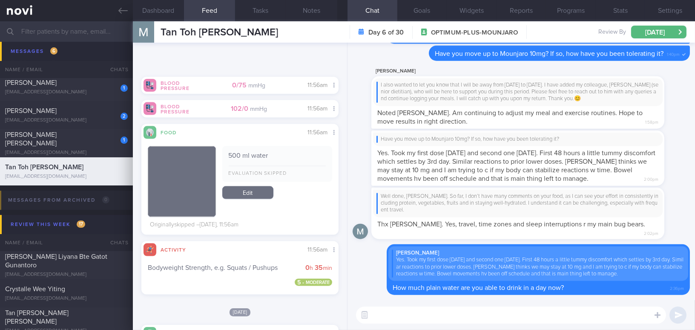
scroll to position [2557, 0]
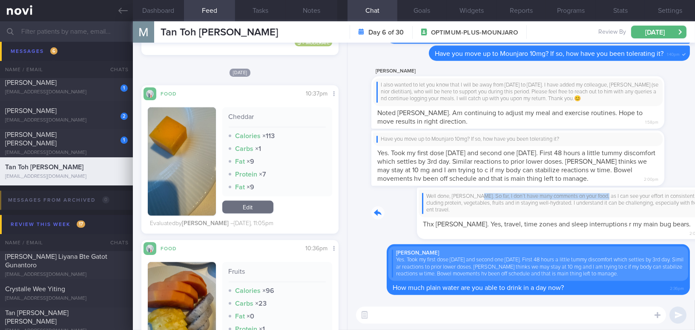
drag, startPoint x: 430, startPoint y: 201, endPoint x: 556, endPoint y: 207, distance: 126.3
click at [556, 207] on div "Well done, Martin. So far, I don’t have many comments on your food, as I can se…" at bounding box center [531, 213] width 319 height 52
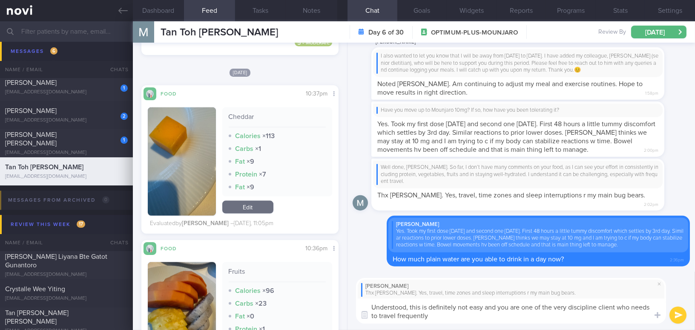
type textarea "Understood, this is definitely not easy and you are one of the very discipline …"
drag, startPoint x: 434, startPoint y: 319, endPoint x: 364, endPoint y: 304, distance: 71.5
click at [364, 304] on textarea "Understood, this is definitely not easy and you are one of the very discipline …" at bounding box center [511, 310] width 310 height 25
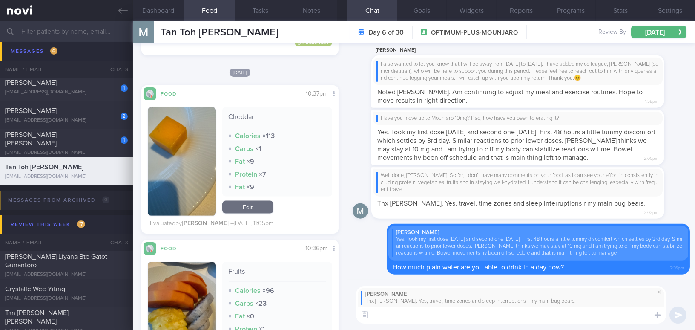
paste textarea "Understood, this is definitely not easy. You are one of my most disciplined cli…"
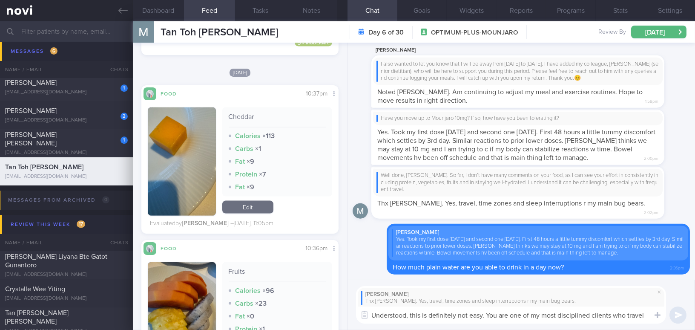
scroll to position [0, 0]
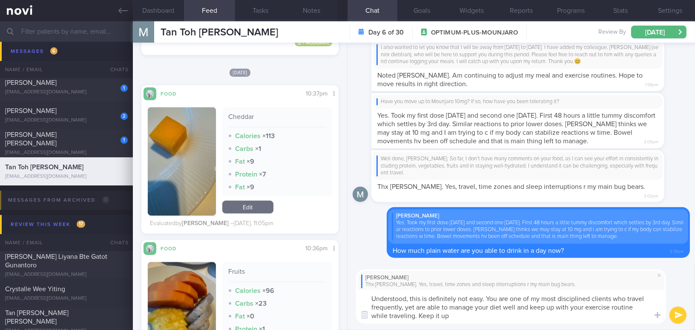
type textarea "Understood, this is definitely not easy. You are one of my most disciplined cli…"
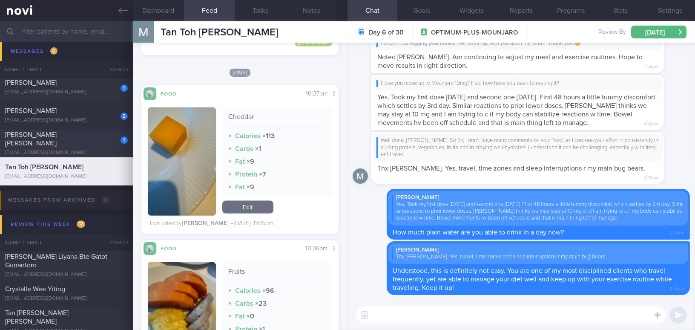
click at [43, 150] on div "jsanchezsteele@hotmail.com" at bounding box center [66, 153] width 123 height 6
type input "Restart Rybelsus 14mg in view of increased food noise & weight gain"
type textarea "55 year old Woman Occupation Supply chain lead for Pfizer Alcohol Intake Social…"
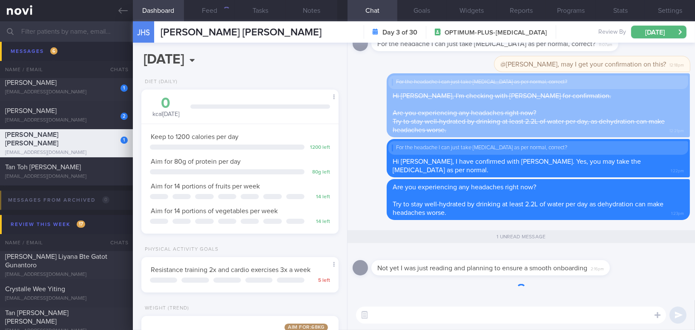
scroll to position [100, 176]
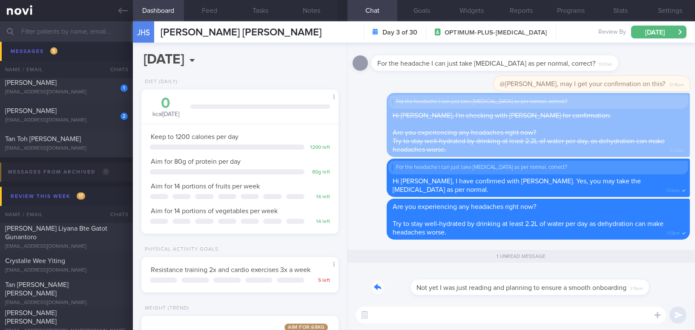
drag, startPoint x: 494, startPoint y: 283, endPoint x: 587, endPoint y: 281, distance: 92.9
click at [587, 281] on div "Not yet I was just reading and planning to ensure a smooth onboarding 2:16pm" at bounding box center [504, 282] width 264 height 26
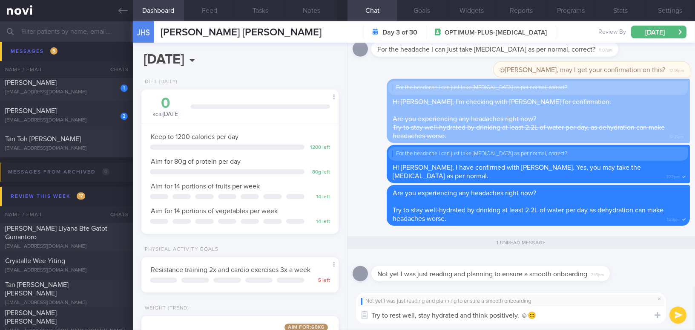
click at [527, 316] on textarea "Try to rest well, stay hydrated and think positively. ☺😊" at bounding box center [511, 314] width 310 height 17
click at [540, 313] on textarea "Try to rest well, stay hydrated and think positively. 😊" at bounding box center [511, 314] width 310 height 17
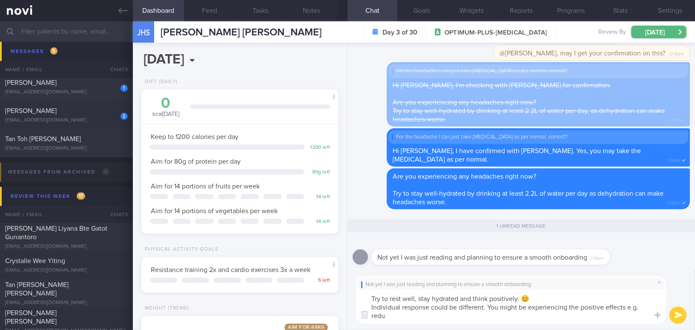
scroll to position [0, 0]
drag, startPoint x: 614, startPoint y: 312, endPoint x: 319, endPoint y: 277, distance: 296.5
click at [319, 277] on div "Dashboard Feed Tasks Notes Chat 1 Goals Widgets Reports Programs Stats Settings…" at bounding box center [414, 175] width 562 height 308
click at [431, 313] on textarea "Try to rest well, stay hydrated and think positively. 😊 Individual response cou…" at bounding box center [511, 307] width 310 height 34
drag, startPoint x: 367, startPoint y: 297, endPoint x: 653, endPoint y: 324, distance: 287.2
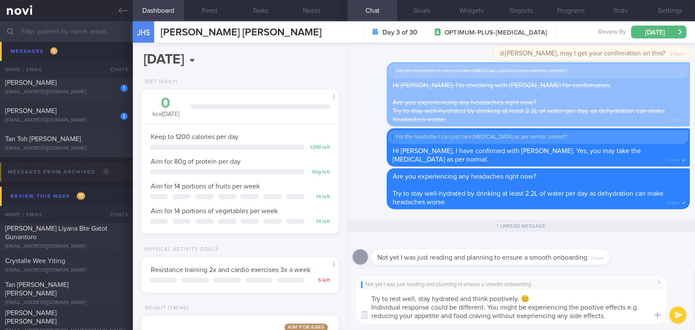
click at [653, 324] on div "Not yet I was just reading and planning to ensure a smooth onboarding Try to re…" at bounding box center [522, 300] width 348 height 60
paste textarea ", and think positively. 😊 Individual responses can vary. You might be experienc…"
click at [460, 300] on textarea "Try to rest well, stay hydrated, and think positively. 😊 Individual responses c…" at bounding box center [511, 307] width 310 height 34
click at [517, 316] on textarea "Try to rest well, stay hydrated and think positively. 😊 Individual responses ca…" at bounding box center [511, 307] width 310 height 34
type textarea "Try to rest well, stay hydrated and think positively. 😊 Individual responses ca…"
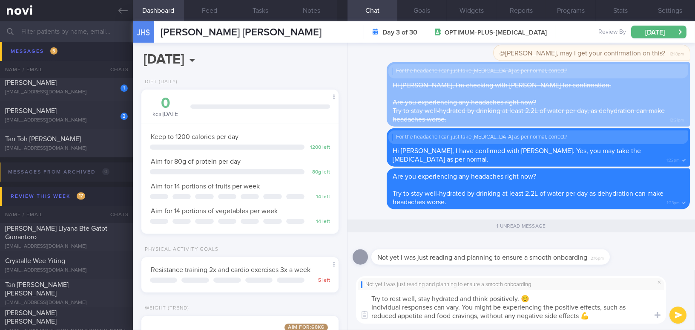
click at [677, 316] on button "submit" at bounding box center [678, 314] width 17 height 17
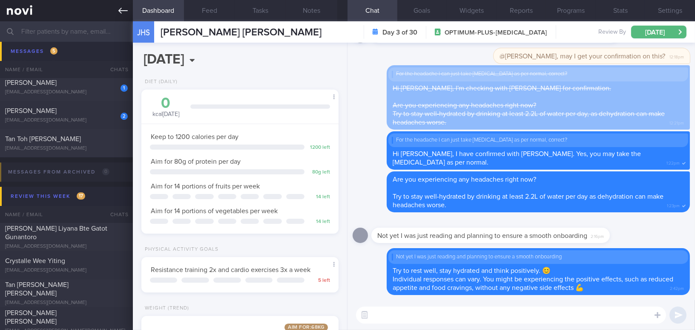
click at [118, 11] on icon at bounding box center [122, 11] width 9 height 6
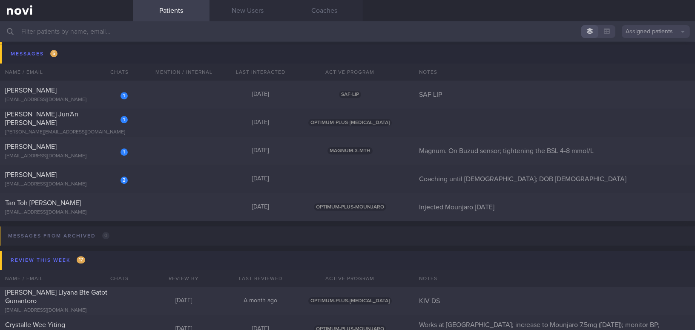
scroll to position [4416, 0]
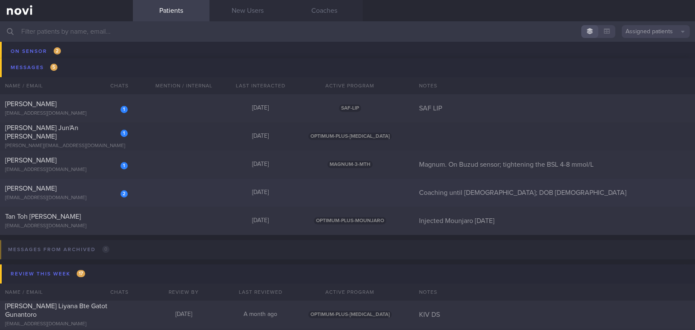
click at [77, 187] on div "TEO KIM CHOO" at bounding box center [65, 188] width 121 height 9
select select "8"
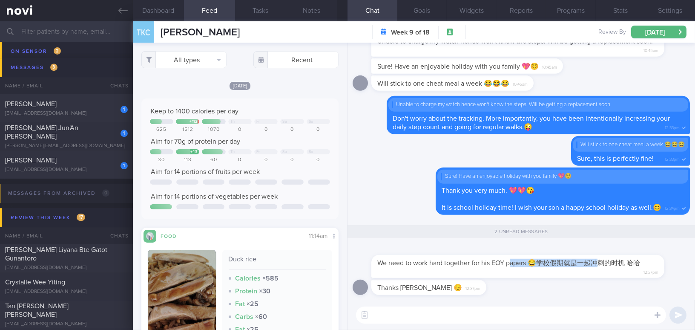
drag, startPoint x: 511, startPoint y: 258, endPoint x: 601, endPoint y: 257, distance: 89.9
click at [601, 257] on div "We need to work hard together for his EOY papers 😂学校假期就是一起冲刺的时机 哈哈 12:37pm" at bounding box center [518, 266] width 293 height 23
drag, startPoint x: 471, startPoint y: 257, endPoint x: 612, endPoint y: 259, distance: 140.6
click at [612, 259] on div "We need to work hard together for his EOY papers 😂学校假期就是一起冲刺的时机 哈哈 12:37pm" at bounding box center [531, 262] width 319 height 34
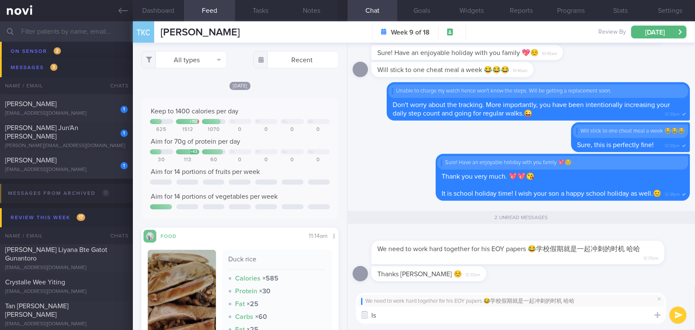
type textarea "I"
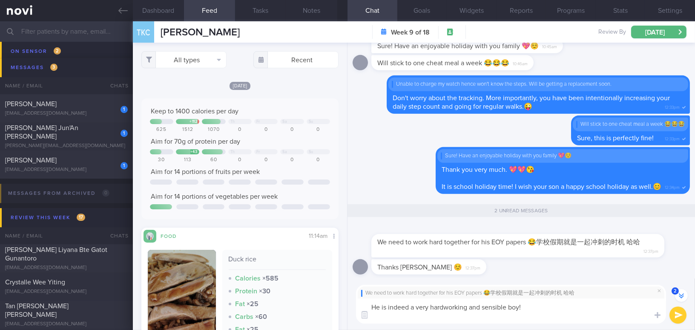
scroll to position [-9, 0]
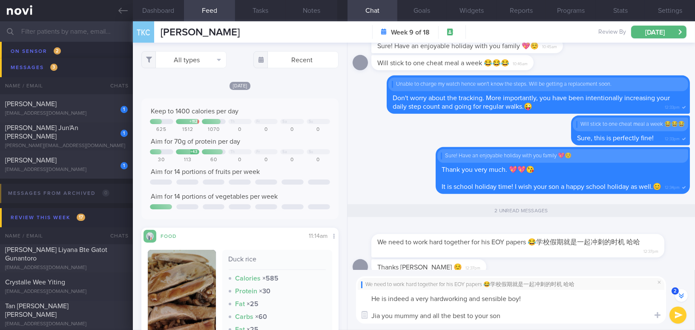
type textarea "He is indeed a very hardworking and sensible boy! Jia you mummy and all the bes…"
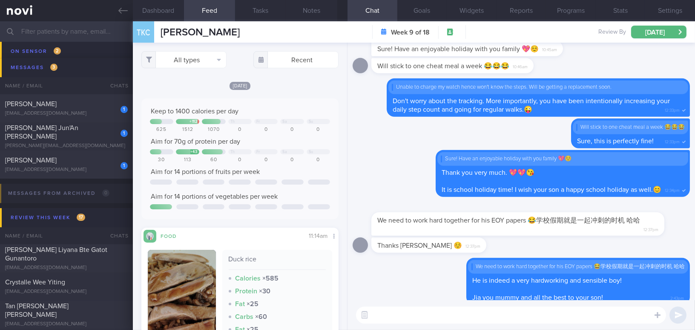
scroll to position [0, 0]
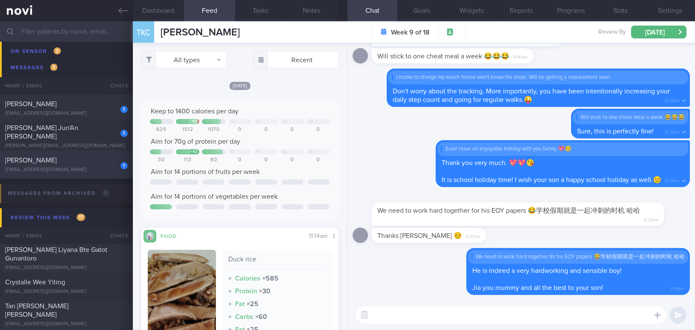
click at [84, 169] on div "duagihuang@gmail.com" at bounding box center [66, 170] width 123 height 6
type input "Magnum. On Buzud sensor; tightening the BSL 4-8 mmol/L"
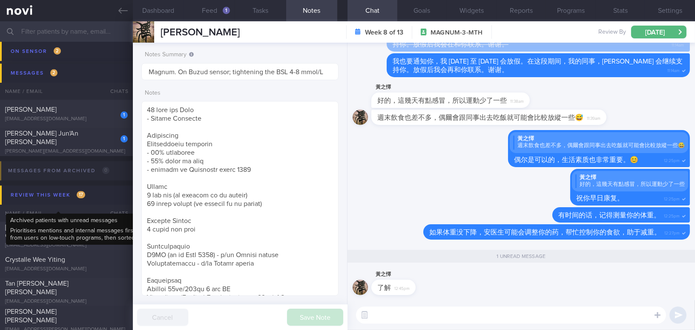
scroll to position [4377, 0]
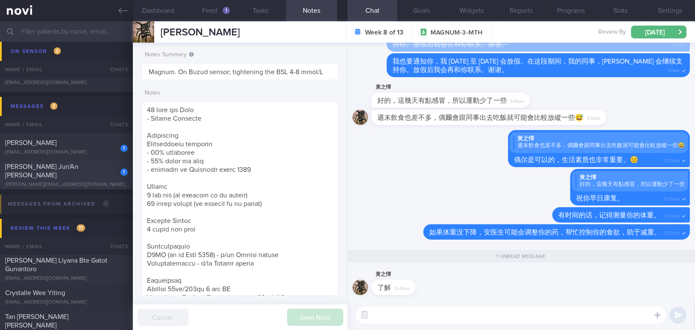
click at [104, 182] on div "vincent.limja@gmail.com" at bounding box center [66, 185] width 123 height 6
type textarea "40 year old Male - Married with 1 daughter (1 year 7 months) Occupation Senior …"
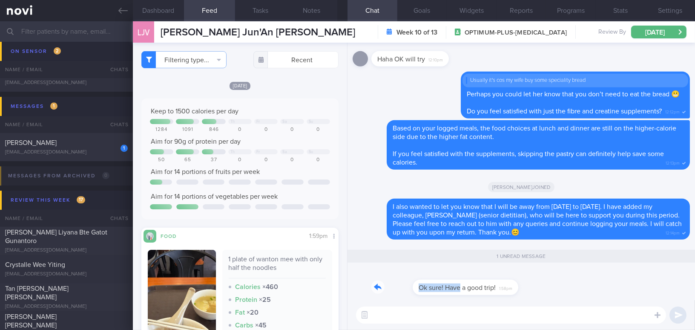
drag, startPoint x: 419, startPoint y: 280, endPoint x: 532, endPoint y: 282, distance: 112.5
click at [532, 282] on div "Ok sure! Have a good trip! 1:58pm" at bounding box center [521, 284] width 337 height 31
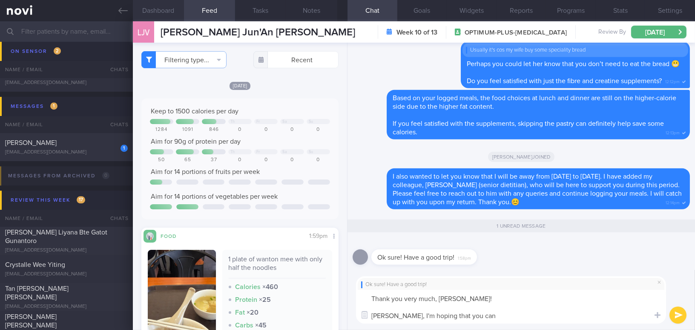
click at [154, 8] on button "Dashboard" at bounding box center [158, 10] width 51 height 21
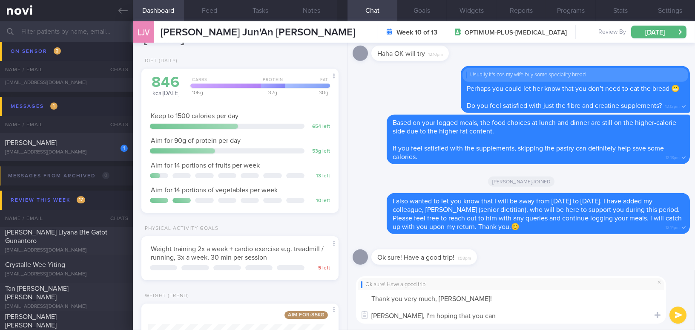
scroll to position [130, 0]
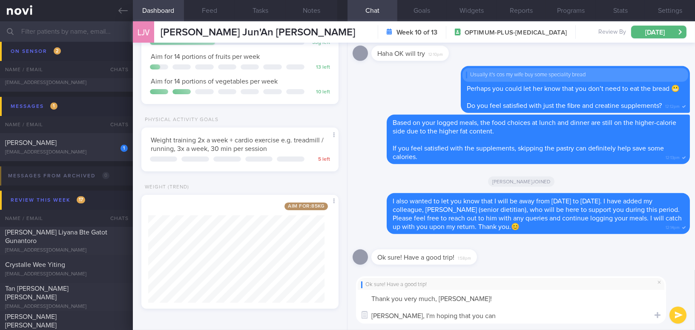
click at [488, 323] on div "Ok sure! Have a good trip! Thank you very much, Vincent! Hehe, I'm hoping that …" at bounding box center [522, 300] width 348 height 60
click at [487, 319] on textarea "Thank you very much, Vincent! Hehe, I'm hoping that you can" at bounding box center [511, 307] width 310 height 34
type textarea "Thank you very much, Vincent! Hehe, I'm hoping that you can hit 85kg when I'm ba"
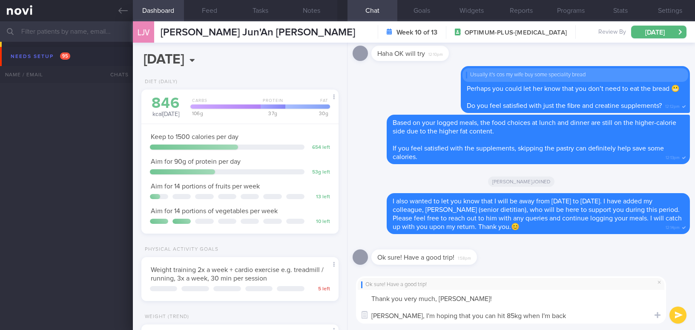
select select "8"
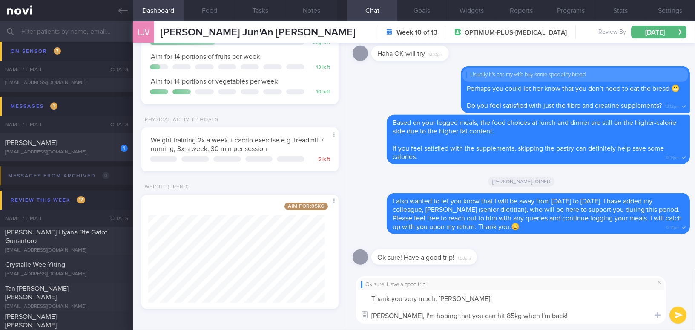
drag, startPoint x: 544, startPoint y: 316, endPoint x: 367, endPoint y: 317, distance: 176.8
click at [367, 317] on div "Chat Templates Admin [MEDICAL_DATA] Weight Nutrition Physical Activity Infograp…" at bounding box center [522, 300] width 348 height 60
click at [553, 315] on textarea "Thank you very much, [PERSON_NAME]! [PERSON_NAME], I'm hoping that you can hit …" at bounding box center [511, 307] width 310 height 34
drag, startPoint x: 553, startPoint y: 315, endPoint x: 375, endPoint y: 312, distance: 178.1
click at [375, 312] on textarea "Thank you very much, [PERSON_NAME]! [PERSON_NAME], I'm hoping that you can hit …" at bounding box center [511, 307] width 310 height 34
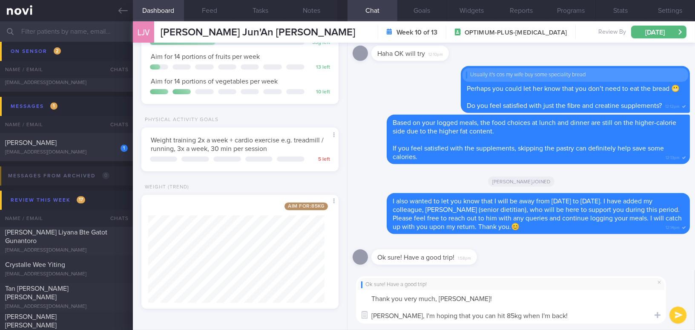
paste textarea "’m hoping you can reach 85 kg by the time I’"
click at [478, 317] on textarea "Thank you very much, [PERSON_NAME]! [PERSON_NAME], I’m hoping you can reach 85 …" at bounding box center [511, 307] width 310 height 34
click at [563, 316] on textarea "Thank you very much, [PERSON_NAME]! Hehe, I’m hoping you can reach 85kg by the …" at bounding box center [511, 307] width 310 height 34
type textarea "Thank you very much, [PERSON_NAME]! Hehe, I’m hoping you can reach 85kg by the …"
click at [679, 315] on button "submit" at bounding box center [678, 314] width 17 height 17
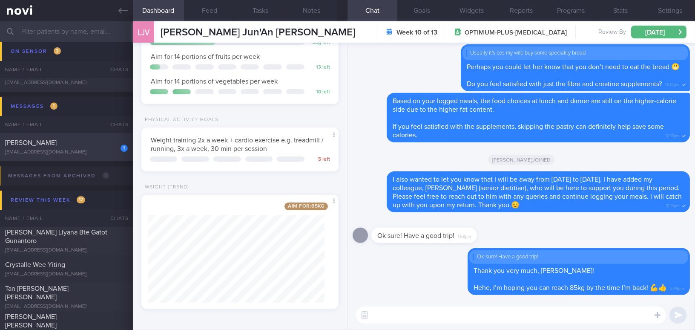
click at [76, 141] on div "[PERSON_NAME]" at bounding box center [65, 142] width 121 height 9
type input "SAF LIP"
type textarea "[DEMOGRAPHIC_DATA] Gentleman - Married with 1 daughter, [DEMOGRAPHIC_DATA] year…"
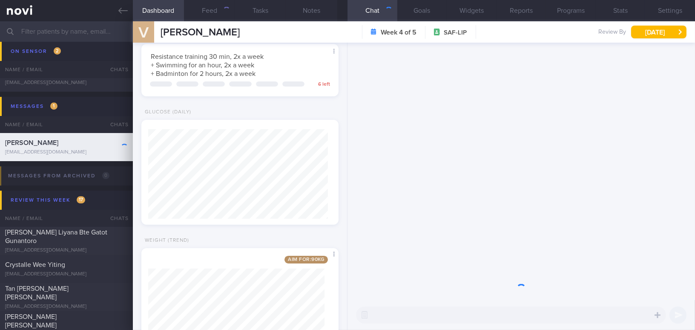
scroll to position [90, 179]
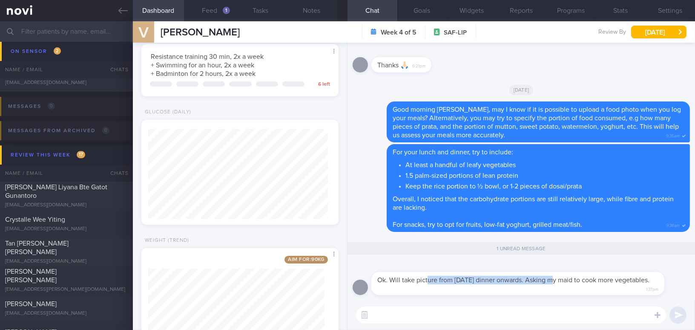
drag, startPoint x: 427, startPoint y: 273, endPoint x: 552, endPoint y: 277, distance: 125.3
click at [552, 277] on div "Ok. Will take picture from [DATE] dinner onwards. Asking my maid to cook more v…" at bounding box center [518, 283] width 293 height 23
click at [536, 262] on div at bounding box center [531, 267] width 319 height 10
drag, startPoint x: 527, startPoint y: 273, endPoint x: 686, endPoint y: 278, distance: 158.6
click at [686, 278] on div "Ok. Will take picture from [DATE] dinner onwards. Asking my maid to cook more v…" at bounding box center [522, 171] width 348 height 257
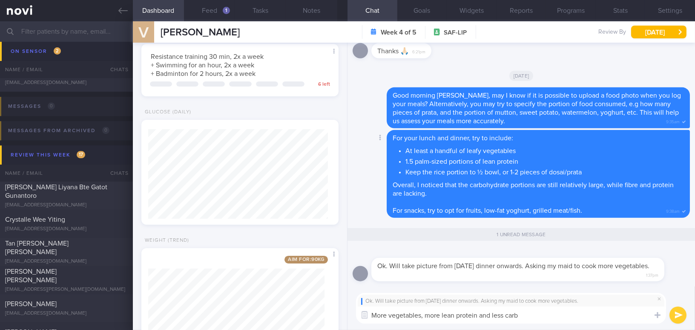
type textarea "More vegetables, more lean protein and less carb!"
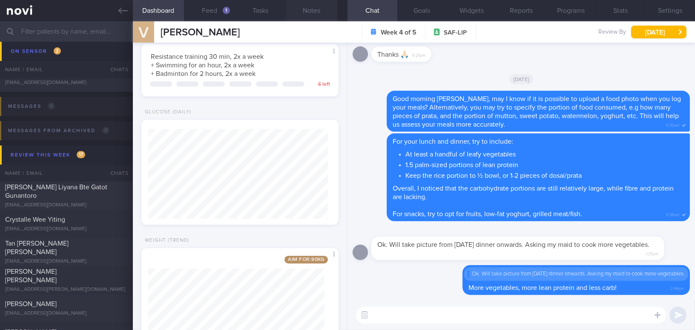
click at [316, 8] on button "Notes" at bounding box center [311, 10] width 51 height 21
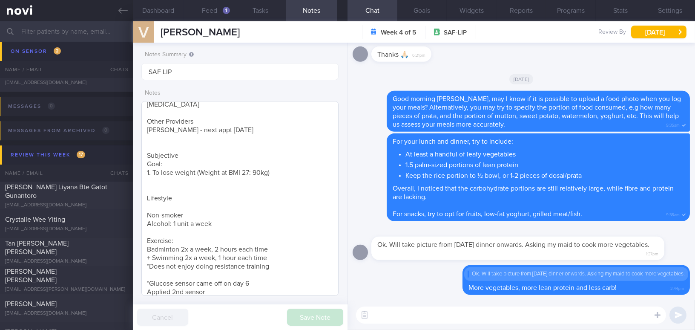
scroll to position [130, 0]
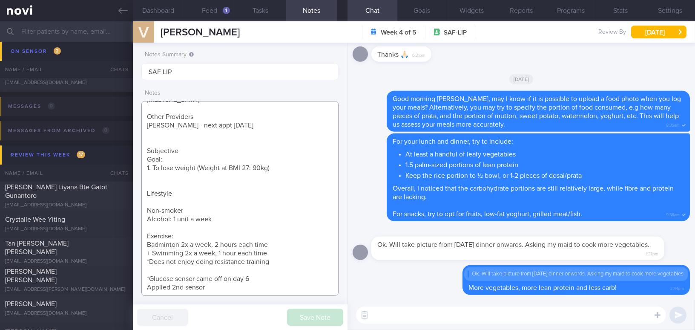
click at [218, 288] on textarea "[DEMOGRAPHIC_DATA] Gentleman - Married with 1 daughter, [DEMOGRAPHIC_DATA] year…" at bounding box center [239, 198] width 197 height 195
type textarea "[DEMOGRAPHIC_DATA] Gentleman - Married with 1 daughter, [DEMOGRAPHIC_DATA] year…"
click at [316, 315] on button "Save Note" at bounding box center [315, 316] width 56 height 17
click at [210, 11] on button "Feed 1" at bounding box center [209, 10] width 51 height 21
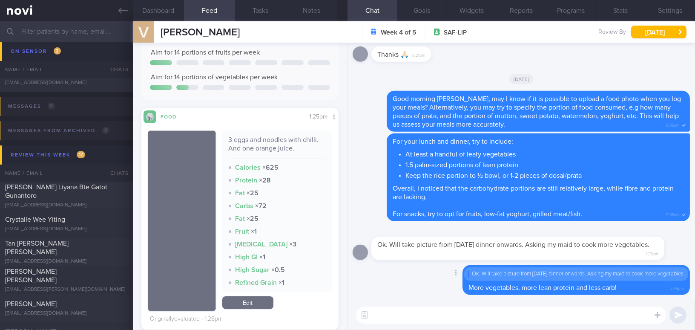
scroll to position [116, 0]
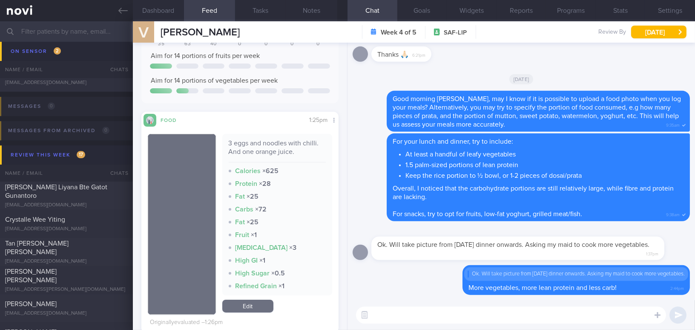
click at [412, 318] on textarea at bounding box center [511, 314] width 310 height 17
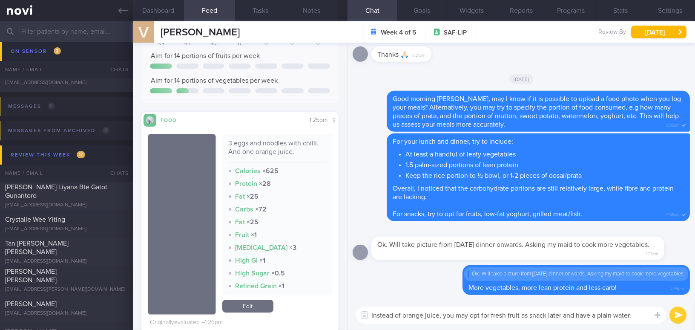
drag, startPoint x: 638, startPoint y: 317, endPoint x: 274, endPoint y: 300, distance: 364.3
click at [274, 300] on div "Dashboard Feed 1 Tasks Notes Chat Goals Widgets Reports Programs Stats Settings…" at bounding box center [414, 175] width 562 height 308
click at [643, 317] on textarea "Instead of orange juice, you may opt for fresh fruit as snack later and have a …" at bounding box center [511, 314] width 310 height 17
drag, startPoint x: 643, startPoint y: 317, endPoint x: 245, endPoint y: 287, distance: 398.2
click at [245, 287] on div "Dashboard Feed 1 Tasks Notes Chat Goals Widgets Reports Programs Stats Settings…" at bounding box center [414, 175] width 562 height 308
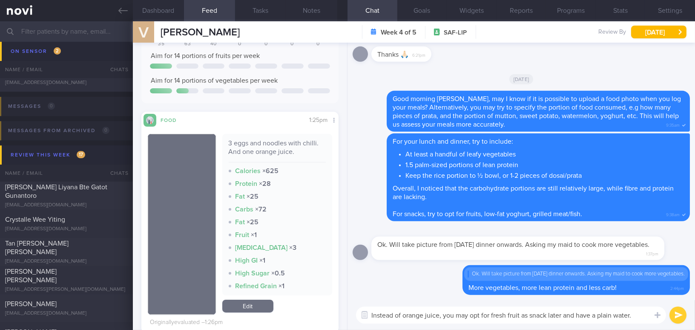
paste textarea "having orange juice with lunch, you could have fresh fruit as a snack later and…"
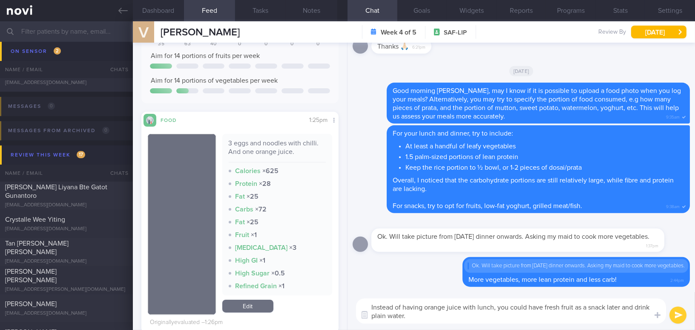
scroll to position [0, 0]
click at [542, 306] on textarea "Instead of having orange juice with lunch, you could have fresh fruit as a snac…" at bounding box center [511, 310] width 310 height 25
drag, startPoint x: 421, startPoint y: 317, endPoint x: 519, endPoint y: 317, distance: 98.0
click at [519, 317] on textarea "Instead of having orange juice with lunch, you could consider plain water and h…" at bounding box center [511, 310] width 310 height 25
type textarea "Instead of having orange juice with lunch, you could consider plain water and h…"
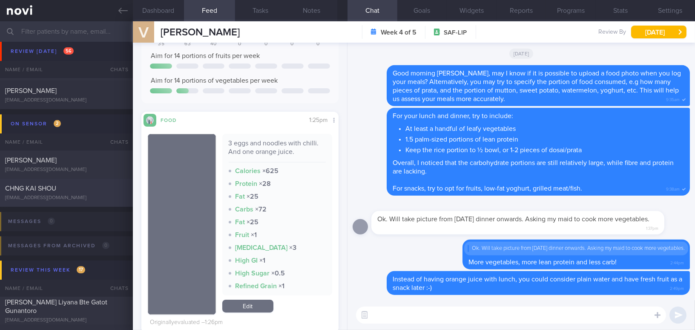
scroll to position [4261, 0]
click at [53, 31] on input "text" at bounding box center [347, 31] width 695 height 20
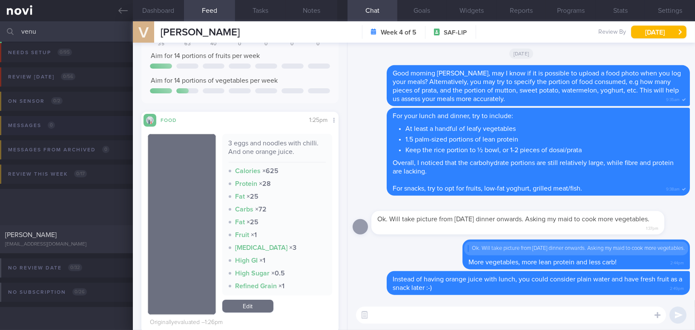
scroll to position [3, 0]
type input "venu"
click at [58, 233] on div "Venu Naidu" at bounding box center [65, 235] width 121 height 9
type input "Husband of Kat;"
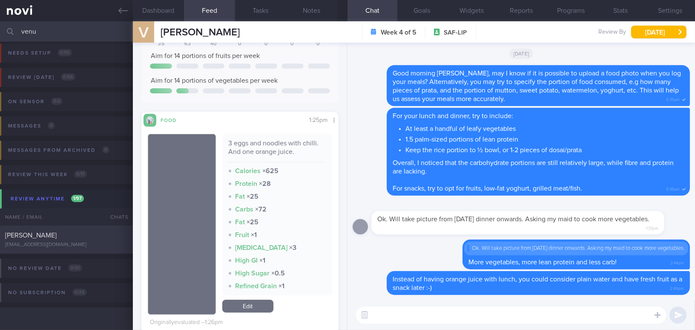
type textarea "35 year old Male - Married with 2 kids (2.5 yo and 1.5 yo) Wife is also joining…"
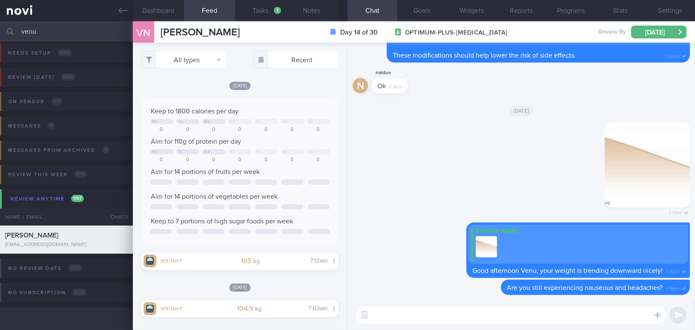
click at [452, 317] on textarea at bounding box center [511, 314] width 310 height 17
paste textarea "I also wanted to let you know that I will be away from [DATE] to [DATE]. I have…"
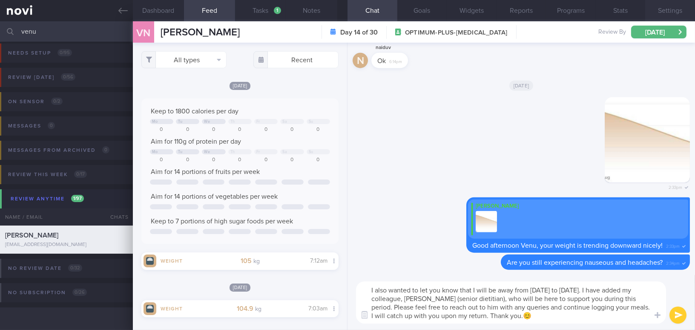
type textarea "I also wanted to let you know that I will be away from [DATE] to [DATE]. I have…"
click at [673, 7] on button "Settings" at bounding box center [671, 10] width 50 height 21
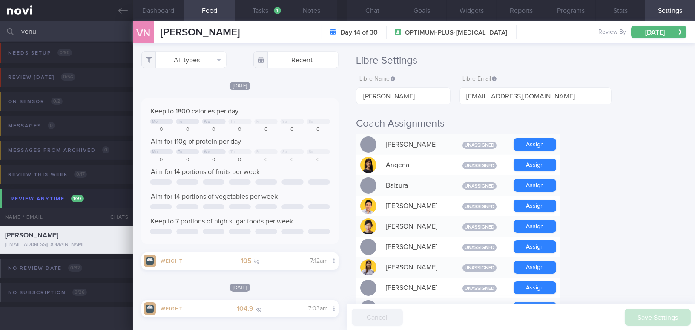
scroll to position [155, 0]
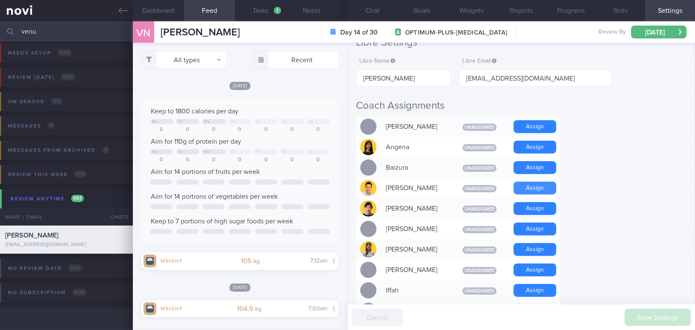
click at [543, 186] on button "Assign" at bounding box center [535, 188] width 43 height 13
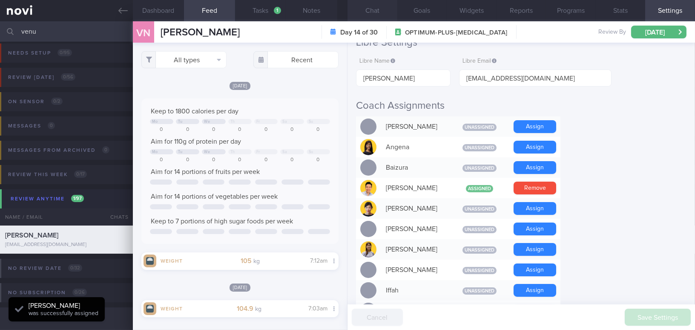
click at [375, 12] on button "Chat" at bounding box center [373, 10] width 50 height 21
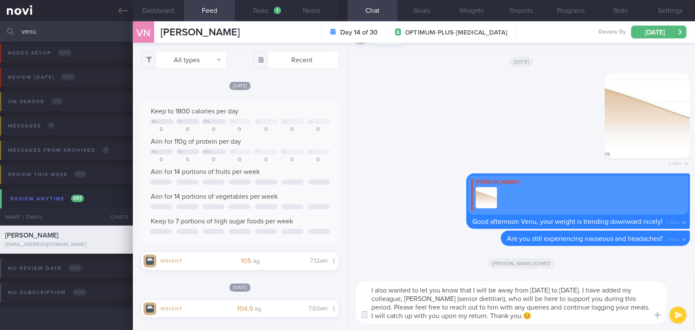
click at [679, 312] on button "submit" at bounding box center [678, 314] width 17 height 17
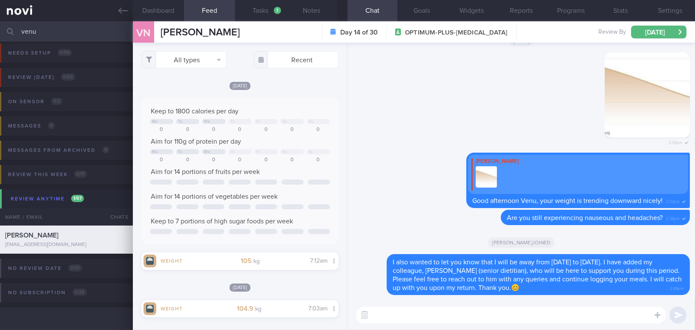
drag, startPoint x: 61, startPoint y: 32, endPoint x: 0, endPoint y: 21, distance: 61.9
click at [0, 21] on input "venu" at bounding box center [347, 31] width 695 height 20
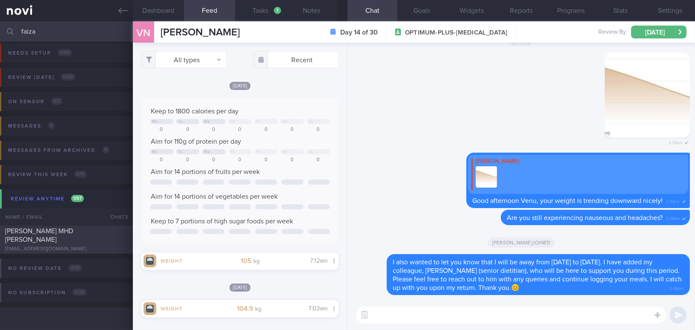
type input "faiza"
click at [73, 233] on span "NUR FAIZAH BINTE MHD YASSIN" at bounding box center [39, 235] width 68 height 15
type input "Wegovy 0.25mg (start 21/8/25)"
type textarea "32 year old Female Occupation Sourcing Manager - Deskbound - WFH 4x a week; WFO…"
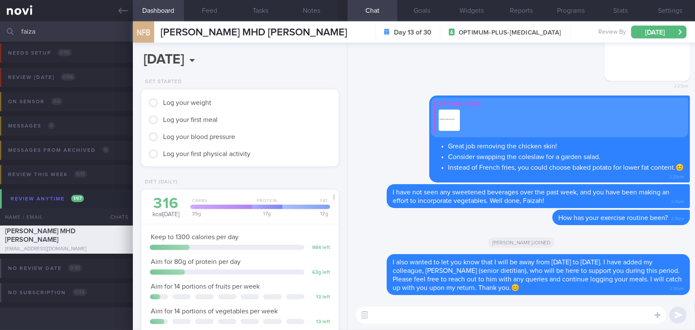
scroll to position [88, 176]
drag, startPoint x: 52, startPoint y: 28, endPoint x: 5, endPoint y: 28, distance: 47.3
click at [5, 28] on div "faiza Assigned patients Assigned patients All active patients Archived patients" at bounding box center [347, 31] width 695 height 20
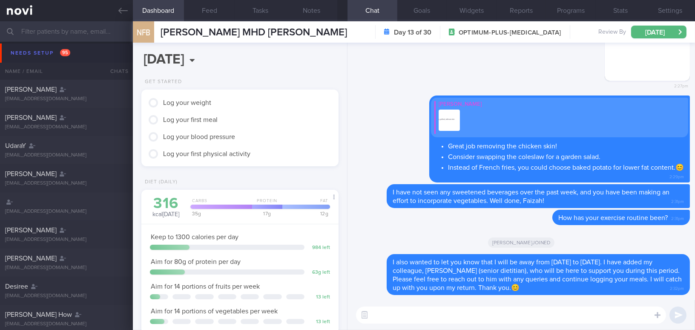
click at [84, 34] on input "text" at bounding box center [347, 31] width 695 height 20
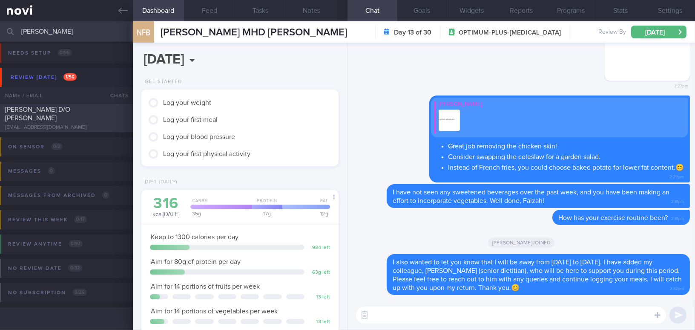
type input "kasturibai"
click at [70, 112] on span "KASTURIBAI D/O ATHMARAM" at bounding box center [37, 113] width 65 height 15
type input "Pls note client's food preference"
type textarea "35 year old Female - Married with 2 kids (2.5 yo and 1.5 yo) Husband is also jo…"
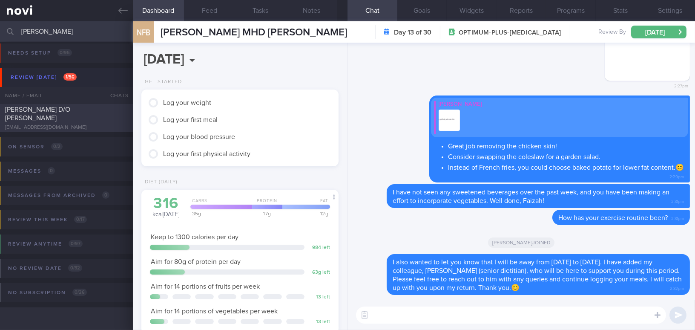
select select "7"
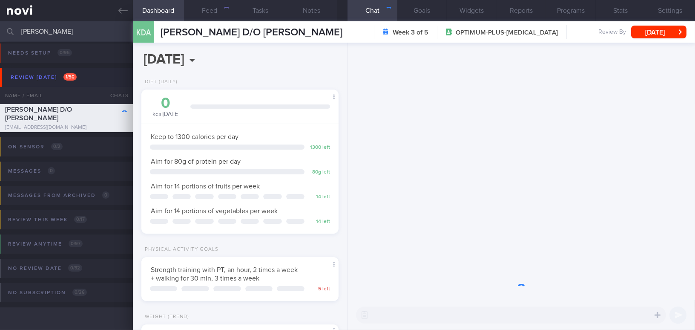
scroll to position [100, 176]
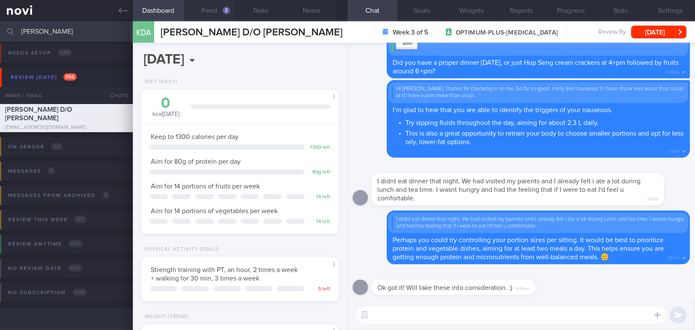
click at [211, 9] on button "Feed 2" at bounding box center [209, 10] width 51 height 21
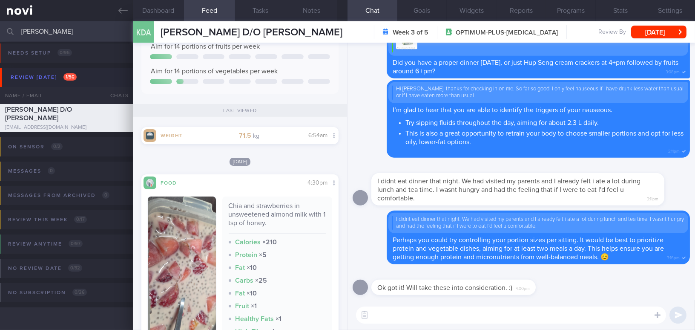
scroll to position [310, 0]
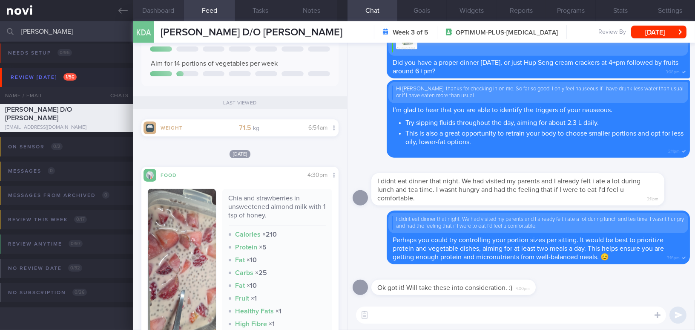
click at [161, 8] on button "Dashboard" at bounding box center [158, 10] width 51 height 21
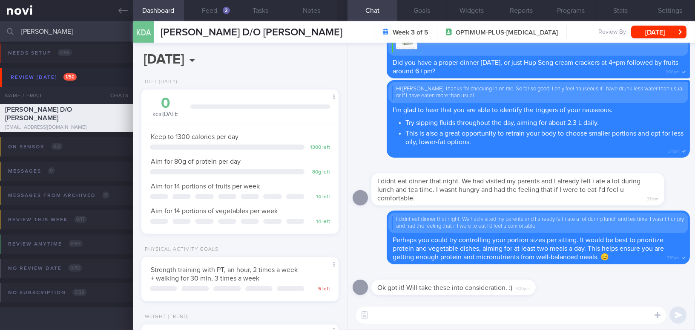
scroll to position [130, 0]
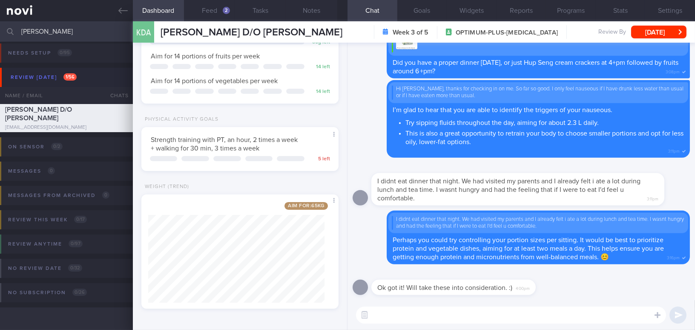
click at [421, 318] on textarea at bounding box center [511, 314] width 310 height 17
click at [318, 14] on button "Notes" at bounding box center [311, 10] width 51 height 21
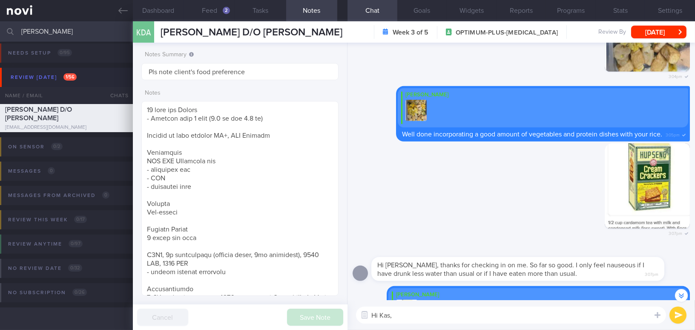
scroll to position [-426, 0]
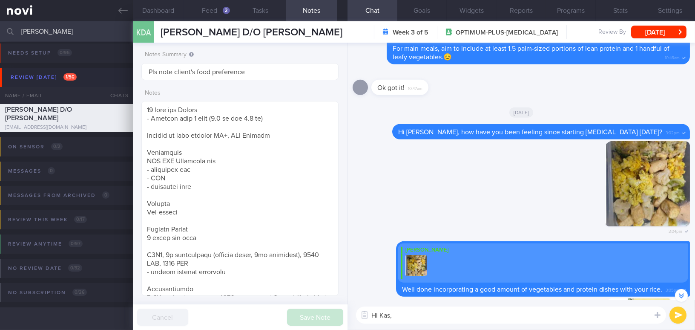
click at [425, 317] on textarea "Hi Kas," at bounding box center [511, 314] width 310 height 17
type textarea "Hi Kat, how have your food choices been over the past few days?"
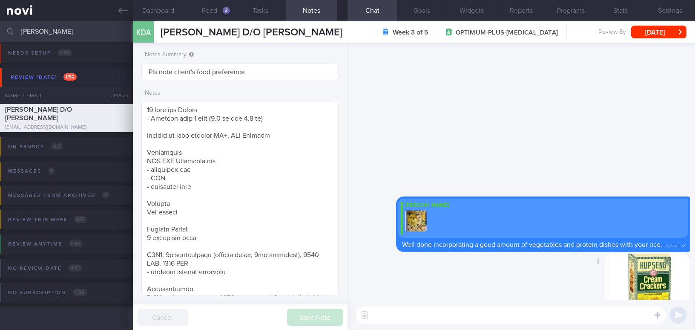
scroll to position [0, 0]
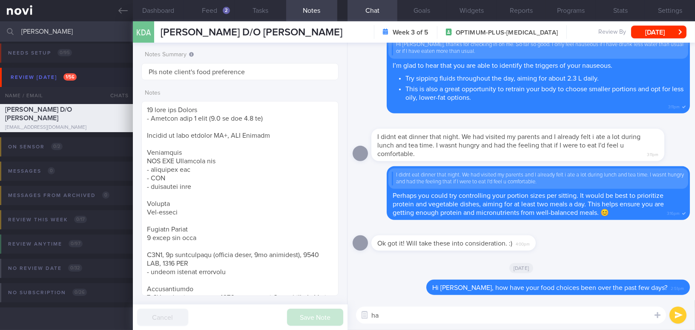
type textarea "h"
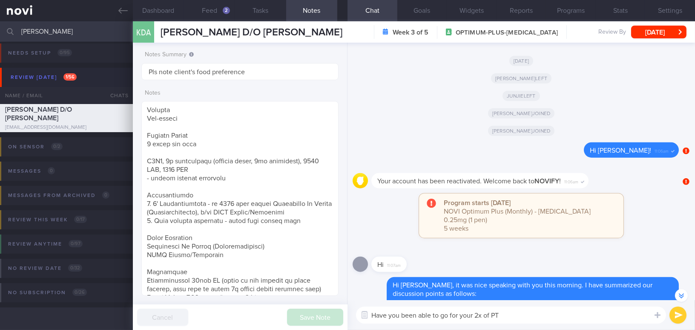
scroll to position [-1391, 0]
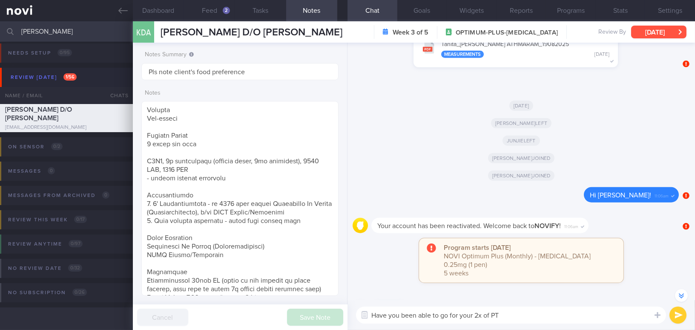
click at [649, 32] on button "[DATE]" at bounding box center [658, 32] width 55 height 13
click at [545, 320] on textarea "Have you been able to go for your 2x of PT" at bounding box center [511, 314] width 310 height 17
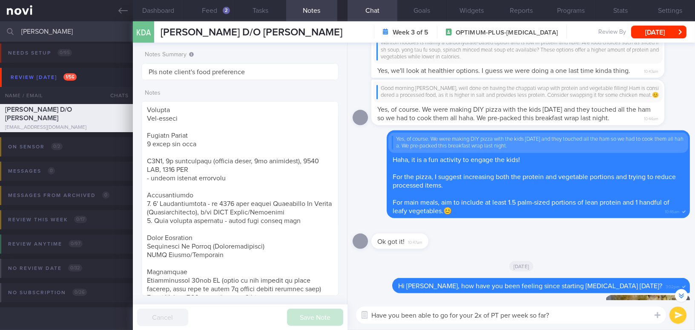
scroll to position [0, 0]
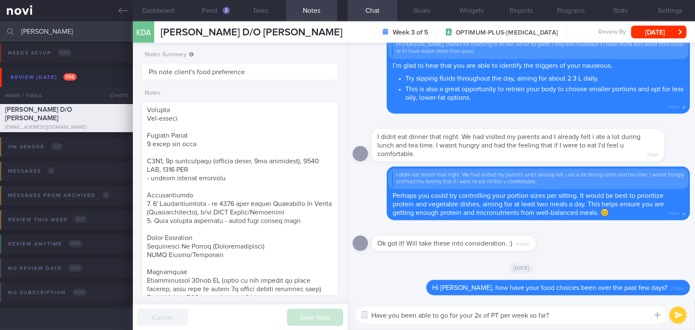
drag, startPoint x: 563, startPoint y: 314, endPoint x: 261, endPoint y: 278, distance: 303.8
click at [261, 278] on div "Dashboard Feed 2 Tasks Notes Chat Goals Widgets Reports Programs Stats Settings…" at bounding box center [414, 175] width 562 height 308
click at [563, 317] on textarea "Have you been able to go for your 2x of PT per week so far?" at bounding box center [511, 314] width 310 height 17
drag, startPoint x: 569, startPoint y: 317, endPoint x: 317, endPoint y: 302, distance: 252.2
click at [317, 302] on div "Dashboard Feed 2 Tasks Notes Chat Goals Widgets Reports Programs Stats Settings…" at bounding box center [414, 175] width 562 height 308
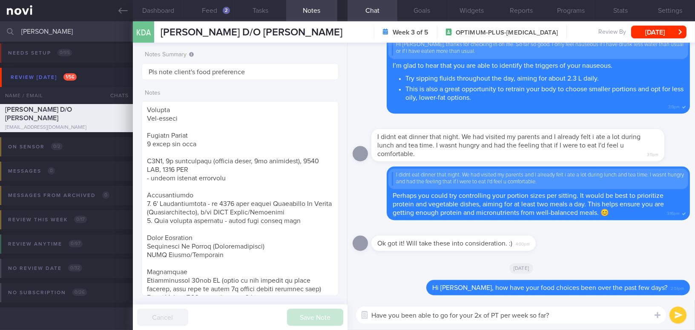
paste textarea "managed to go for your two PT sessions each week"
drag, startPoint x: 474, startPoint y: 313, endPoint x: 484, endPoint y: 313, distance: 9.8
click at [484, 313] on textarea "Have you managed to go for your two PT sessions each week?" at bounding box center [511, 314] width 310 height 17
click at [549, 315] on textarea "Have you managed to go for your 2 PT sessions each week?" at bounding box center [511, 314] width 310 height 17
type textarea "Have you managed to go for your 2 PT sessions each week so far?"
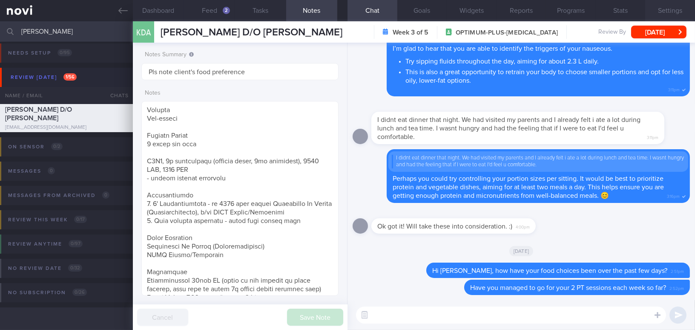
click at [668, 7] on button "Settings" at bounding box center [671, 10] width 50 height 21
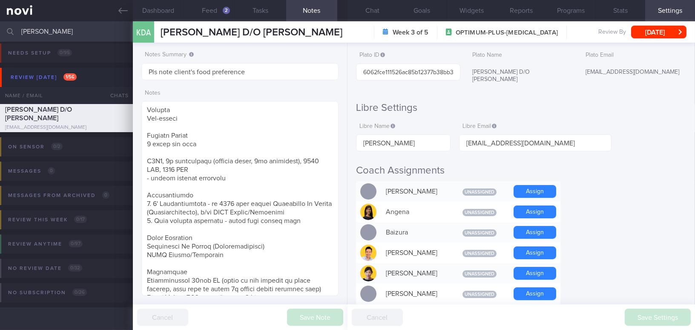
scroll to position [116, 0]
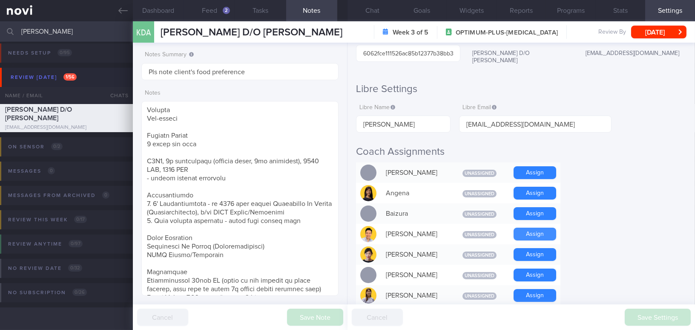
click at [528, 228] on button "Assign" at bounding box center [535, 234] width 43 height 13
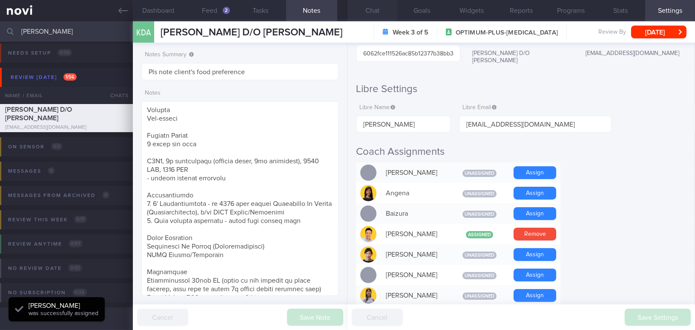
click at [371, 9] on button "Chat" at bounding box center [373, 10] width 50 height 21
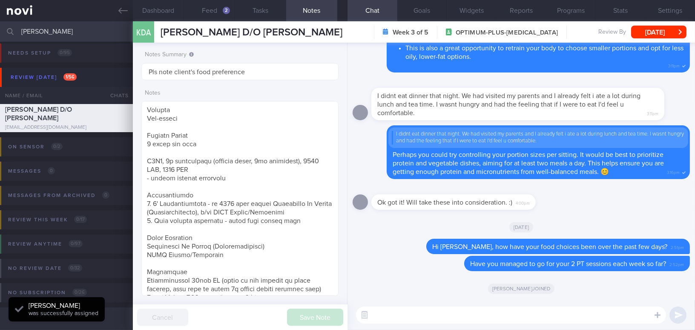
click at [398, 312] on textarea at bounding box center [511, 314] width 310 height 17
paste textarea "I also wanted to let you know that I will be away from [DATE] to [DATE]. I have…"
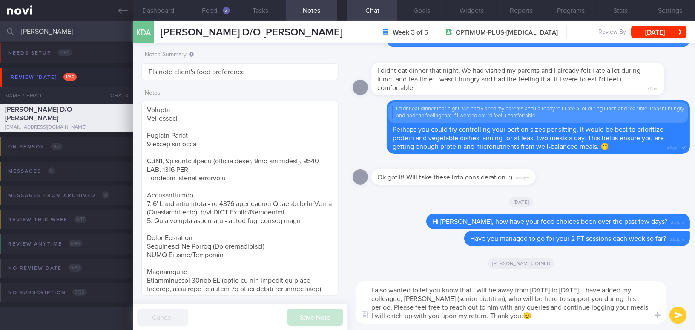
type textarea "I also wanted to let you know that I will be away from [DATE] to [DATE]. I have…"
click at [684, 317] on button "submit" at bounding box center [678, 314] width 17 height 17
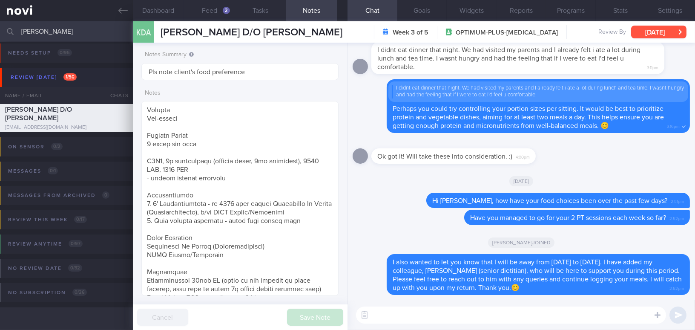
click at [649, 35] on button "Fri, 29 Aug" at bounding box center [658, 32] width 55 height 13
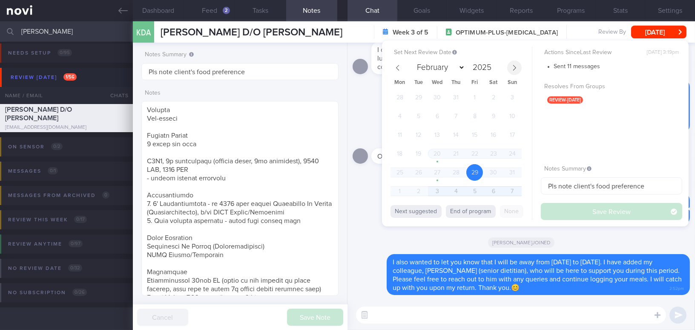
click at [515, 70] on icon at bounding box center [515, 68] width 6 height 6
select select "8"
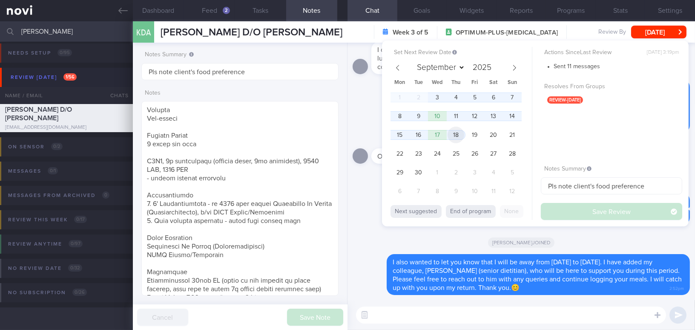
click at [457, 135] on span "18" at bounding box center [456, 135] width 17 height 17
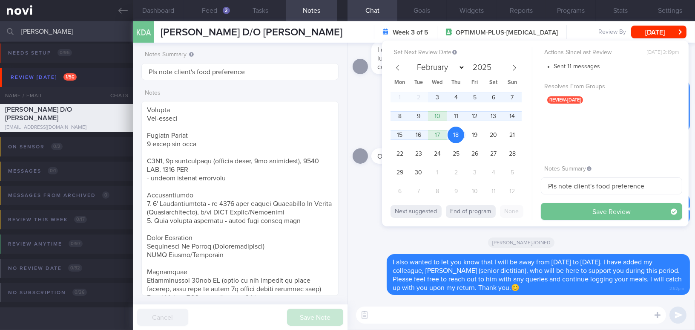
click at [588, 213] on button "Save Review" at bounding box center [611, 211] width 141 height 17
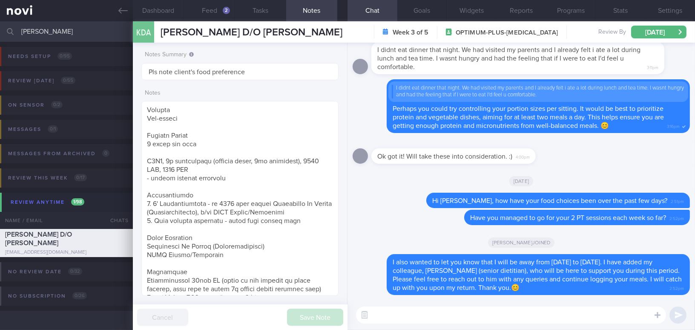
drag, startPoint x: 69, startPoint y: 33, endPoint x: 0, endPoint y: 25, distance: 69.1
click at [0, 25] on input "kasturibai" at bounding box center [347, 31] width 695 height 20
click at [212, 12] on button "Feed 2" at bounding box center [209, 10] width 51 height 21
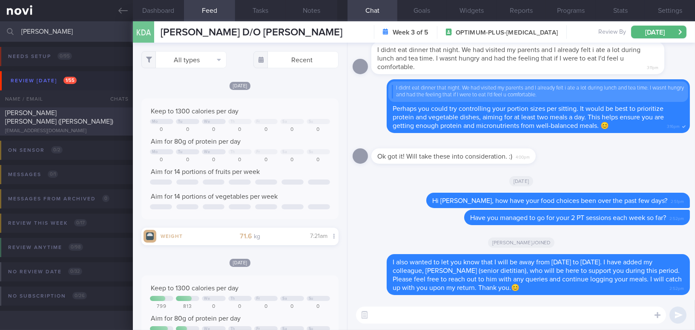
type input "joyce"
click at [63, 116] on span "[PERSON_NAME] [PERSON_NAME] ([PERSON_NAME])" at bounding box center [59, 117] width 108 height 15
type textarea "48 year old Woman Occupation Accountant Smoking Nil Alcohol Intake Nil Co-morbi…"
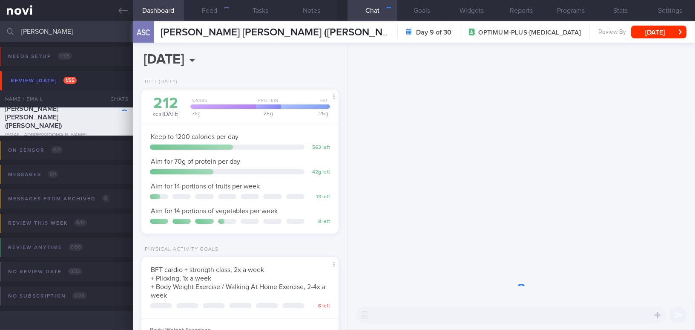
scroll to position [100, 176]
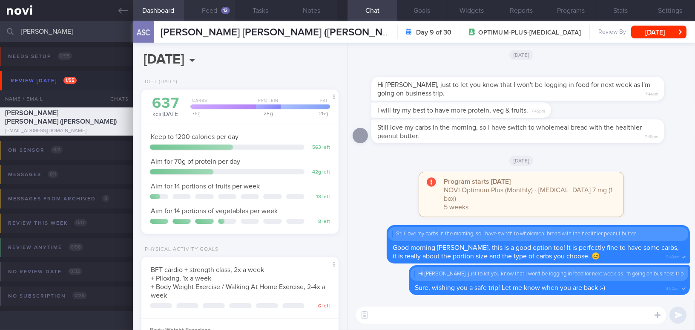
click at [206, 11] on button "Feed 12" at bounding box center [209, 10] width 51 height 21
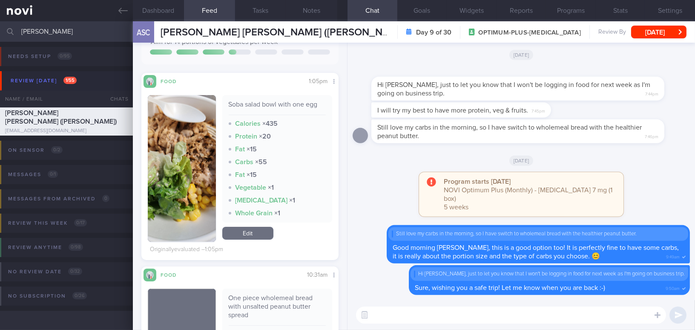
scroll to position [271, 0]
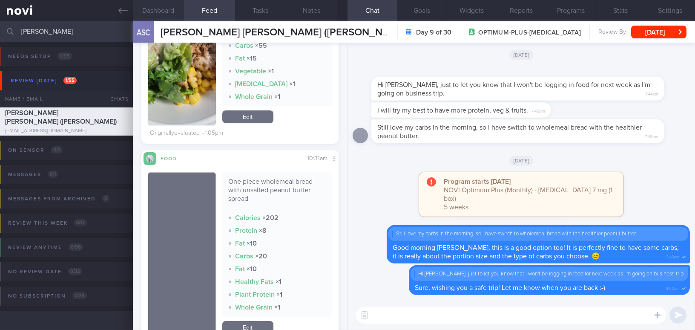
click at [175, 14] on button "Dashboard" at bounding box center [158, 10] width 51 height 21
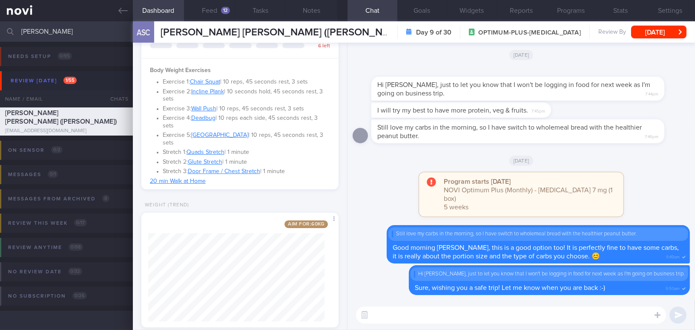
scroll to position [271, 0]
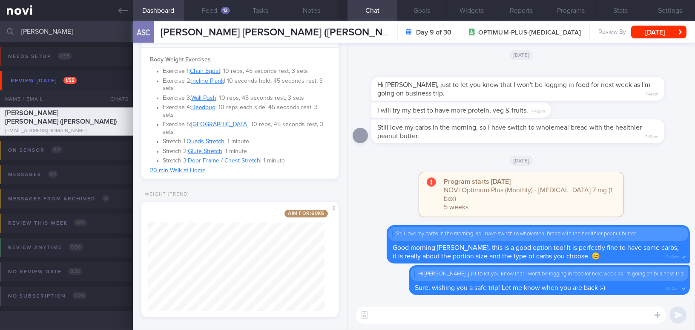
click at [390, 321] on textarea at bounding box center [511, 314] width 310 height 17
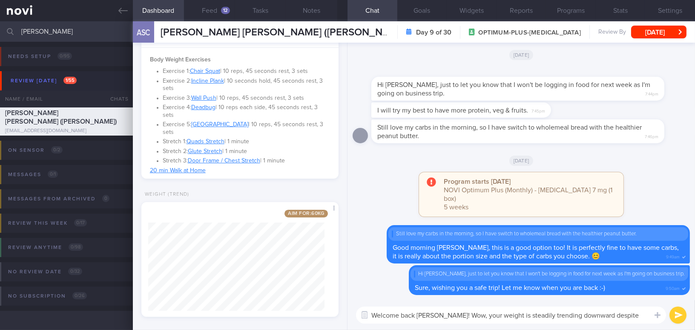
scroll to position [0, 0]
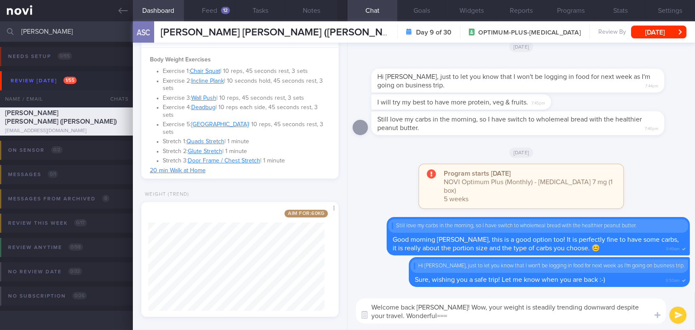
drag, startPoint x: 459, startPoint y: 306, endPoint x: 438, endPoint y: 304, distance: 20.5
click at [438, 304] on textarea "Welcome back Joyce! Wow, your weight is steadily trending downward despite your…" at bounding box center [511, 310] width 310 height 25
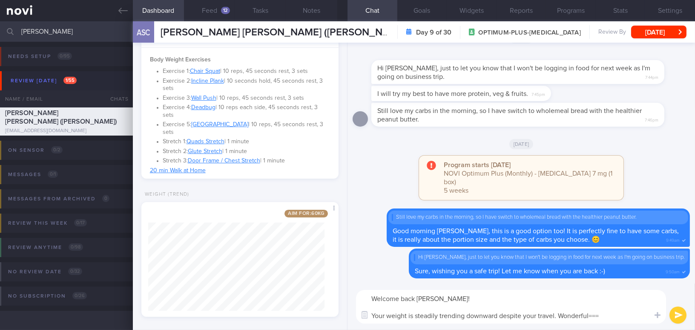
drag, startPoint x: 557, startPoint y: 313, endPoint x: 623, endPoint y: 314, distance: 66.1
click at [623, 314] on textarea "Welcome back Joyce! Your weight is steadily trending downward despite your trav…" at bounding box center [511, 307] width 310 height 34
drag, startPoint x: 597, startPoint y: 318, endPoint x: 359, endPoint y: 309, distance: 237.9
click at [359, 309] on div "Chat Templates Admin CGM Weight Nutrition Physical Activity Infographics Articl…" at bounding box center [522, 306] width 348 height 46
click at [554, 323] on textarea "Welcome back Joyce! Your weight is steadily trending downward despite your trav…" at bounding box center [511, 307] width 310 height 34
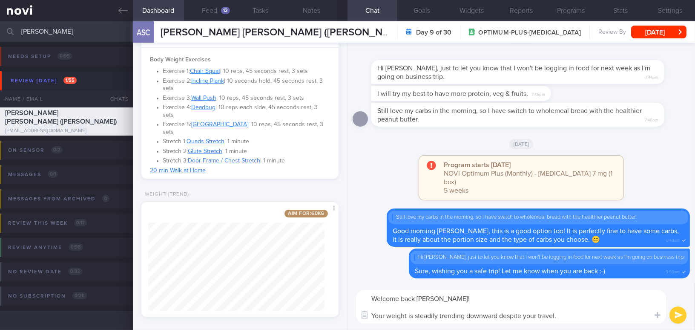
drag, startPoint x: 554, startPoint y: 316, endPoint x: 373, endPoint y: 314, distance: 181.5
click at [373, 314] on textarea "Welcome back Joyce! Your weight is steadily trending downward despite your trav…" at bounding box center [511, 307] width 310 height 34
paste textarea ","
type textarea "Welcome back Joyce! Your weight is steadily trending downward, even with your t…"
click at [675, 314] on button "submit" at bounding box center [678, 314] width 17 height 17
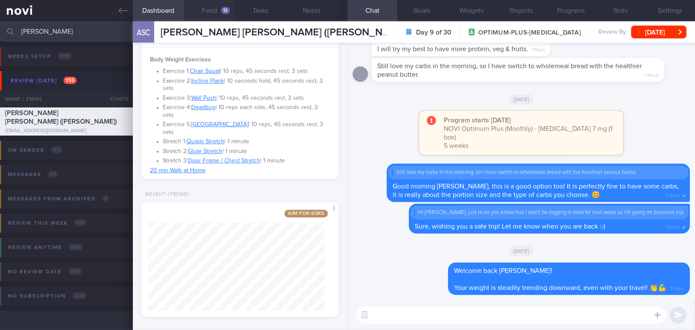
click at [209, 10] on button "Feed 12" at bounding box center [209, 10] width 51 height 21
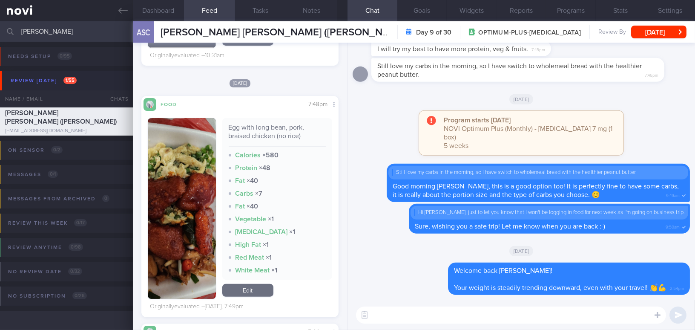
scroll to position [620, 0]
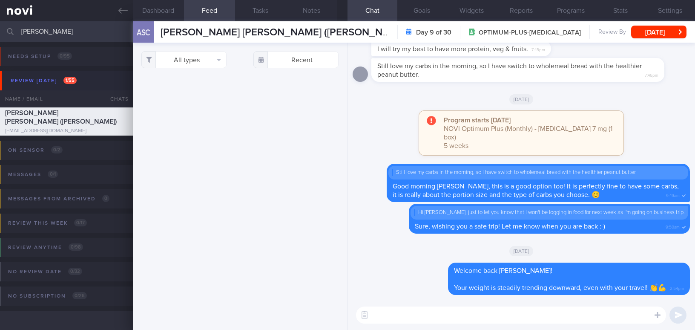
select select "8"
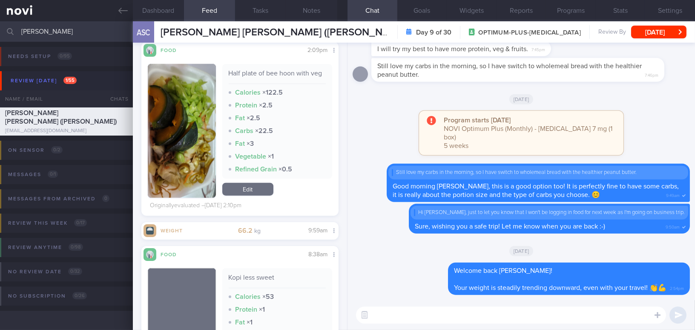
scroll to position [1820, 0]
click at [161, 141] on button "button" at bounding box center [182, 131] width 68 height 134
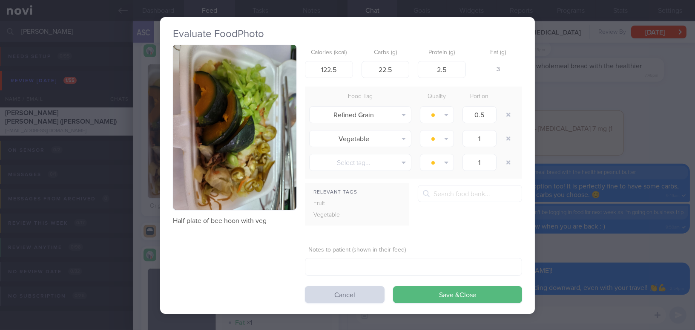
click at [250, 165] on button "button" at bounding box center [235, 127] width 124 height 165
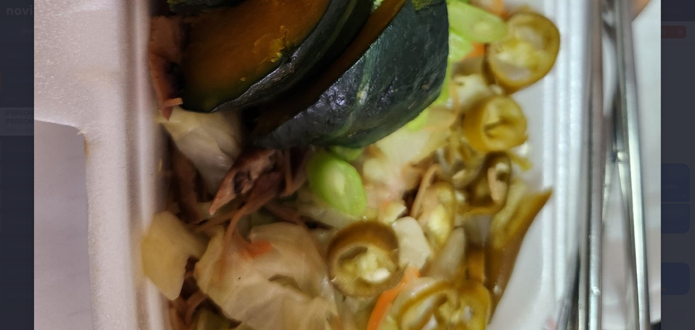
scroll to position [503, 0]
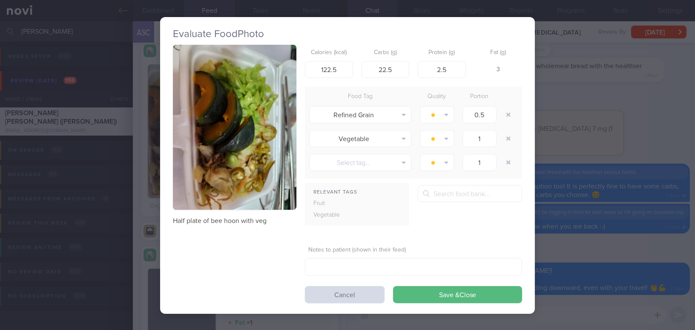
click at [612, 154] on div "Evaluate Food Photo Half plate of bee hoon with veg Calories (kcal) 122.5 Carbs…" at bounding box center [347, 165] width 695 height 330
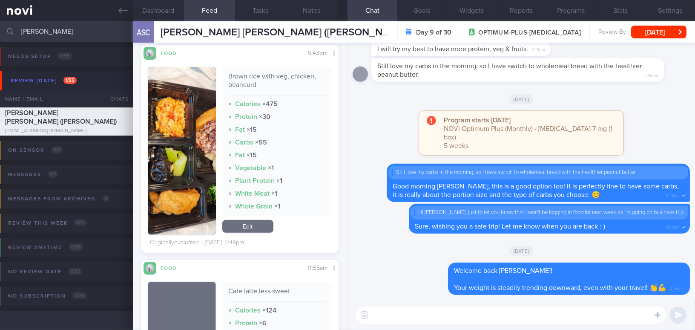
scroll to position [968, 0]
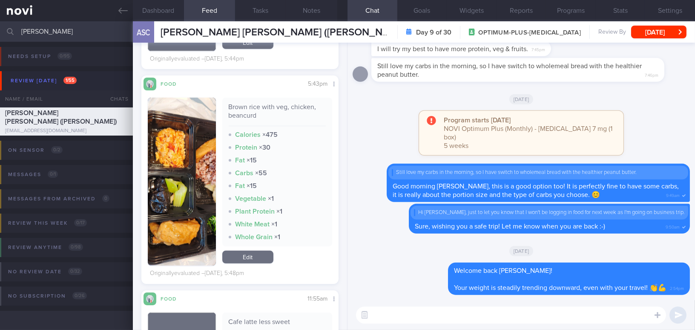
click at [199, 222] on button "button" at bounding box center [182, 182] width 68 height 168
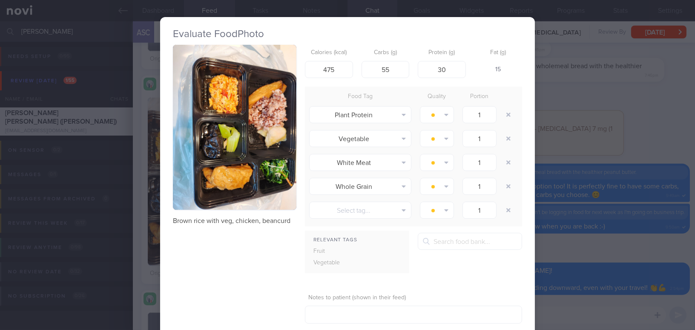
click at [213, 162] on button "button" at bounding box center [235, 127] width 124 height 165
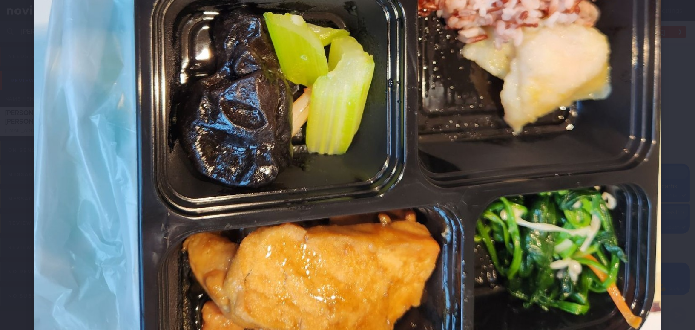
scroll to position [387, 0]
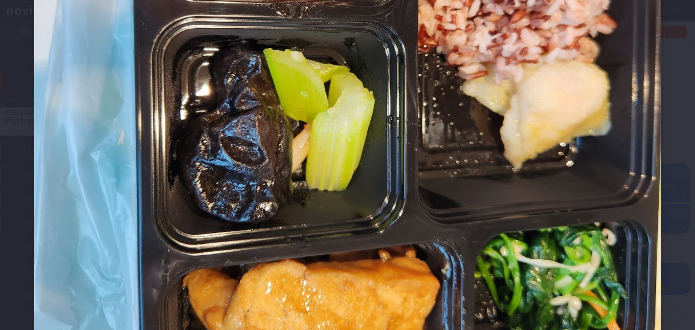
click at [516, 208] on img at bounding box center [347, 65] width 627 height 836
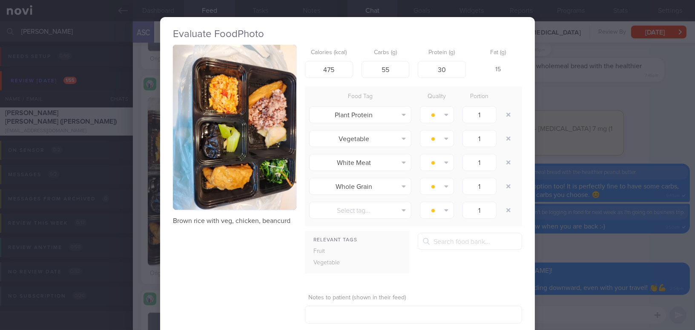
click at [580, 201] on div "Evaluate Food Photo Brown rice with veg, chicken, beancurd Calories (kcal) 475 …" at bounding box center [347, 165] width 695 height 330
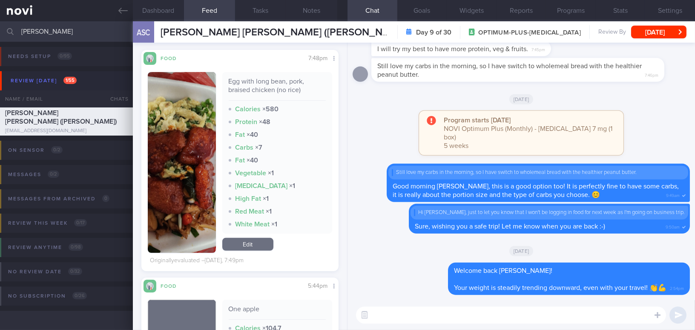
scroll to position [542, 0]
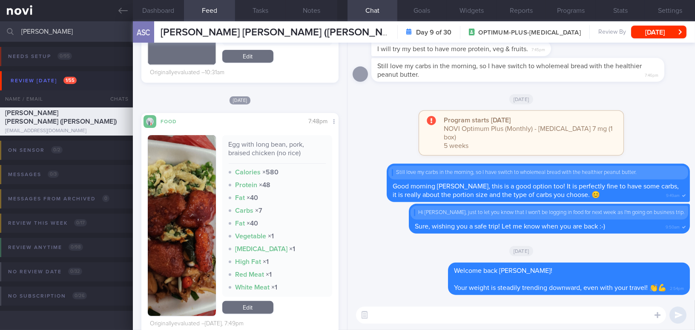
click at [187, 250] on button "button" at bounding box center [182, 225] width 68 height 181
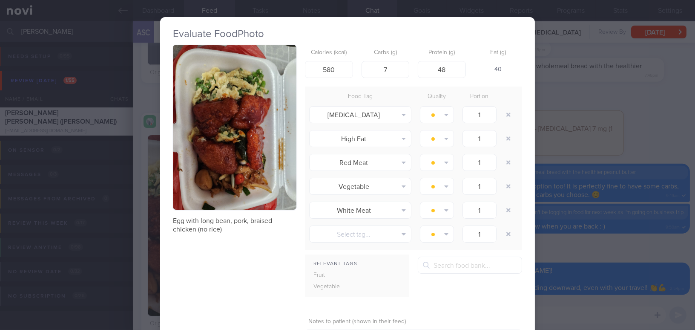
click at [601, 196] on div "Evaluate Food Photo Egg with long bean, pork, braised chicken (no rice) Calorie…" at bounding box center [347, 165] width 695 height 330
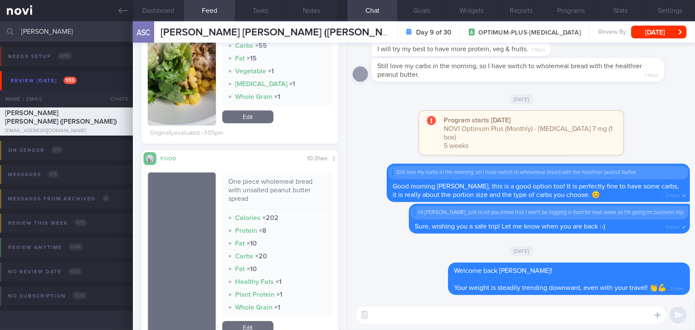
scroll to position [310, 0]
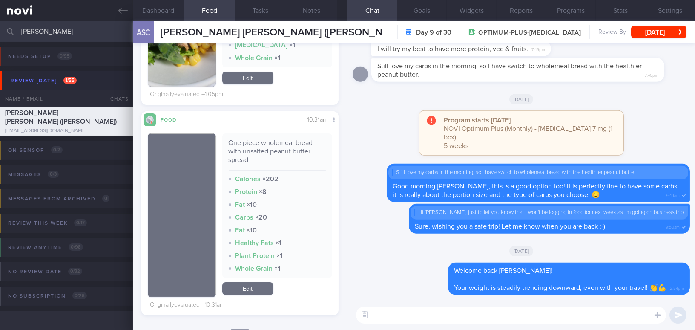
click at [595, 248] on div "[DATE]" at bounding box center [521, 251] width 337 height 24
click at [648, 294] on label at bounding box center [646, 289] width 17 height 17
click at [0, 0] on input "file" at bounding box center [0, 0] width 0 height 0
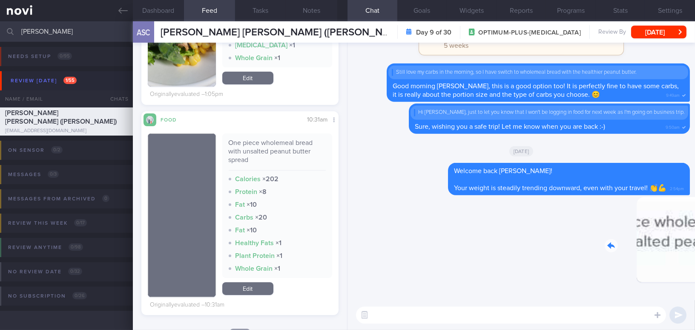
drag, startPoint x: 638, startPoint y: 256, endPoint x: 696, endPoint y: 259, distance: 58.4
click at [695, 259] on html "You are offline! Some functionality will be unavailable Patients New Users Coac…" at bounding box center [347, 165] width 695 height 330
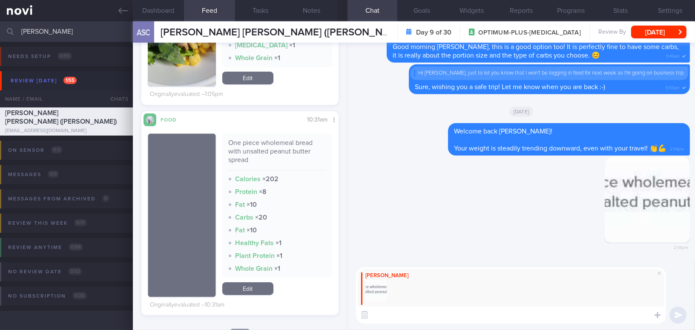
type textarea "T"
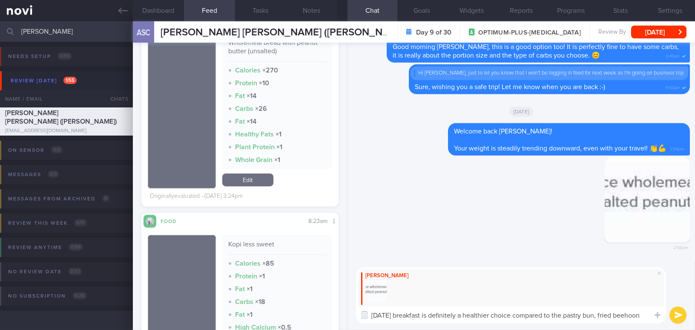
scroll to position [6391, 0]
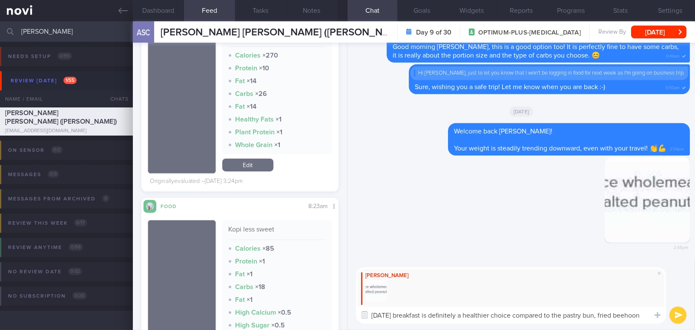
drag, startPoint x: 373, startPoint y: 314, endPoint x: 423, endPoint y: 314, distance: 50.3
click at [423, 314] on textarea "Today's breakfast is definitely a healthier choice compared to the pastry bun, …" at bounding box center [511, 314] width 310 height 17
click at [645, 317] on textarea "Wholemeal bread is definitely a healthier choice compared to the pastry bun, fr…" at bounding box center [511, 314] width 310 height 17
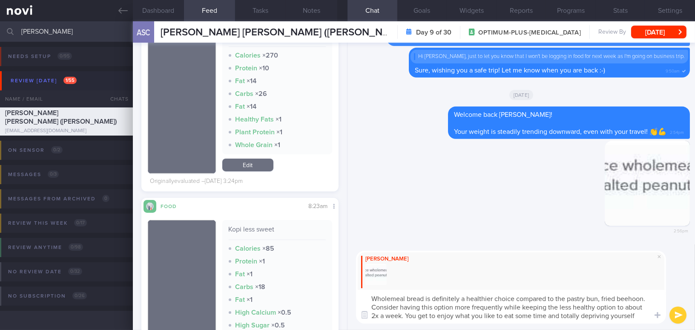
type textarea "Wholemeal bread is definitely a healthier choice compared to the pastry bun, fr…"
drag, startPoint x: 628, startPoint y: 316, endPoint x: 420, endPoint y: 304, distance: 208.3
click at [357, 283] on div "Mee Li Wholemeal bread is definitely a healthier choice compared to the pastry …" at bounding box center [511, 287] width 310 height 73
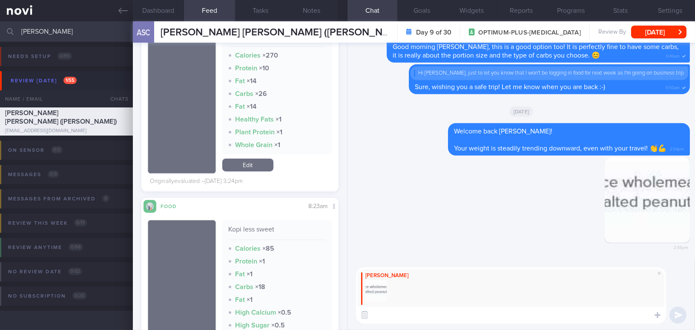
paste textarea "Wholemeal bread is definitely a healthier choice compared to pastry buns or fri…"
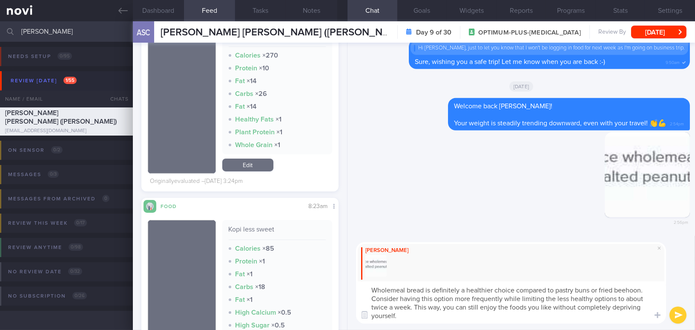
drag, startPoint x: 611, startPoint y: 305, endPoint x: 638, endPoint y: 317, distance: 29.2
click at [638, 317] on textarea "Wholemeal bread is definitely a healthier choice compared to pastry buns or fri…" at bounding box center [511, 302] width 310 height 42
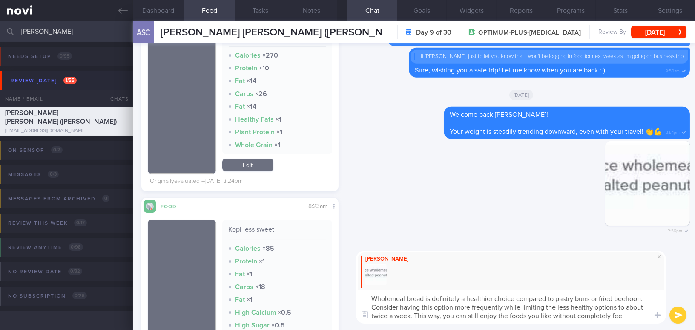
click at [580, 318] on textarea "Wholemeal bread is definitely a healthier choice compared to pastry buns or fri…" at bounding box center [511, 307] width 310 height 34
drag, startPoint x: 577, startPoint y: 317, endPoint x: 635, endPoint y: 314, distance: 58.0
click at [635, 314] on textarea "Wholemeal bread is definitely a healthier choice compared to pastry buns or fri…" at bounding box center [511, 307] width 310 height 34
type textarea "Wholemeal bread is definitely a healthier choice compared to pastry buns or fri…"
click at [674, 313] on button "submit" at bounding box center [678, 314] width 17 height 17
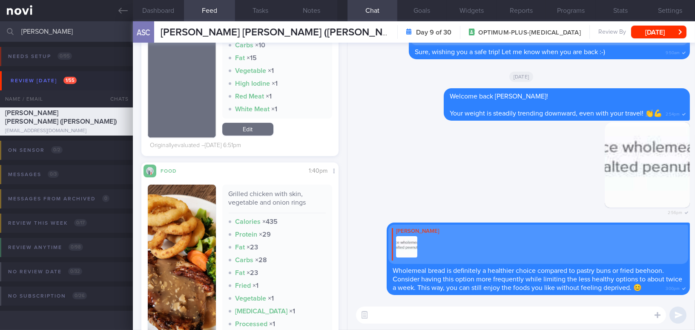
scroll to position [6120, 0]
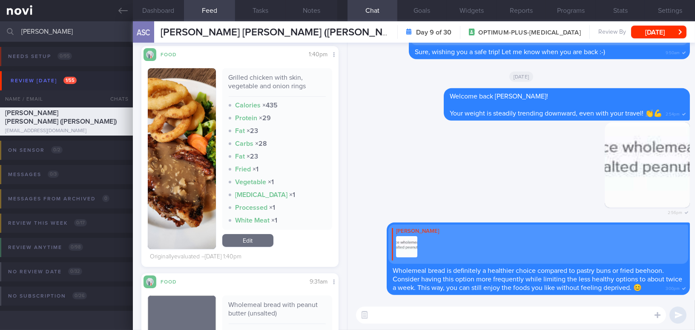
click at [183, 187] on button "button" at bounding box center [182, 158] width 68 height 181
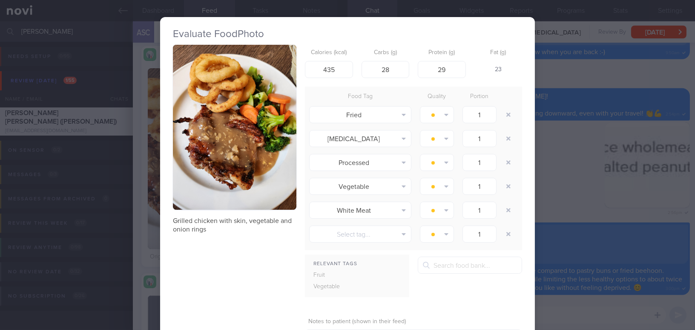
click at [593, 182] on div "Evaluate Food Photo Grilled chicken with skin, vegetable and onion rings Calori…" at bounding box center [347, 165] width 695 height 330
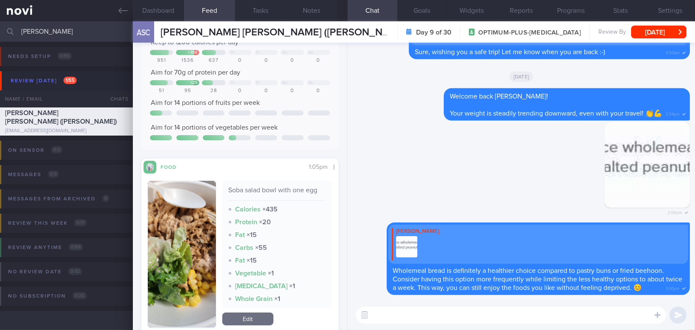
scroll to position [77, 0]
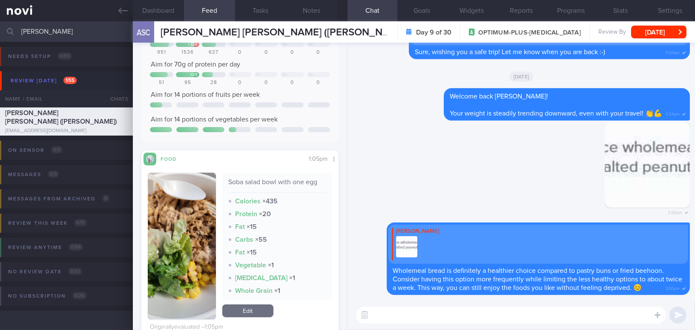
click at [190, 236] on button "button" at bounding box center [182, 246] width 68 height 147
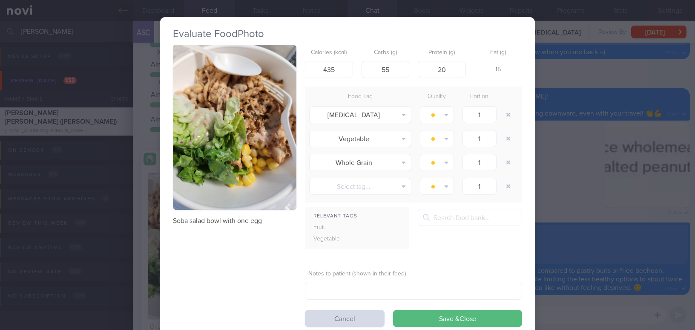
click at [209, 152] on button "button" at bounding box center [235, 127] width 124 height 165
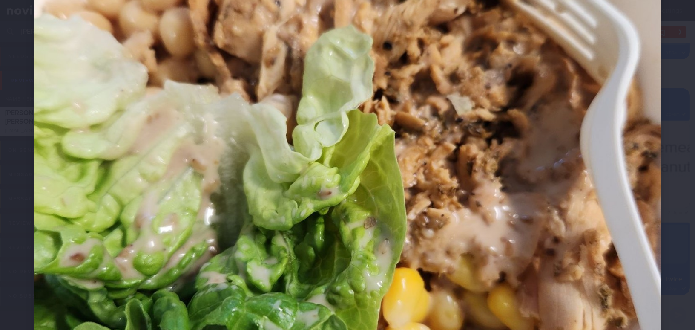
scroll to position [387, 0]
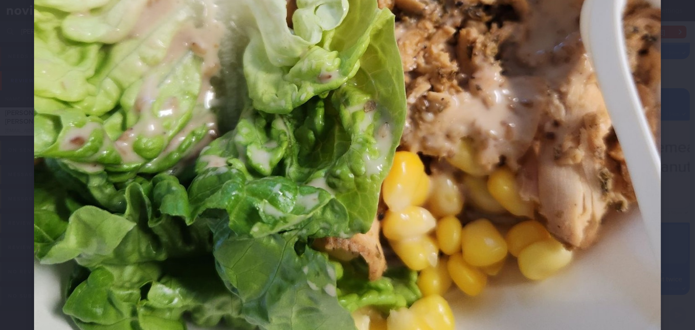
click at [353, 187] on img at bounding box center [347, 65] width 627 height 836
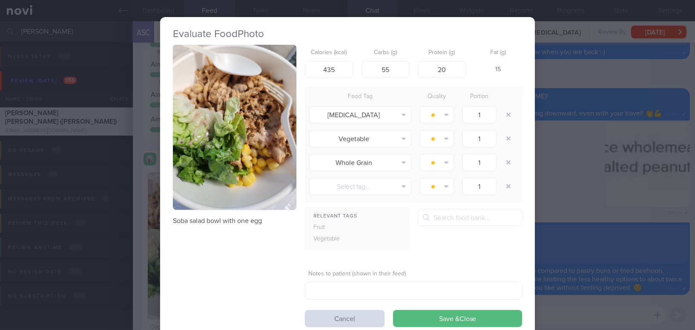
click at [600, 251] on div "Evaluate Food Photo Soba salad bowl with one egg Calories (kcal) 435 Carbs (g) …" at bounding box center [347, 165] width 695 height 330
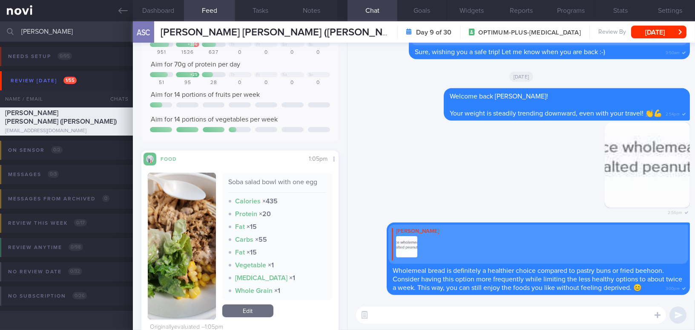
click at [527, 318] on textarea at bounding box center [511, 314] width 310 height 17
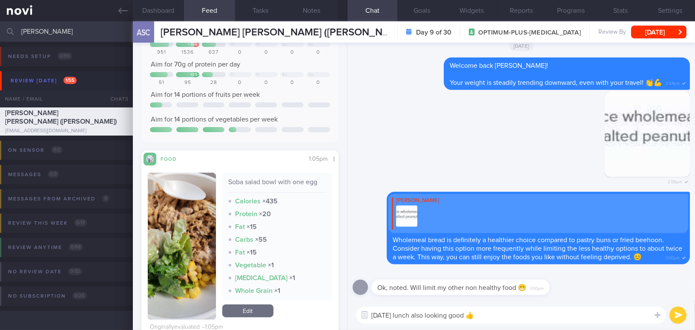
type textarea "Today's lunch also looking good 👍"
click at [677, 315] on button "submit" at bounding box center [678, 314] width 17 height 17
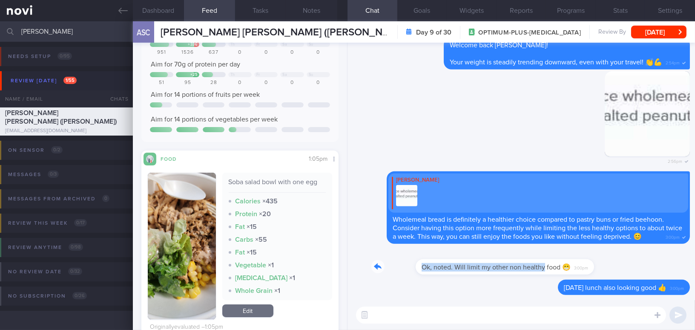
drag, startPoint x: 499, startPoint y: 260, endPoint x: 618, endPoint y: 263, distance: 119.3
click at [618, 263] on div "Ok, noted. Will limit my other non healthy food 😁 3:00pm" at bounding box center [521, 264] width 337 height 31
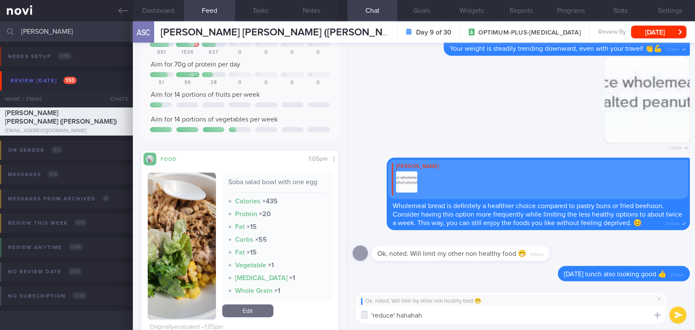
type textarea "'reduce' hahahah!"
drag, startPoint x: 445, startPoint y: 317, endPoint x: 323, endPoint y: 316, distance: 122.3
click at [323, 316] on div "Dashboard Feed 12 Tasks Notes Chat Goals Widgets Reports Programs Stats Setting…" at bounding box center [414, 175] width 562 height 308
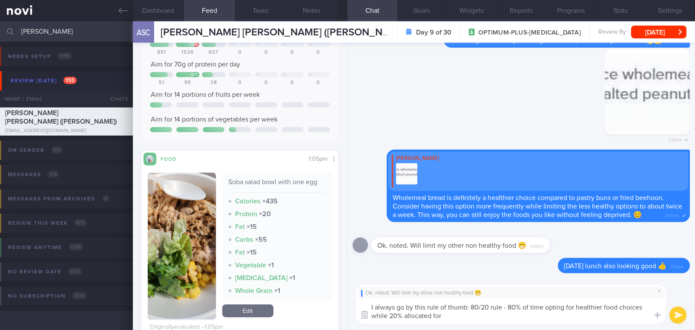
drag, startPoint x: 444, startPoint y: 315, endPoint x: 370, endPoint y: 315, distance: 74.1
click at [370, 315] on div "Attach media Chat Templates Admin [MEDICAL_DATA] Weight Nutrition Physical Acti…" at bounding box center [522, 304] width 348 height 52
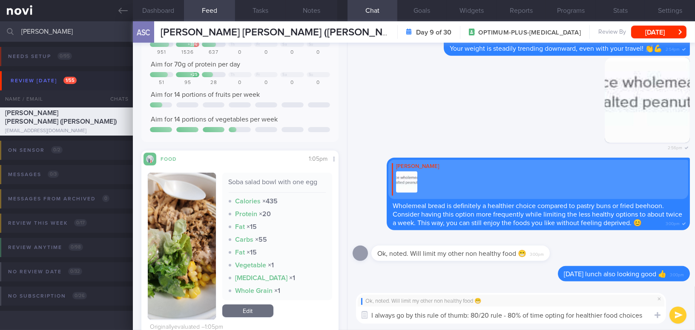
drag, startPoint x: 645, startPoint y: 314, endPoint x: 343, endPoint y: 294, distance: 302.3
click at [343, 294] on div "Dashboard Feed 12 Tasks Notes Chat Goals Widgets Reports Programs Stats Setting…" at bounding box center [414, 175] width 562 height 308
click at [646, 316] on textarea "I always go by this rule of thumb: 80/20 rule - 80% of time opting for healthie…" at bounding box center [511, 314] width 310 height 17
drag, startPoint x: 646, startPoint y: 316, endPoint x: 302, endPoint y: 300, distance: 343.8
click at [302, 300] on div "Dashboard Feed 12 Tasks Notes Chat Goals Widgets Reports Programs Stats Setting…" at bounding box center [414, 175] width 562 height 308
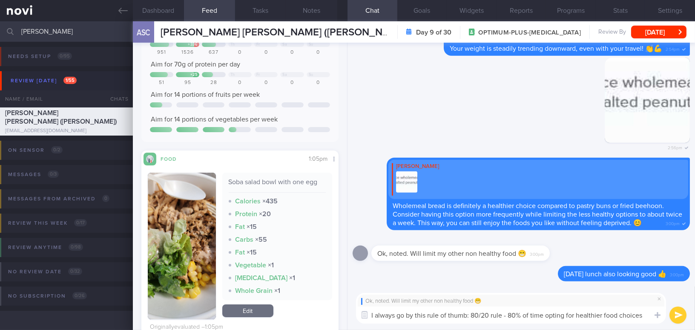
paste textarea "follow this rule of thumb: the 80/20 rule—choosing healthier food 80% of the ti…"
click at [519, 317] on textarea "I always follow this rule of thumb: the 80/20 rule—choosing healthier food 80% …" at bounding box center [511, 314] width 310 height 17
click at [646, 317] on textarea "I always follow this rule of thumb: the 80/20 rule - choosing healthier food 80…" at bounding box center [511, 314] width 310 height 17
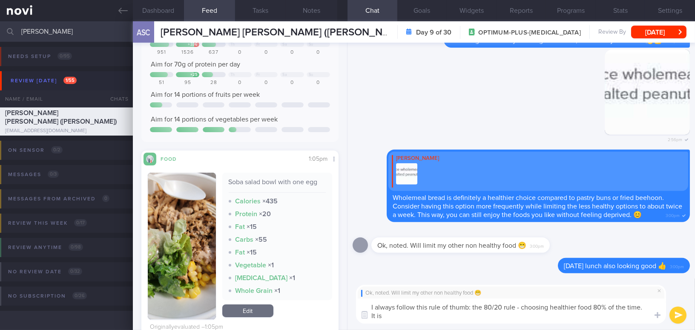
drag, startPoint x: 446, startPoint y: 316, endPoint x: 325, endPoint y: 311, distance: 121.5
click at [325, 311] on div "Dashboard Feed 12 Tasks Notes Chat Goals Widgets Reports Programs Stats Setting…" at bounding box center [414, 175] width 562 height 308
paste textarea "’s hard to achieve 100%, even for me as a dietitian."
click at [379, 314] on textarea "I always follow this rule of thumb: the 80/20 rule - choosing healthier food 80…" at bounding box center [511, 310] width 310 height 25
type textarea "I always follow this rule of thumb: the 80/20 rule - choosing healthier food 80…"
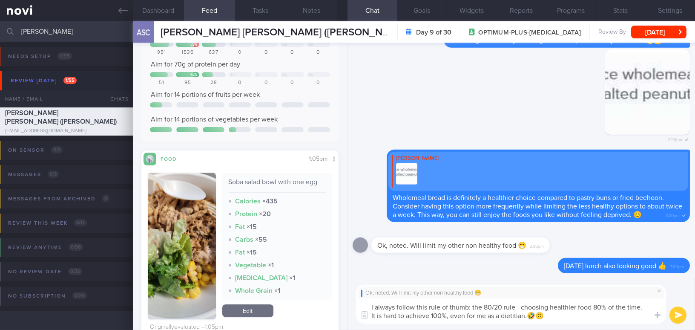
click at [680, 317] on button "submit" at bounding box center [678, 314] width 17 height 17
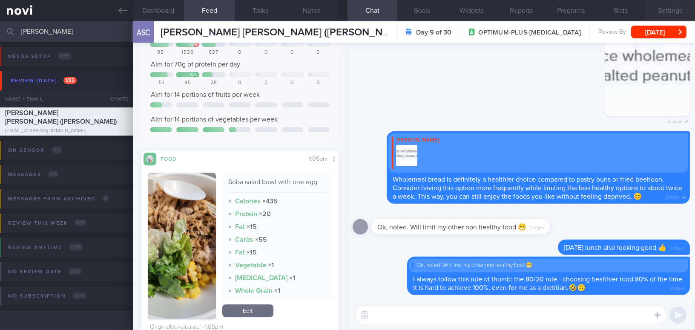
click at [666, 9] on button "Settings" at bounding box center [671, 10] width 50 height 21
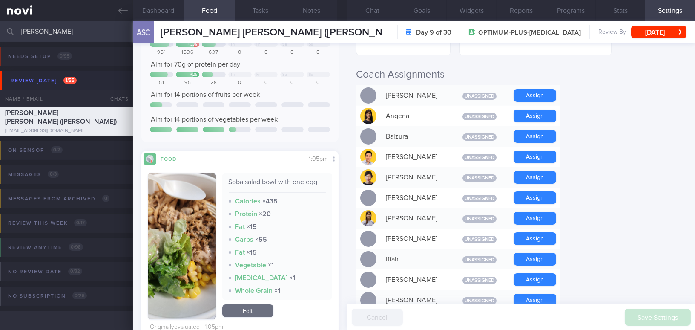
scroll to position [193, 0]
click at [528, 150] on button "Assign" at bounding box center [535, 156] width 43 height 13
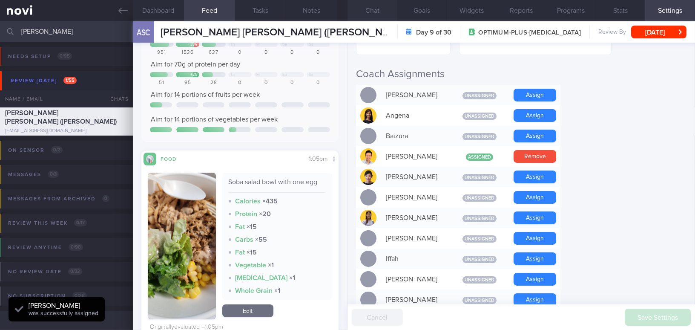
click at [375, 11] on button "Chat" at bounding box center [373, 10] width 50 height 21
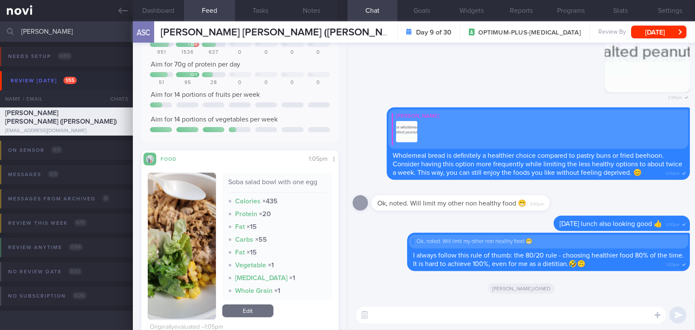
click at [484, 316] on textarea at bounding box center [511, 314] width 310 height 17
paste textarea "I also wanted to let you know that I will be away from [DATE] to [DATE]. I have…"
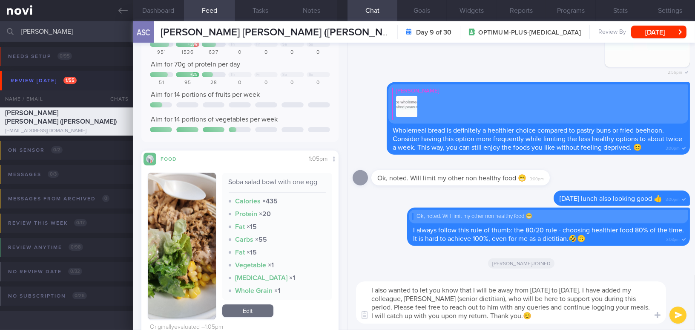
type textarea "I also wanted to let you know that I will be away from [DATE] to [DATE]. I have…"
click at [683, 313] on button "submit" at bounding box center [678, 314] width 17 height 17
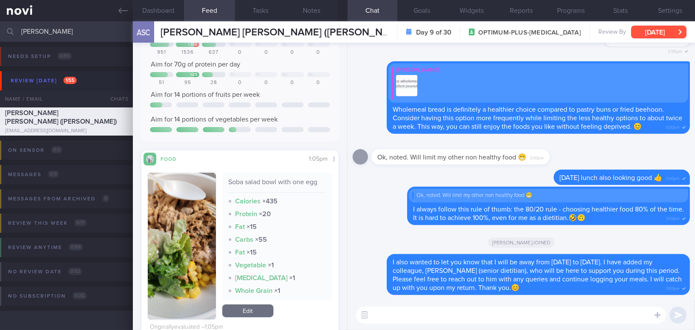
click at [640, 29] on button "[DATE]" at bounding box center [658, 32] width 55 height 13
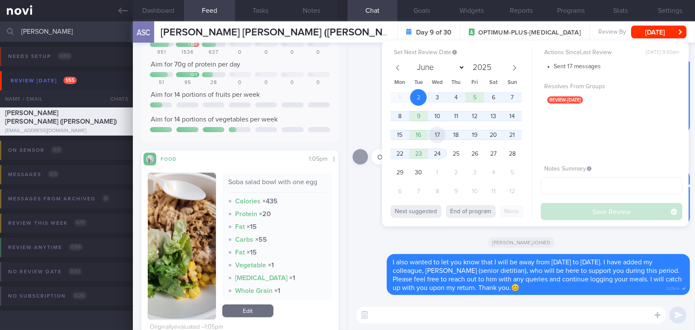
click at [440, 133] on span "17" at bounding box center [437, 135] width 17 height 17
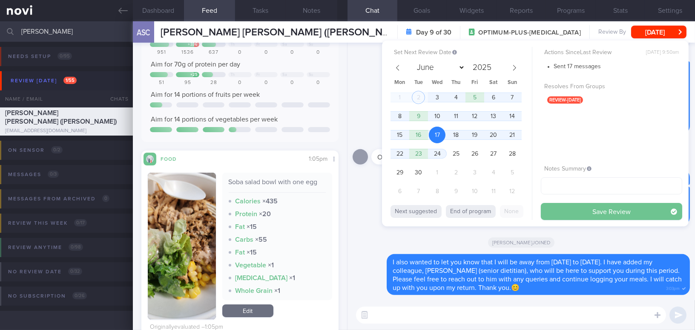
click at [585, 213] on button "Save Review" at bounding box center [611, 211] width 141 height 17
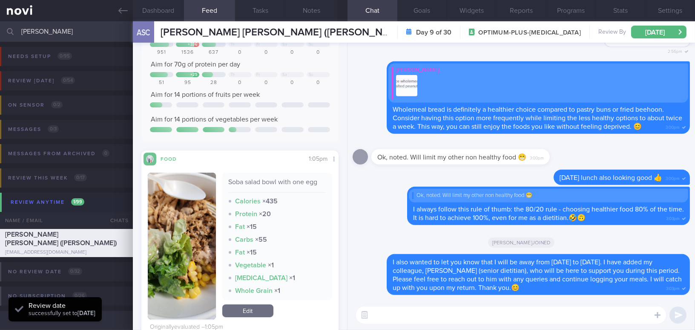
drag, startPoint x: 54, startPoint y: 32, endPoint x: 3, endPoint y: 28, distance: 51.3
click at [3, 28] on div "joyce Assigned patients Assigned patients All active patients Archived patients" at bounding box center [347, 31] width 695 height 20
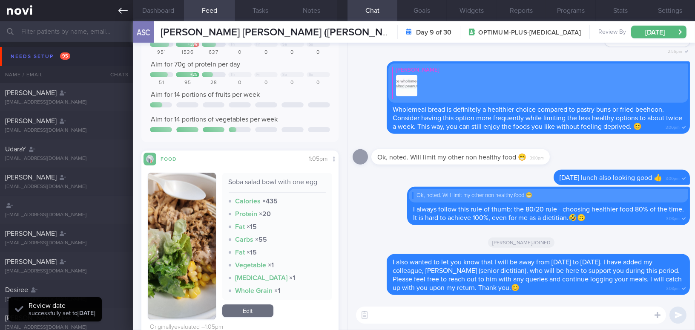
click at [122, 11] on icon at bounding box center [122, 11] width 9 height 6
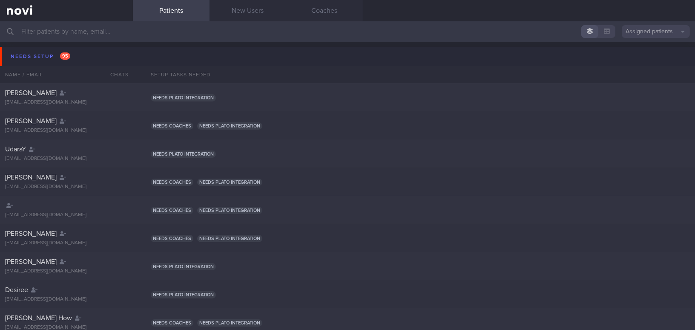
click at [51, 30] on input "text" at bounding box center [347, 31] width 695 height 20
type input "amara"
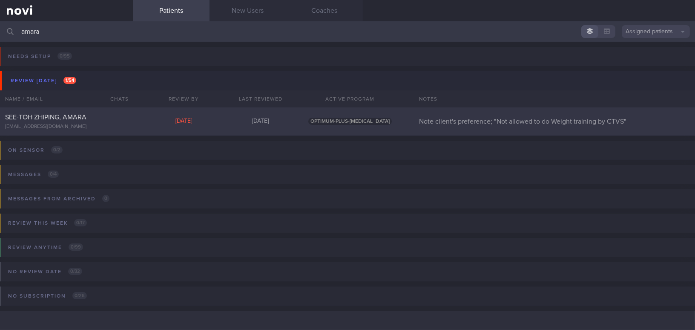
type input "amara"
click at [31, 111] on div "SEE-TOH ZHIPING, AMARA [EMAIL_ADDRESS][DOMAIN_NAME] [DATE] [DATE] OPTIMUM-PLUS-…" at bounding box center [347, 121] width 695 height 28
select select "8"
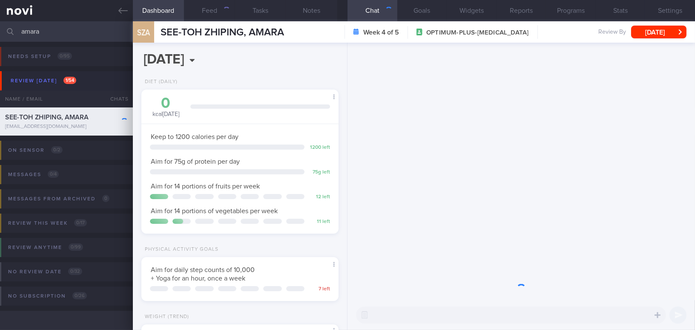
scroll to position [100, 176]
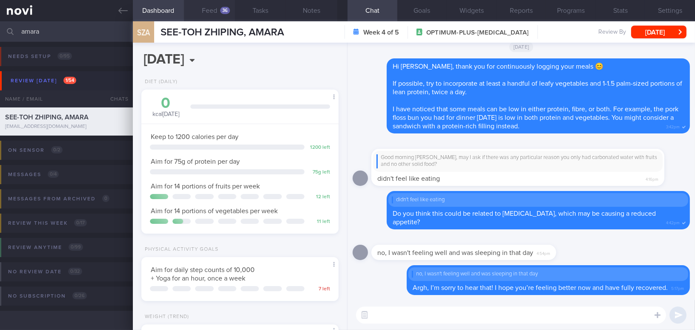
click at [216, 11] on button "Feed 36" at bounding box center [209, 10] width 51 height 21
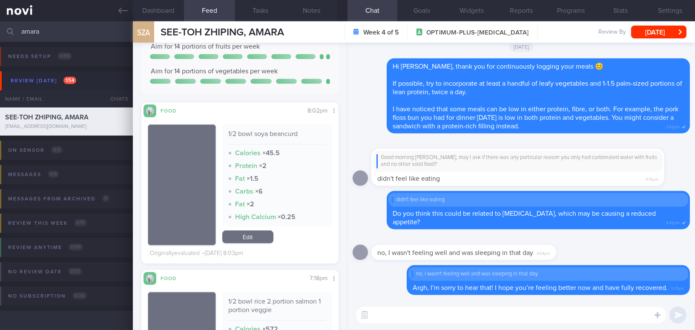
scroll to position [2401, 0]
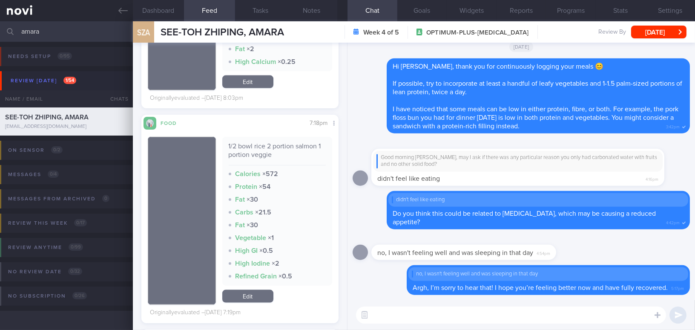
click at [475, 318] on textarea at bounding box center [511, 314] width 310 height 17
type textarea "Hi [PERSON_NAME], how are you feeling this week?"
click at [677, 314] on button "submit" at bounding box center [678, 314] width 17 height 17
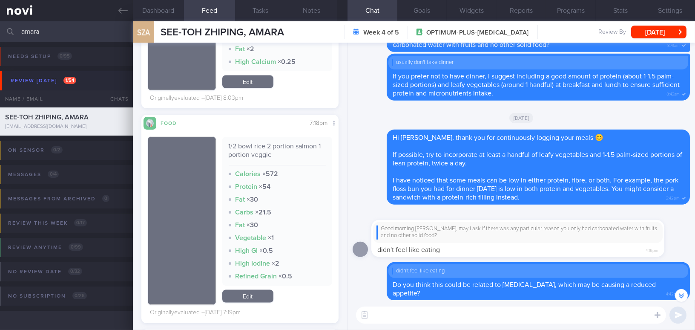
scroll to position [2363, 0]
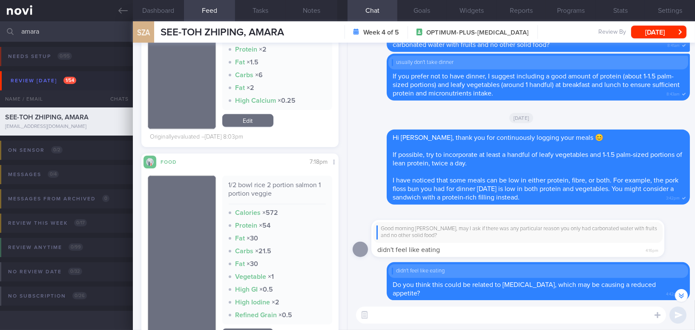
click at [453, 244] on div "Good morning [PERSON_NAME], may I ask if there was any particular reason you on…" at bounding box center [518, 238] width 293 height 37
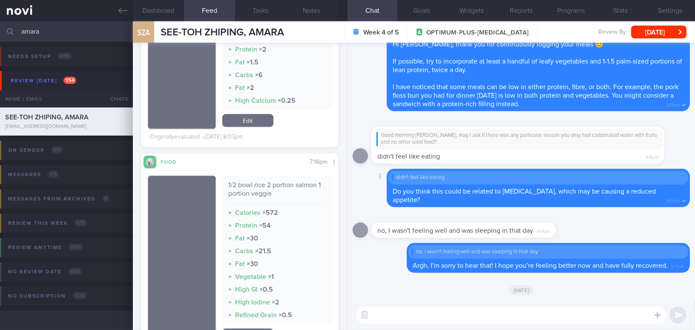
scroll to position [0, 0]
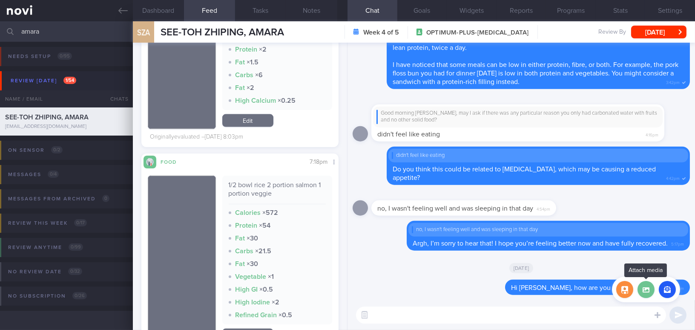
click at [647, 293] on label at bounding box center [646, 289] width 17 height 17
click at [0, 0] on input "file" at bounding box center [0, 0] width 0 height 0
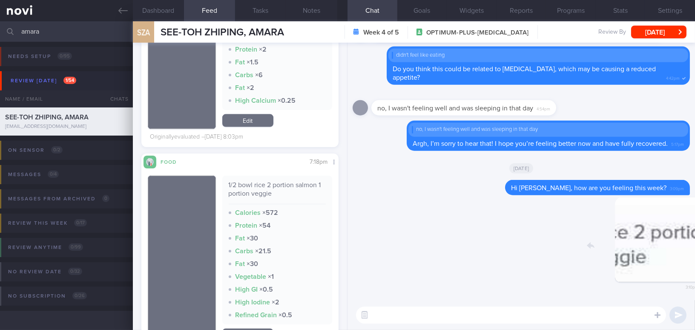
drag, startPoint x: 632, startPoint y: 251, endPoint x: 689, endPoint y: 251, distance: 57.1
click at [689, 251] on div "Delete 3:10pm [GEOGRAPHIC_DATA] Hi [PERSON_NAME], how are you feeling this week…" at bounding box center [522, 171] width 348 height 257
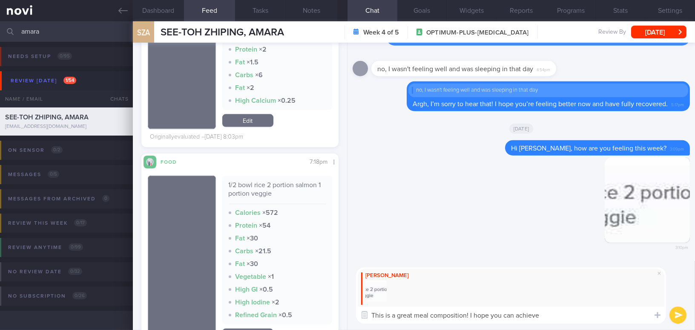
drag, startPoint x: 516, startPoint y: 317, endPoint x: 548, endPoint y: 320, distance: 32.1
click at [548, 320] on textarea "This is a great meal composition! I hope you can achieve" at bounding box center [511, 314] width 310 height 17
drag, startPoint x: 650, startPoint y: 314, endPoint x: 461, endPoint y: 303, distance: 189.1
click at [466, 302] on div "Attach media Chat Templates Admin [MEDICAL_DATA] Weight Nutrition Physical Acti…" at bounding box center [522, 295] width 348 height 69
click at [418, 316] on textarea "This is a great meal composition! Let's try to adopt such meal composition for …" at bounding box center [511, 314] width 310 height 17
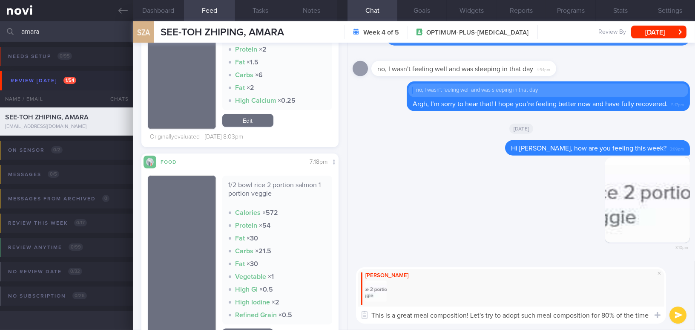
drag, startPoint x: 372, startPoint y: 311, endPoint x: 689, endPoint y: 320, distance: 316.7
click at [689, 320] on div "[PERSON_NAME] This is a great meal composition! Let's try to adopt such meal co…" at bounding box center [522, 295] width 348 height 69
click at [606, 318] on textarea "This is a great meal composition! Let's try to adopt such meal composition for …" at bounding box center [511, 314] width 310 height 17
drag, startPoint x: 372, startPoint y: 313, endPoint x: 741, endPoint y: 317, distance: 368.2
click at [695, 317] on html "You are offline! Some functionality will be unavailable Patients New Users Coac…" at bounding box center [347, 165] width 695 height 330
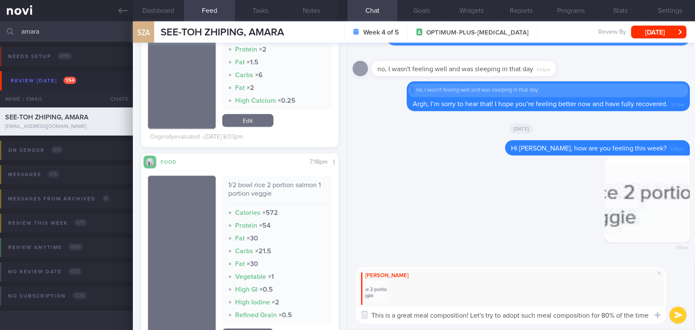
paste textarea "Great meal composition! Let’s try to have meals like this around 80% of the tim…"
type textarea "Great meal composition! Let’s try to have meals like this around 80% of the tim…"
click at [677, 315] on button "submit" at bounding box center [678, 314] width 17 height 17
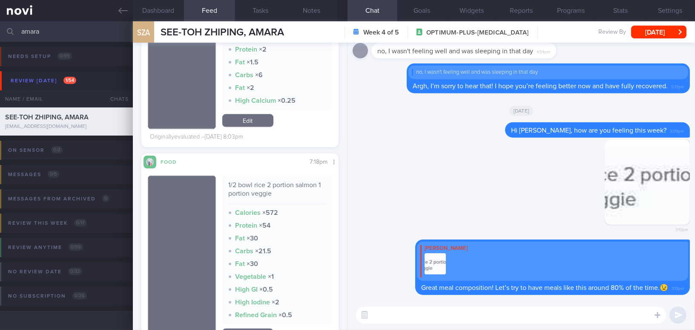
click at [677, 315] on icon "submit" at bounding box center [679, 314] width 8 height 7
click at [676, 8] on button "Settings" at bounding box center [671, 10] width 50 height 21
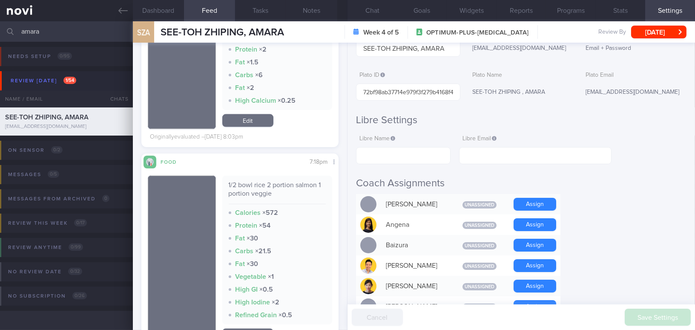
scroll to position [116, 0]
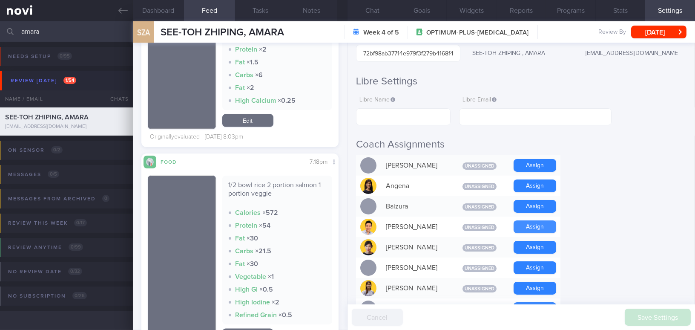
click at [534, 226] on button "Assign" at bounding box center [535, 226] width 43 height 13
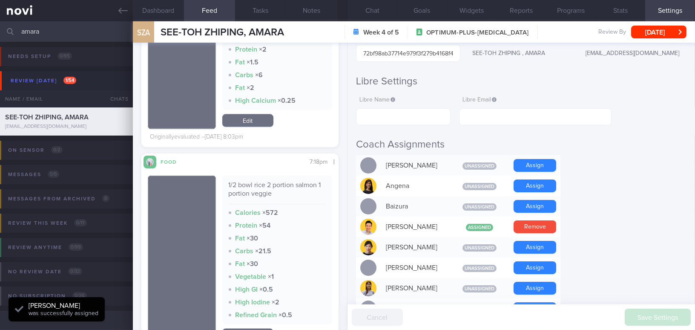
drag, startPoint x: 380, startPoint y: 8, endPoint x: 366, endPoint y: 41, distance: 36.1
click at [380, 8] on button "Chat" at bounding box center [373, 10] width 50 height 21
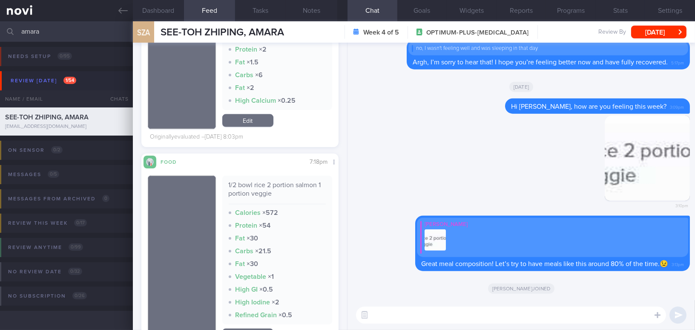
click at [421, 317] on textarea at bounding box center [511, 314] width 310 height 17
paste textarea "I also wanted to let you know that I will be away from [DATE] to [DATE]. I have…"
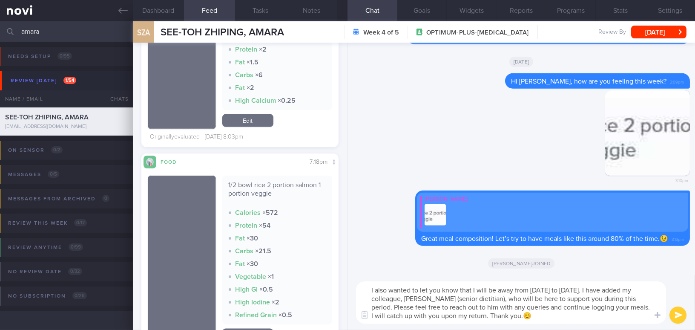
type textarea "I also wanted to let you know that I will be away from [DATE] to [DATE]. I have…"
click at [681, 313] on button "submit" at bounding box center [678, 314] width 17 height 17
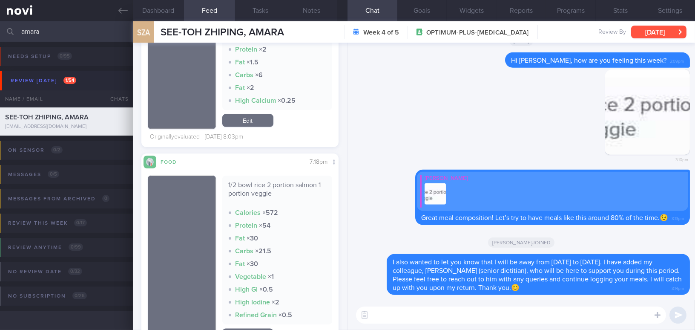
click at [639, 28] on button "[DATE]" at bounding box center [658, 32] width 55 height 13
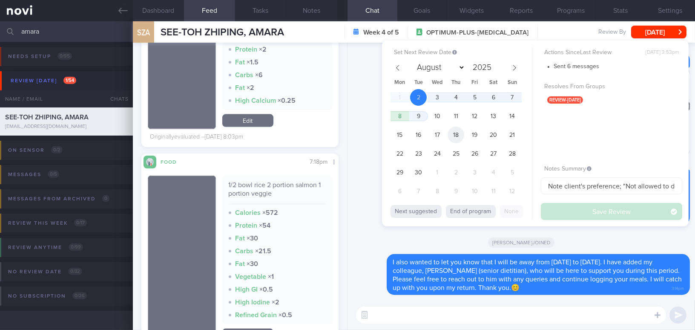
click at [458, 133] on span "18" at bounding box center [456, 135] width 17 height 17
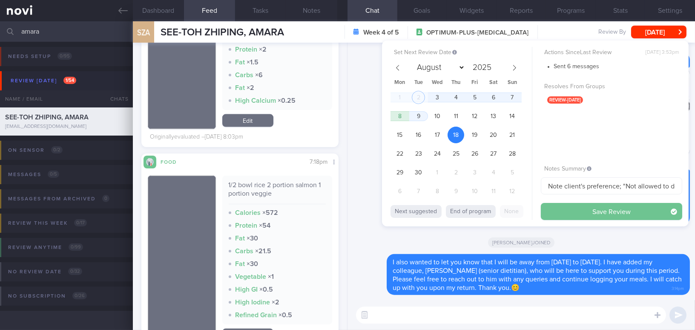
click at [560, 209] on button "Save Review" at bounding box center [611, 211] width 141 height 17
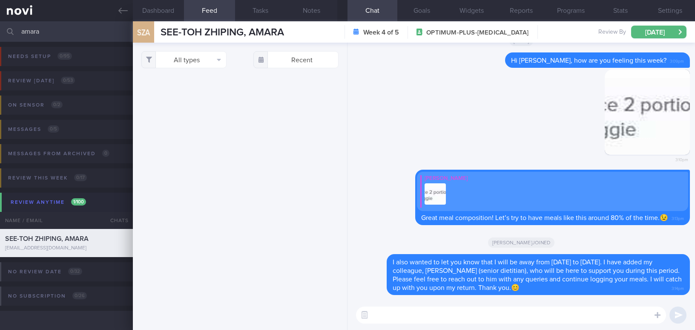
select select "8"
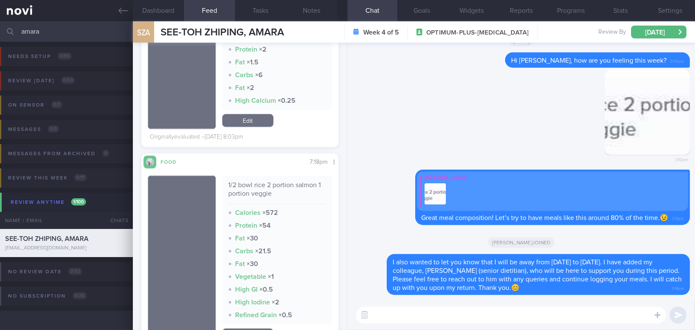
click at [55, 35] on input "amara" at bounding box center [347, 31] width 695 height 20
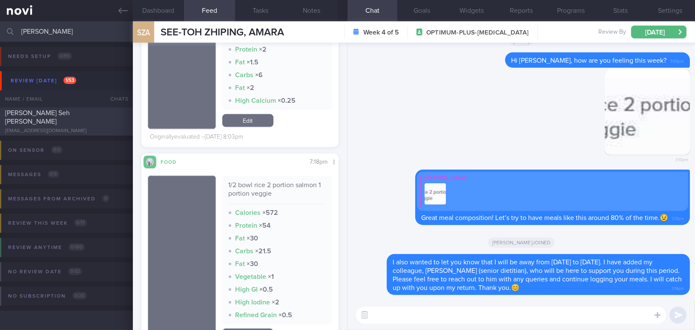
type input "[PERSON_NAME]"
click at [72, 121] on div "[PERSON_NAME] Seh [PERSON_NAME] [EMAIL_ADDRESS][DOMAIN_NAME]" at bounding box center [66, 122] width 133 height 26
type input "Like strawberry yoghurt"
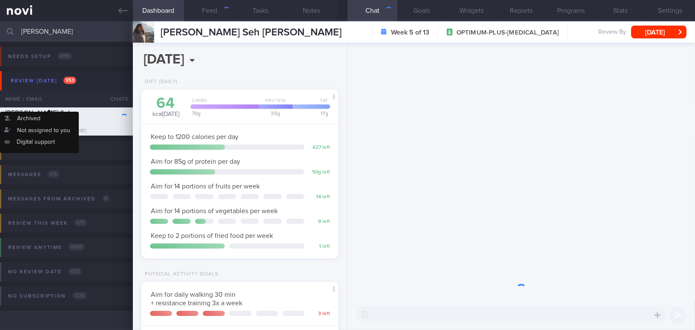
scroll to position [88, 176]
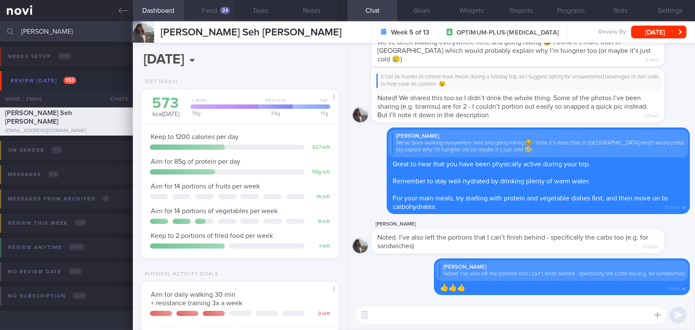
click at [216, 12] on button "Feed 24" at bounding box center [209, 10] width 51 height 21
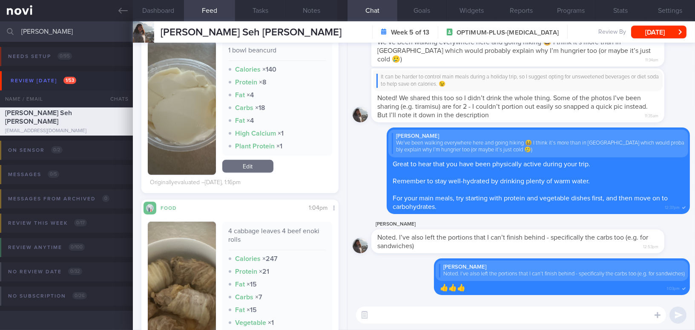
scroll to position [968, 0]
click at [154, 5] on button "Dashboard" at bounding box center [158, 10] width 51 height 21
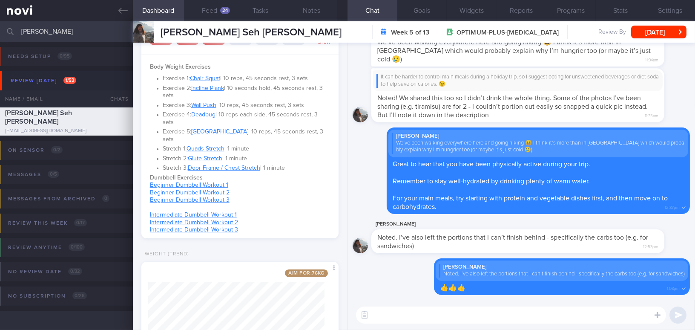
scroll to position [387, 0]
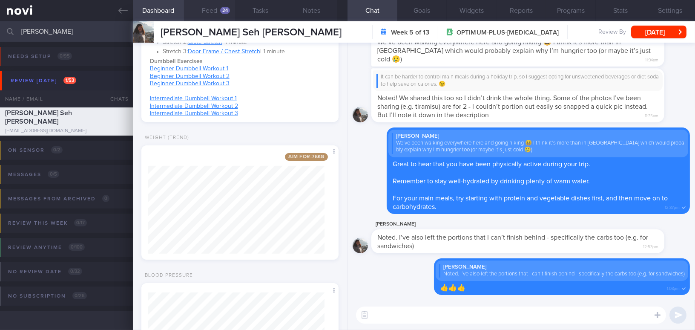
click at [204, 11] on button "Feed 24" at bounding box center [209, 10] width 51 height 21
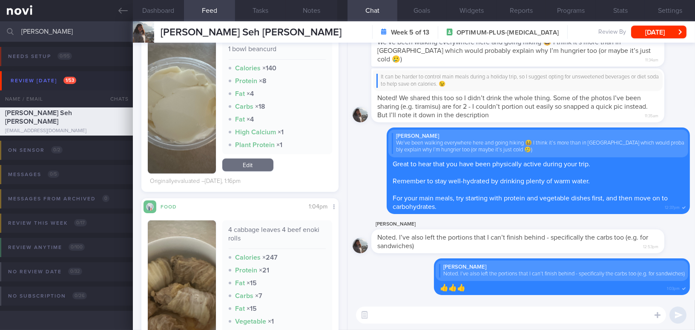
click at [426, 317] on textarea at bounding box center [511, 314] width 310 height 17
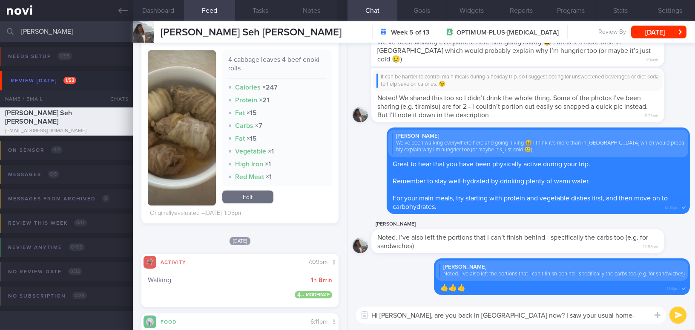
drag, startPoint x: 406, startPoint y: 315, endPoint x: 650, endPoint y: 320, distance: 243.8
click at [650, 320] on textarea "Hi [PERSON_NAME], are you back in [GEOGRAPHIC_DATA] now? I saw your usual home-…" at bounding box center [511, 314] width 310 height 17
click at [414, 312] on textarea "Hi [PERSON_NAME], are you back in [GEOGRAPHIC_DATA] now? I saw your usual home-…" at bounding box center [511, 314] width 310 height 17
click at [407, 316] on textarea "Hi [PERSON_NAME], are you back in [GEOGRAPHIC_DATA] now? I saw your usual home-…" at bounding box center [511, 314] width 310 height 17
drag, startPoint x: 407, startPoint y: 316, endPoint x: 643, endPoint y: 326, distance: 235.8
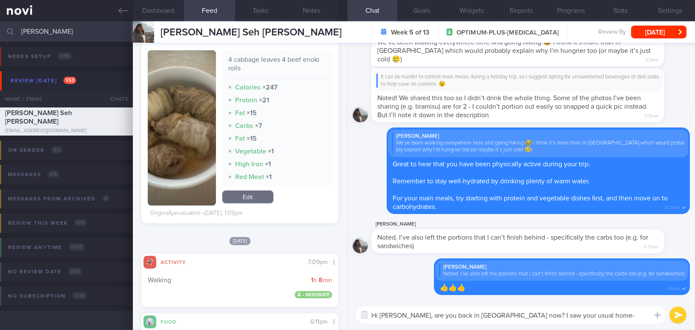
click at [643, 326] on div "Hi Amanda, are you back in Singapore now? I saw your usual home-cooked meals! 😬…" at bounding box center [522, 315] width 348 height 30
paste textarea "A"
click at [409, 311] on textarea "Hi Amanda, Are you back in Singapore now? I saw your usual home-cooked meals! 😬" at bounding box center [511, 314] width 310 height 17
type textarea "Hi [PERSON_NAME], are you back in [GEOGRAPHIC_DATA] now? I saw your usual home-…"
click at [681, 317] on button "submit" at bounding box center [678, 314] width 17 height 17
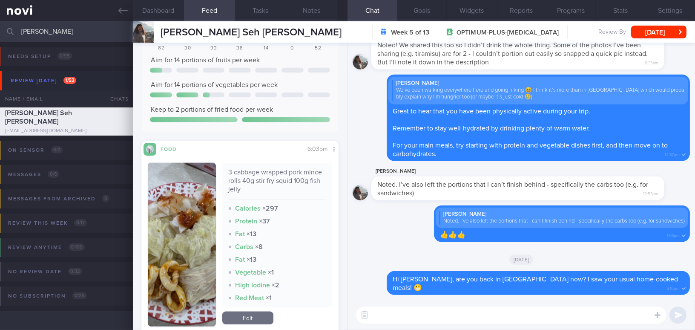
scroll to position [2401, 0]
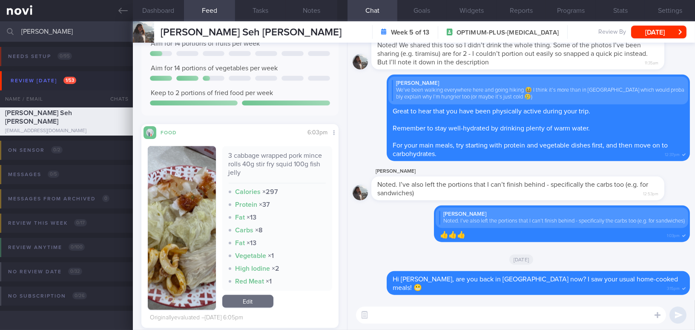
click at [192, 239] on button "button" at bounding box center [182, 228] width 68 height 164
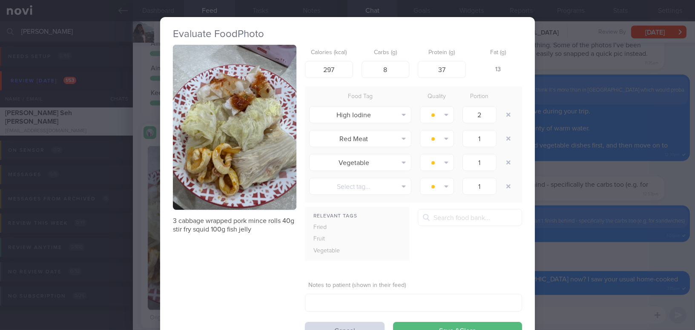
click at [229, 165] on button "button" at bounding box center [235, 127] width 124 height 165
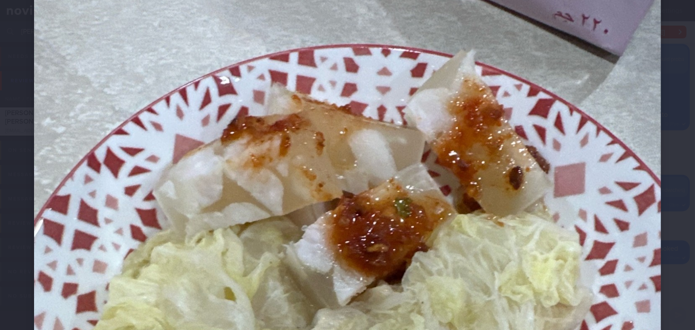
scroll to position [116, 0]
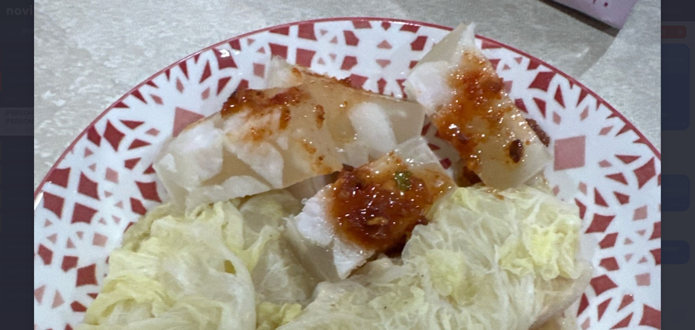
click at [418, 229] on img at bounding box center [347, 336] width 627 height 836
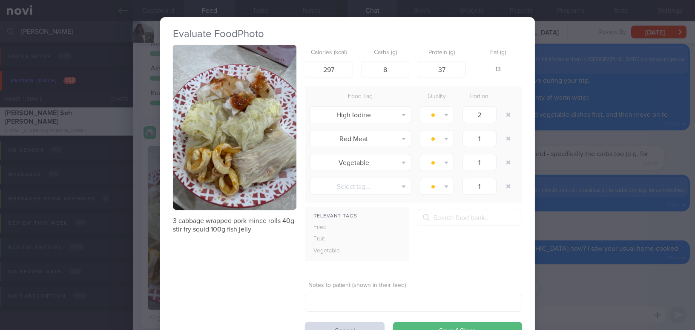
click at [556, 246] on div "Evaluate Food Photo 3 cabbage wrapped pork mince rolls 40g stir fry squid 100g …" at bounding box center [347, 165] width 695 height 330
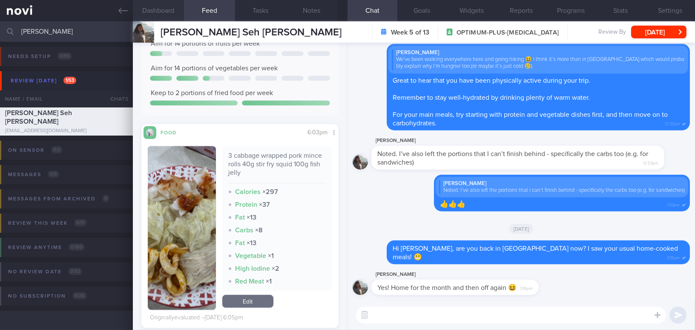
click at [173, 9] on button "Dashboard" at bounding box center [158, 10] width 51 height 21
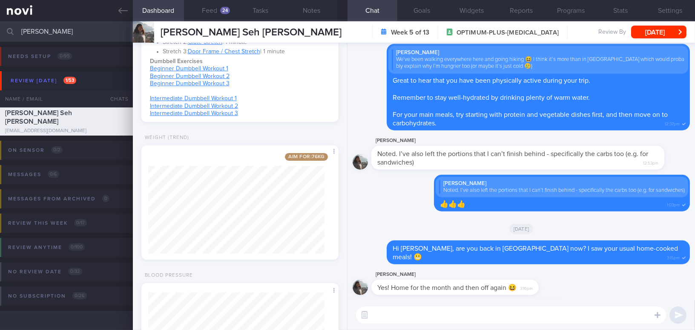
click at [388, 318] on textarea at bounding box center [511, 314] width 310 height 17
drag, startPoint x: 407, startPoint y: 283, endPoint x: 510, endPoint y: 289, distance: 103.3
click at [510, 289] on div "Yes! Home for the month and then off again 😆 3:16pm" at bounding box center [455, 287] width 167 height 15
click at [425, 275] on div "[PERSON_NAME]" at bounding box center [468, 274] width 193 height 10
click at [386, 316] on textarea at bounding box center [511, 314] width 310 height 17
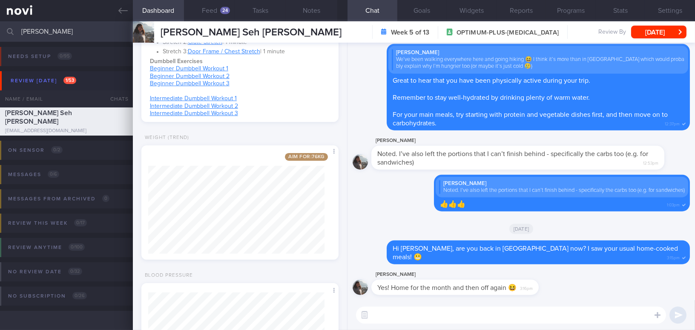
paste textarea "Your weight is steadily trending downward, despite your travel."
drag, startPoint x: 501, startPoint y: 315, endPoint x: 525, endPoint y: 314, distance: 23.9
click at [524, 314] on textarea "Your weight is steadily trending downward, despite your travel." at bounding box center [511, 314] width 310 height 17
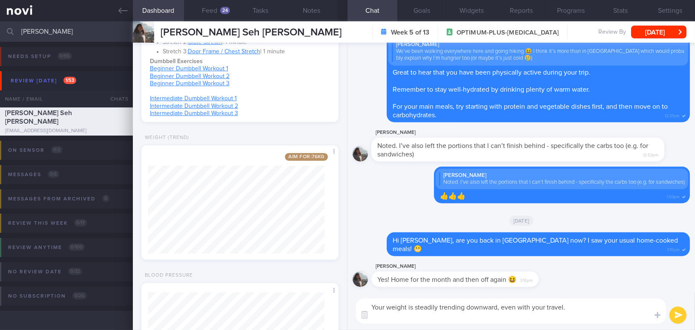
paste textarea "I’m confident that you’ll be able to at least maintain your weight during your …"
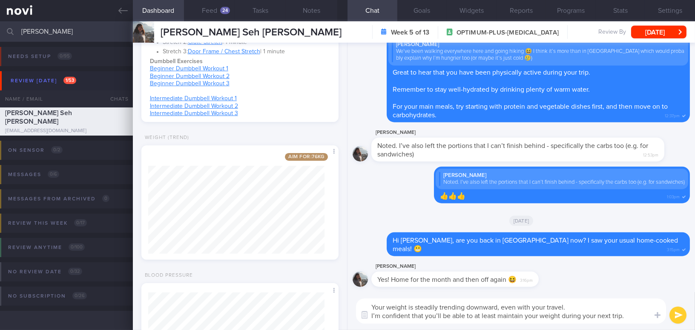
click at [441, 314] on textarea "Your weight is steadily trending downward, even with your travel. I’m confident…" at bounding box center [511, 310] width 310 height 25
type textarea "Your weight is steadily trending downward, even with your travel. I’m confident…"
click at [679, 314] on button "submit" at bounding box center [678, 314] width 17 height 17
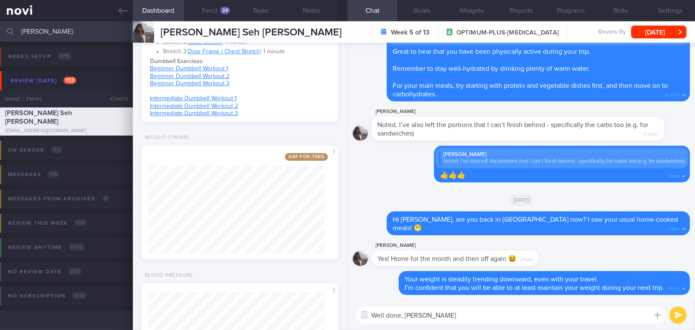
type textarea "Well done, [PERSON_NAME]!"
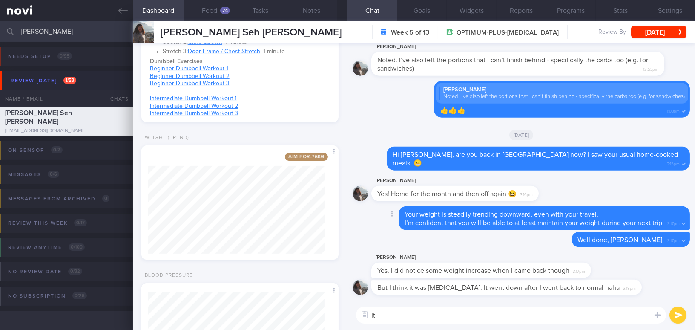
type textarea "I"
drag, startPoint x: 558, startPoint y: 317, endPoint x: 344, endPoint y: 306, distance: 214.6
click at [344, 306] on div "Dashboard Feed 24 Tasks Notes Chat Goals Widgets Reports Programs Stats Setting…" at bounding box center [414, 175] width 562 height 308
click at [554, 313] on textarea "It is not easy to achieve weight loss during your overseas trip" at bounding box center [511, 314] width 310 height 17
click at [323, 294] on div "Dashboard Feed 24 Tasks Notes Chat Goals Widgets Reports Programs Stats Setting…" at bounding box center [414, 175] width 562 height 308
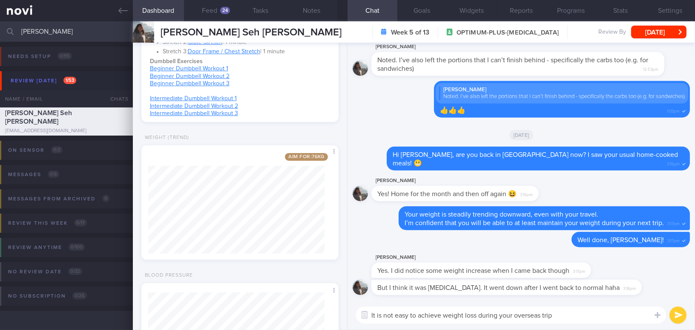
paste textarea "’s not easy to achieve weight loss during an overseas trip."
click at [378, 312] on textarea "It’s not easy to achieve weight loss during an overseas trip." at bounding box center [511, 314] width 310 height 17
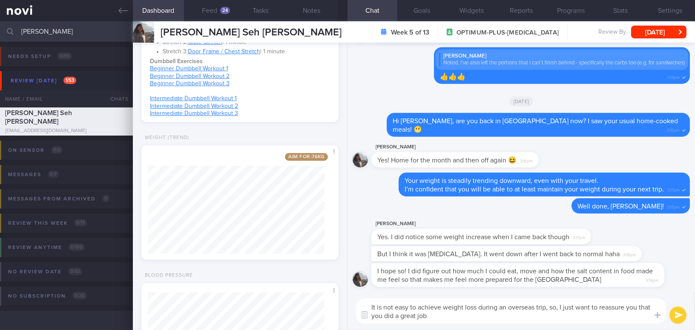
type textarea "It is not easy to achieve weight loss during an overseas trip, so, I just want …"
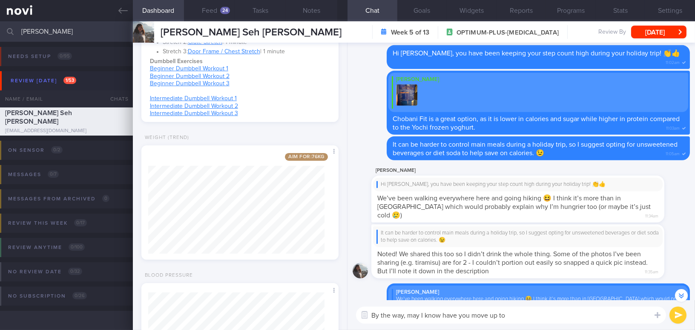
scroll to position [-620, 0]
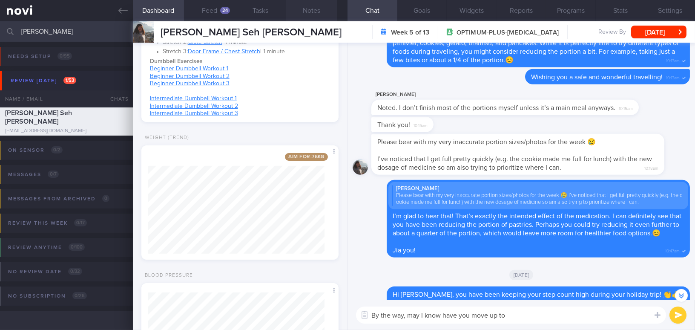
click at [312, 9] on button "Notes" at bounding box center [311, 10] width 51 height 21
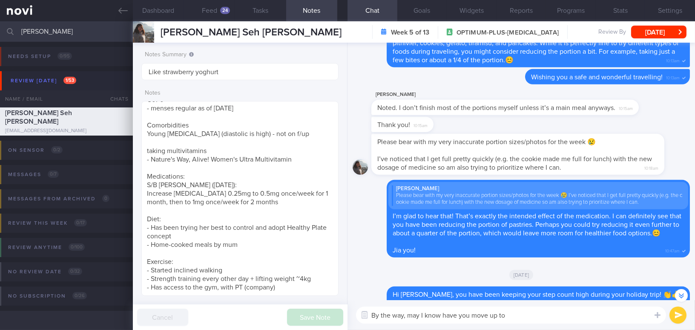
scroll to position [-709, 0]
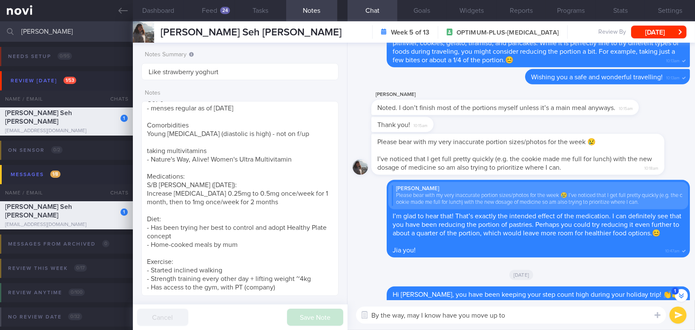
click at [532, 318] on textarea "By the way, may I know have you move up to" at bounding box center [511, 314] width 310 height 17
type textarea "By the way, may I know have you move up to [MEDICAL_DATA] 1mg?"
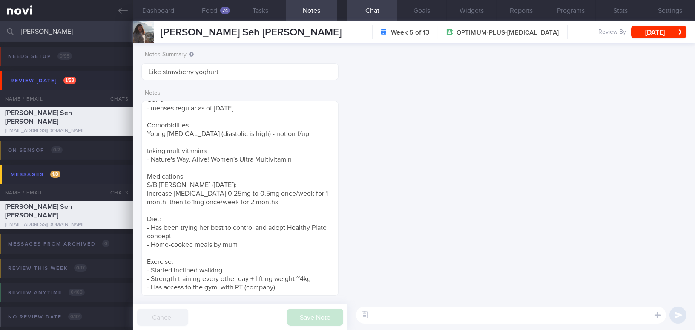
scroll to position [0, 0]
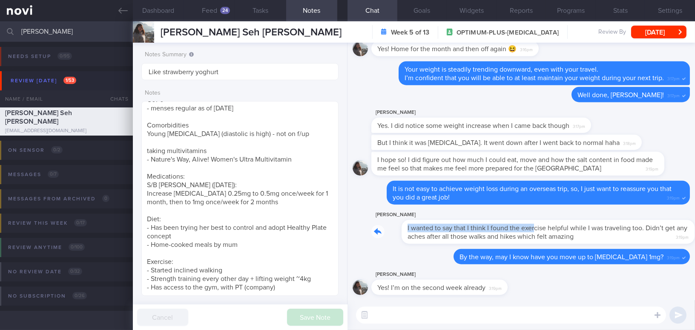
drag, startPoint x: 504, startPoint y: 221, endPoint x: 597, endPoint y: 219, distance: 93.8
click at [597, 219] on div "Amanda Seh I wanted to say that I think I found the exercise helpful while I wa…" at bounding box center [531, 227] width 319 height 34
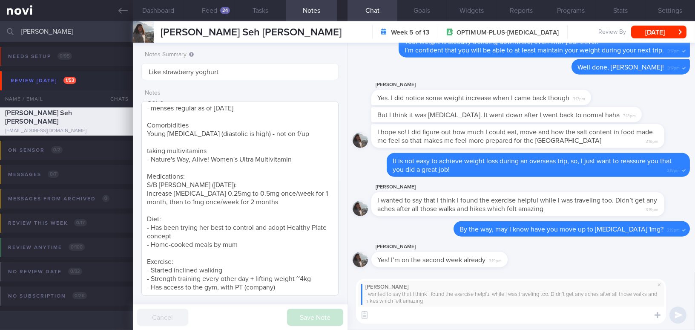
type textarea "Y"
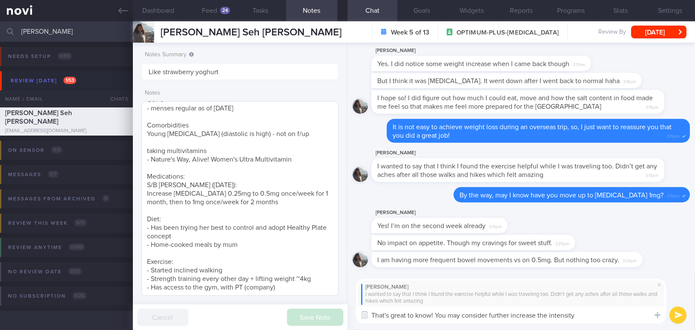
type textarea "That's great to know! You may consider further increase the intensity."
drag, startPoint x: 587, startPoint y: 314, endPoint x: 375, endPoint y: 317, distance: 212.6
click at [360, 317] on div "Attach media Chat Templates Admin CGM Weight Nutrition Physical Activity Infogr…" at bounding box center [522, 301] width 348 height 58
click at [444, 311] on textarea at bounding box center [511, 314] width 310 height 17
paste textarea "That’s great to hear! You may consider increasing the intensity further."
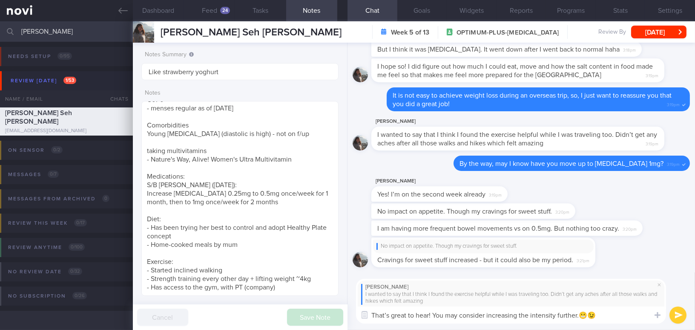
type textarea "That’s great to hear! You may consider increasing the intensity further.😬😉"
click at [681, 317] on button "submit" at bounding box center [678, 314] width 17 height 17
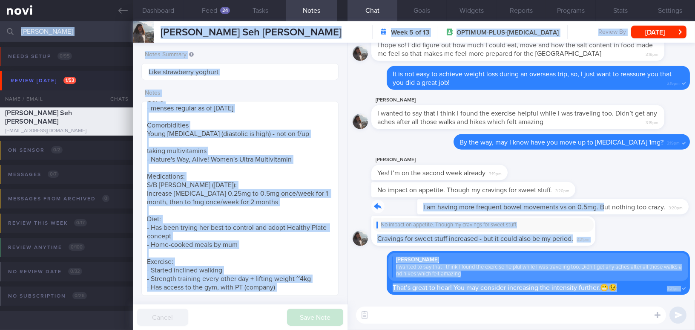
drag, startPoint x: 559, startPoint y: 199, endPoint x: 700, endPoint y: 205, distance: 140.7
click at [695, 205] on html "You are offline! Some functionality will be unavailable Patients New Users Coac…" at bounding box center [347, 165] width 695 height 330
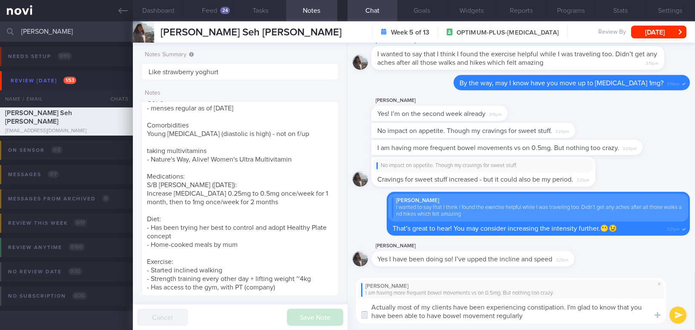
type textarea "Actually most of my clients have been experiencing constipation. I'm glad to kn…"
drag, startPoint x: 535, startPoint y: 314, endPoint x: 337, endPoint y: 309, distance: 197.8
click at [337, 309] on div "Dashboard Feed 24 Tasks Notes Chat Goals Widgets Reports Programs Stats Setting…" at bounding box center [414, 175] width 562 height 308
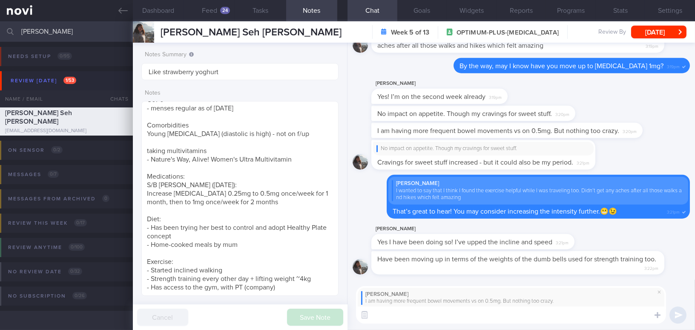
paste textarea "Actually, most of my clients experience constipation. I’m glad to hear that you…"
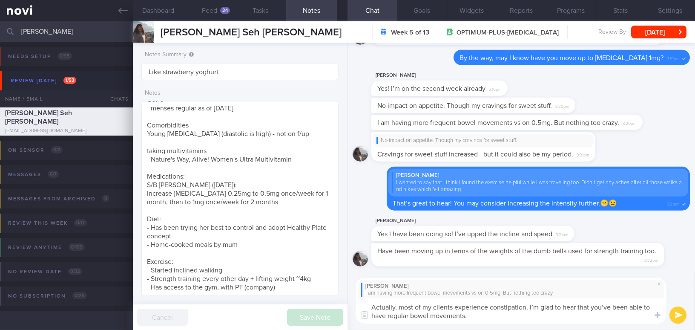
click at [609, 306] on textarea "Actually, most of my clients experience constipation. I’m glad to hear that you…" at bounding box center [511, 310] width 310 height 25
type textarea "Actually, most of my clients experience constipation. I’m glad to hear that you…"
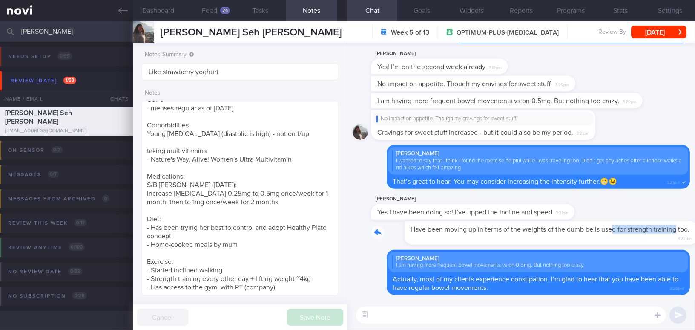
drag, startPoint x: 580, startPoint y: 221, endPoint x: 664, endPoint y: 230, distance: 84.9
click at [664, 230] on div "Have been moving up in terms of the weights of the dumb bells used for strength…" at bounding box center [531, 232] width 319 height 23
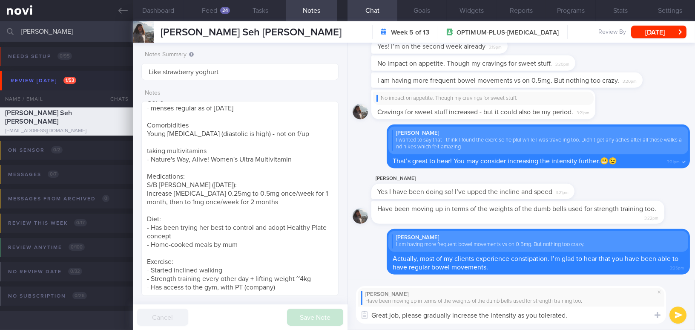
drag, startPoint x: 578, startPoint y: 317, endPoint x: 333, endPoint y: 309, distance: 245.1
click at [333, 309] on div "Dashboard Feed 24 Tasks Notes Chat Goals Widgets Reports Programs Stats Setting…" at bounding box center [414, 175] width 562 height 308
click at [569, 312] on textarea "Great job, please gradually increase the intensity as you tolerated." at bounding box center [511, 314] width 310 height 17
drag, startPoint x: 576, startPoint y: 315, endPoint x: 330, endPoint y: 309, distance: 245.9
click at [330, 309] on div "Dashboard Feed 24 Tasks Notes Chat Goals Widgets Reports Programs Stats Setting…" at bounding box center [414, 175] width 562 height 308
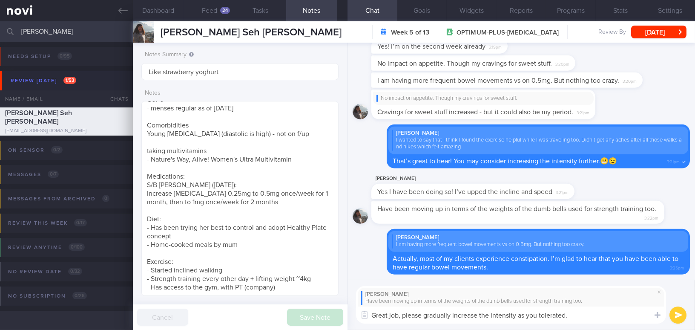
paste textarea "! You can gradually increase the intensity as you feel comfortable"
type textarea "Great job! You can gradually increase the intensity as you feel comfortable."
click at [681, 317] on button "submit" at bounding box center [678, 314] width 17 height 17
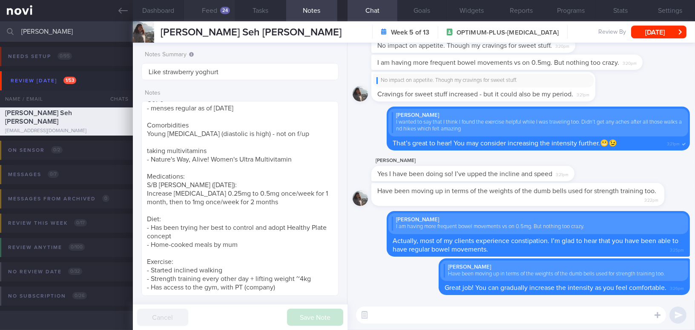
click at [207, 8] on button "Feed 24" at bounding box center [209, 10] width 51 height 21
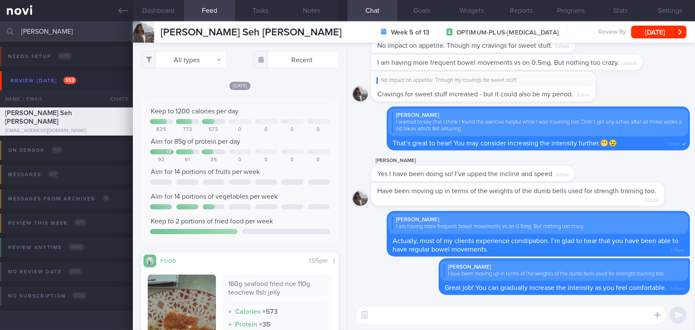
click at [441, 314] on textarea at bounding box center [511, 314] width 310 height 17
type textarea "r"
type textarea "Remember to also include fruits in your daily diet."
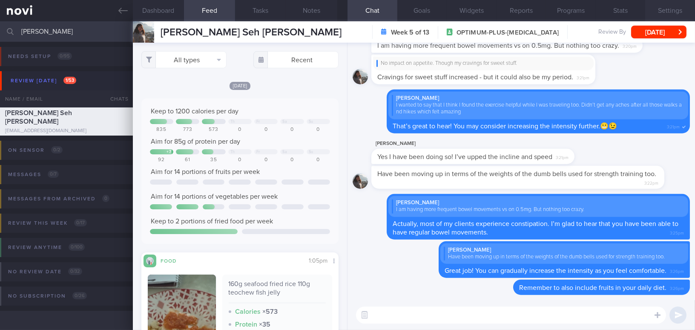
click at [685, 8] on button "Settings" at bounding box center [671, 10] width 50 height 21
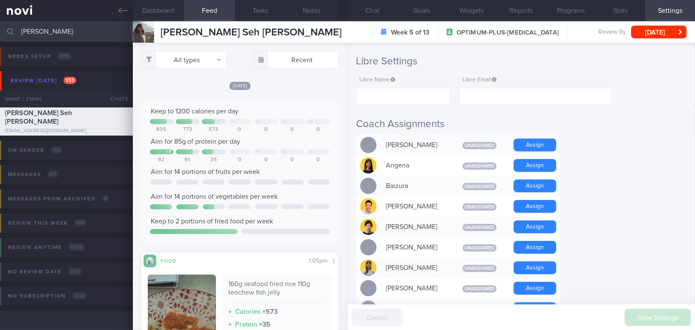
scroll to position [155, 0]
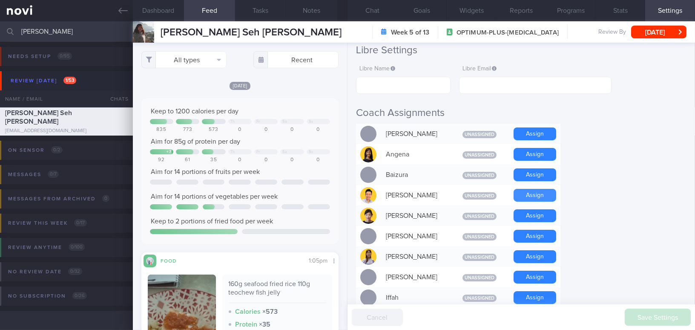
click at [529, 189] on button "Assign" at bounding box center [535, 195] width 43 height 13
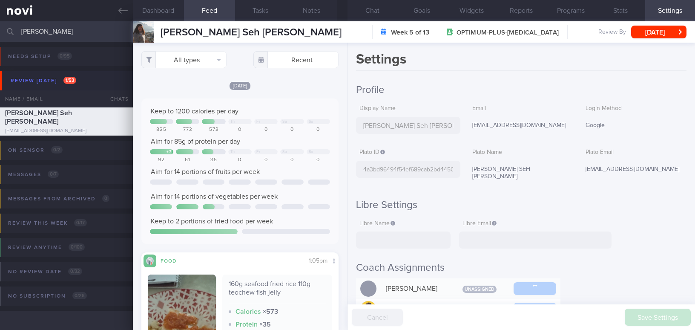
select select "8"
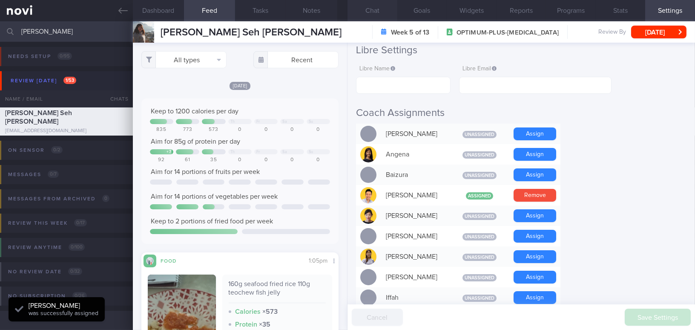
click at [370, 12] on button "Chat" at bounding box center [373, 10] width 50 height 21
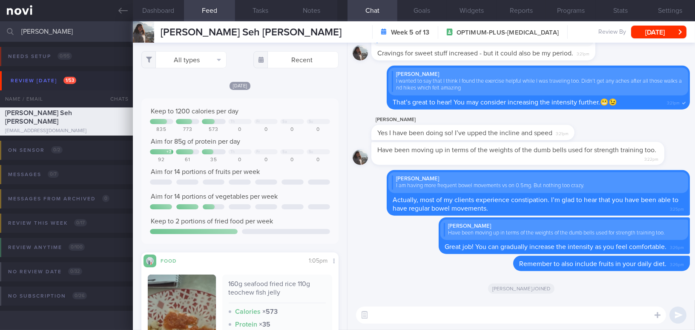
click at [376, 311] on textarea at bounding box center [511, 314] width 310 height 17
paste textarea "I also wanted to let you know that I will be away from [DATE] to [DATE]. I have…"
type textarea "I also wanted to let you know that I will be away from [DATE] to [DATE]. I have…"
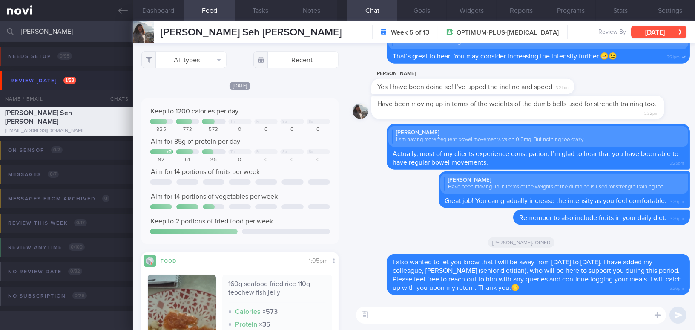
click at [662, 32] on button "[DATE]" at bounding box center [658, 32] width 55 height 13
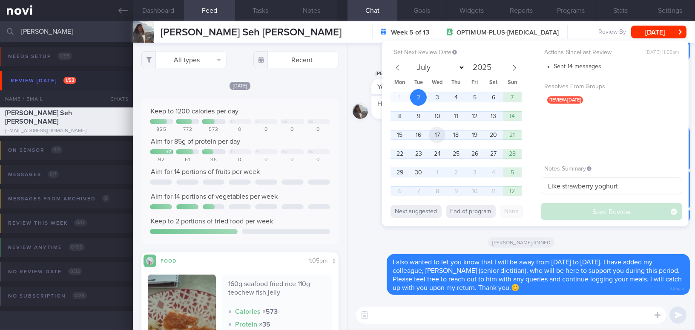
click at [438, 136] on span "17" at bounding box center [437, 135] width 17 height 17
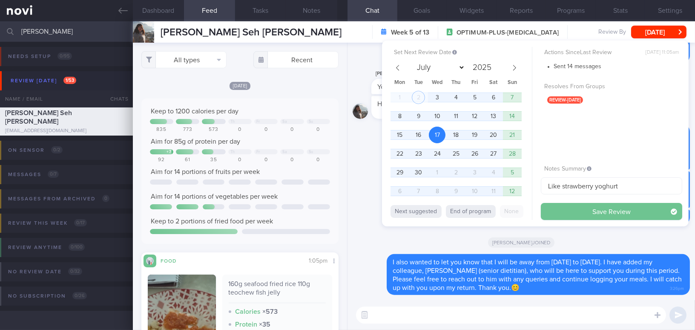
click at [555, 210] on button "Save Review" at bounding box center [611, 211] width 141 height 17
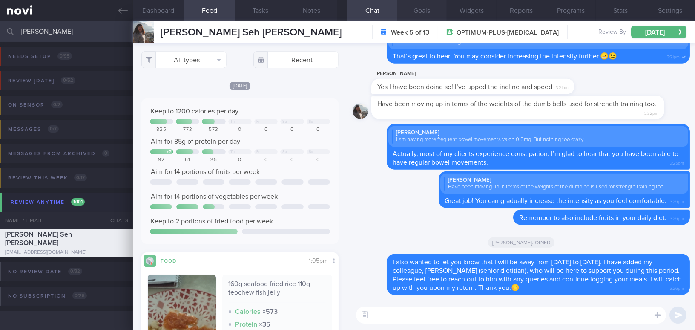
scroll to position [155, 0]
drag, startPoint x: 58, startPoint y: 35, endPoint x: 0, endPoint y: 34, distance: 57.5
click at [0, 34] on input "[PERSON_NAME]" at bounding box center [347, 31] width 695 height 20
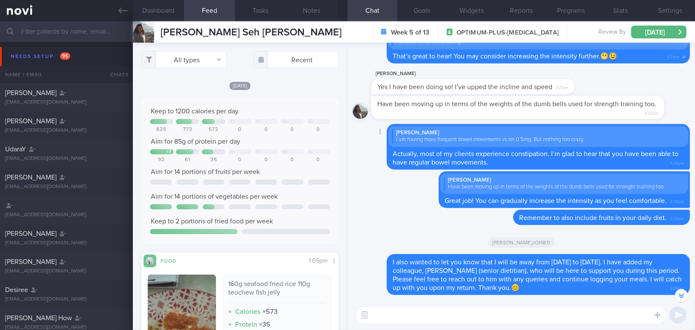
scroll to position [-38, 0]
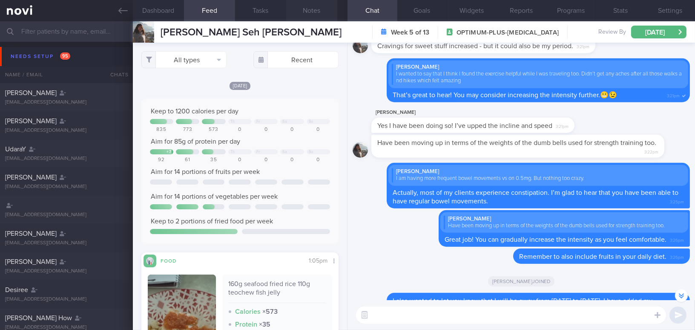
click at [306, 10] on button "Notes" at bounding box center [311, 10] width 51 height 21
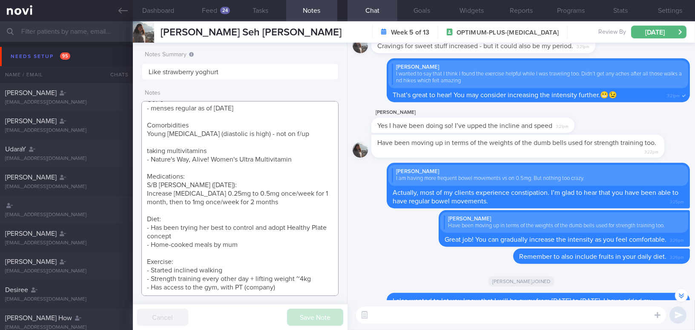
click at [249, 271] on textarea "[DEMOGRAPHIC_DATA] [DEMOGRAPHIC_DATA] Occupation HR job for J&J - sedentary job…" at bounding box center [239, 198] width 197 height 195
click at [319, 280] on textarea "[DEMOGRAPHIC_DATA] [DEMOGRAPHIC_DATA] Occupation HR job for J&J - sedentary job…" at bounding box center [239, 198] width 197 height 195
type textarea "[DEMOGRAPHIC_DATA] [DEMOGRAPHIC_DATA] Occupation HR job for J&J - sedentary job…"
click at [320, 312] on button "Save Note" at bounding box center [315, 316] width 56 height 17
